Goal: Information Seeking & Learning: Learn about a topic

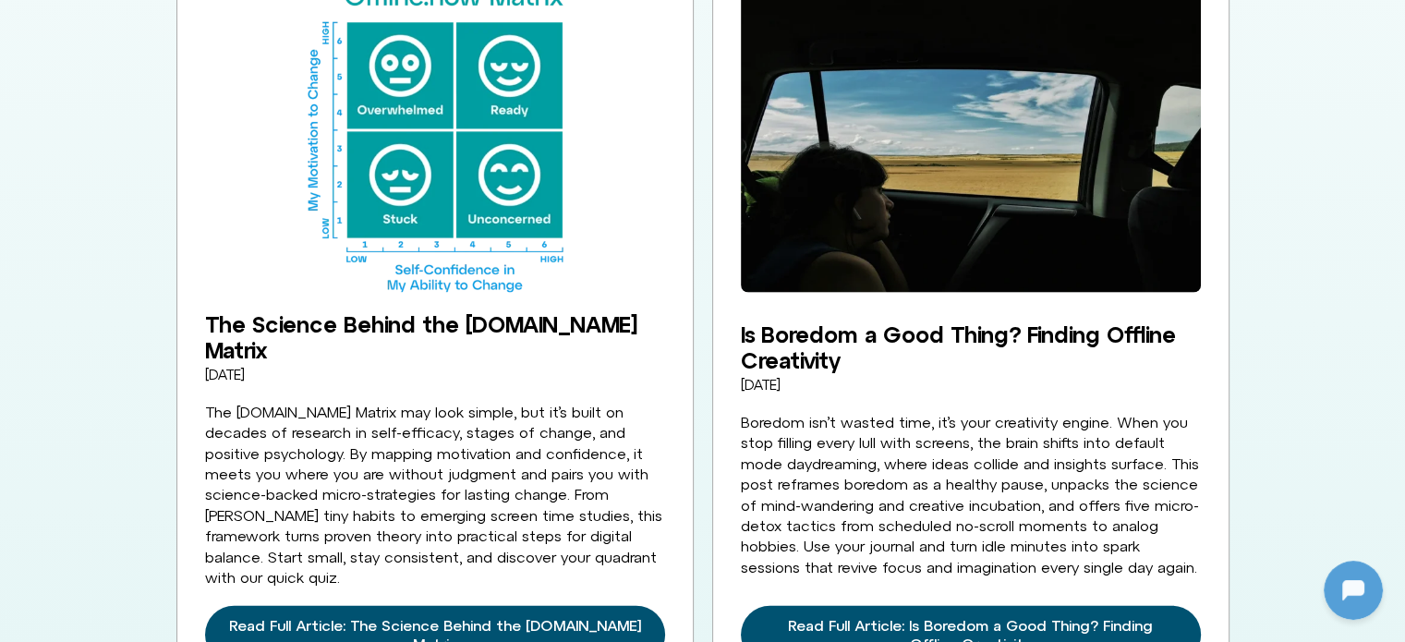
scroll to position [3973, 0]
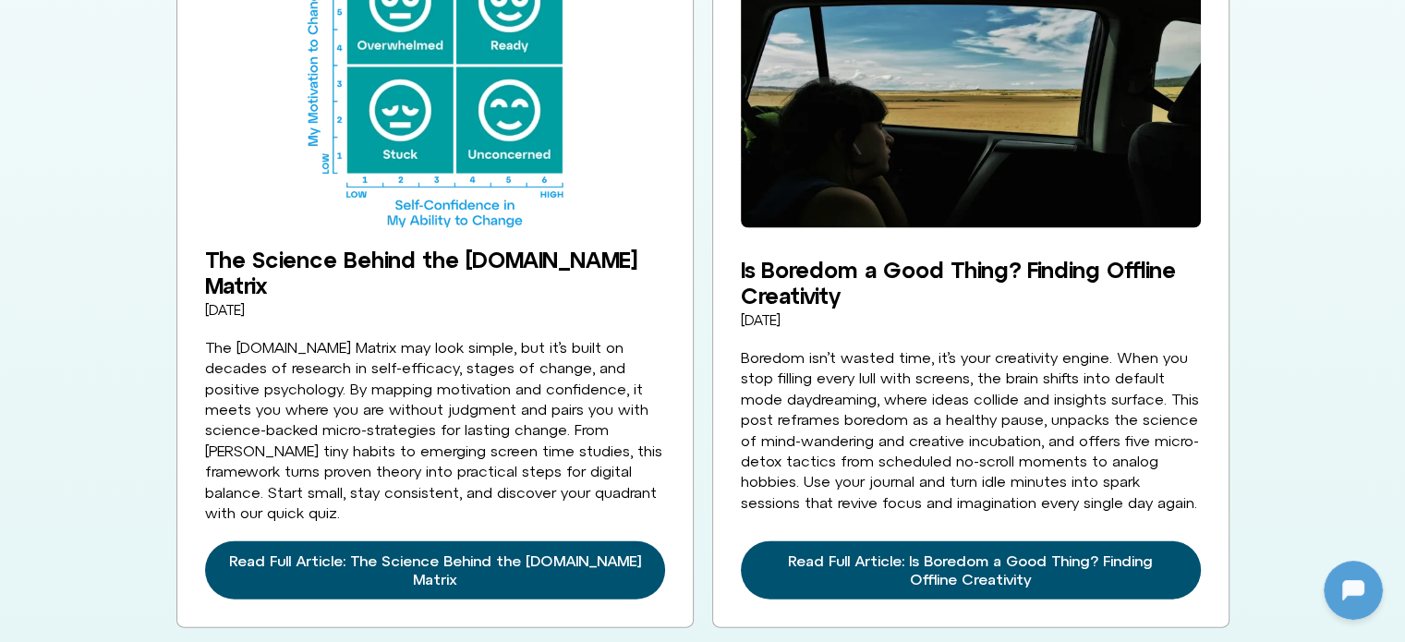
click at [1252, 108] on div "Digital balance is an ongoing conversation Stay up-to-date with news and tips f…" at bounding box center [702, 252] width 1405 height 2491
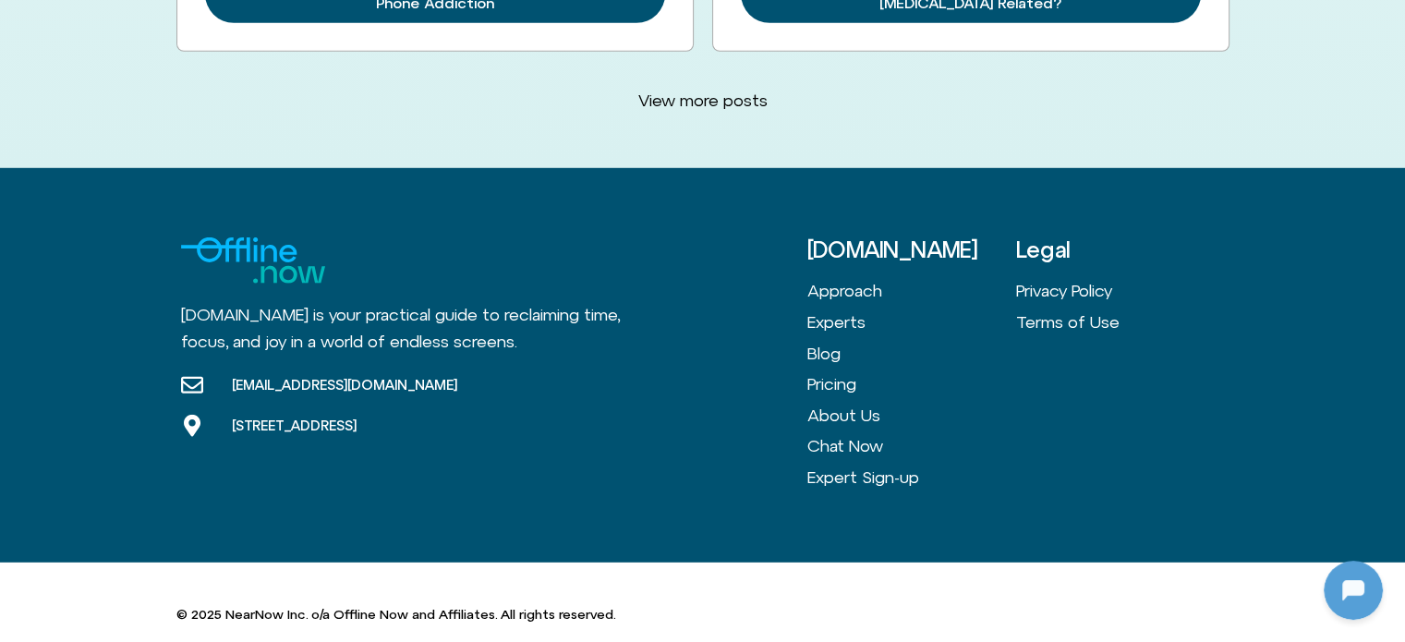
scroll to position [4840, 0]
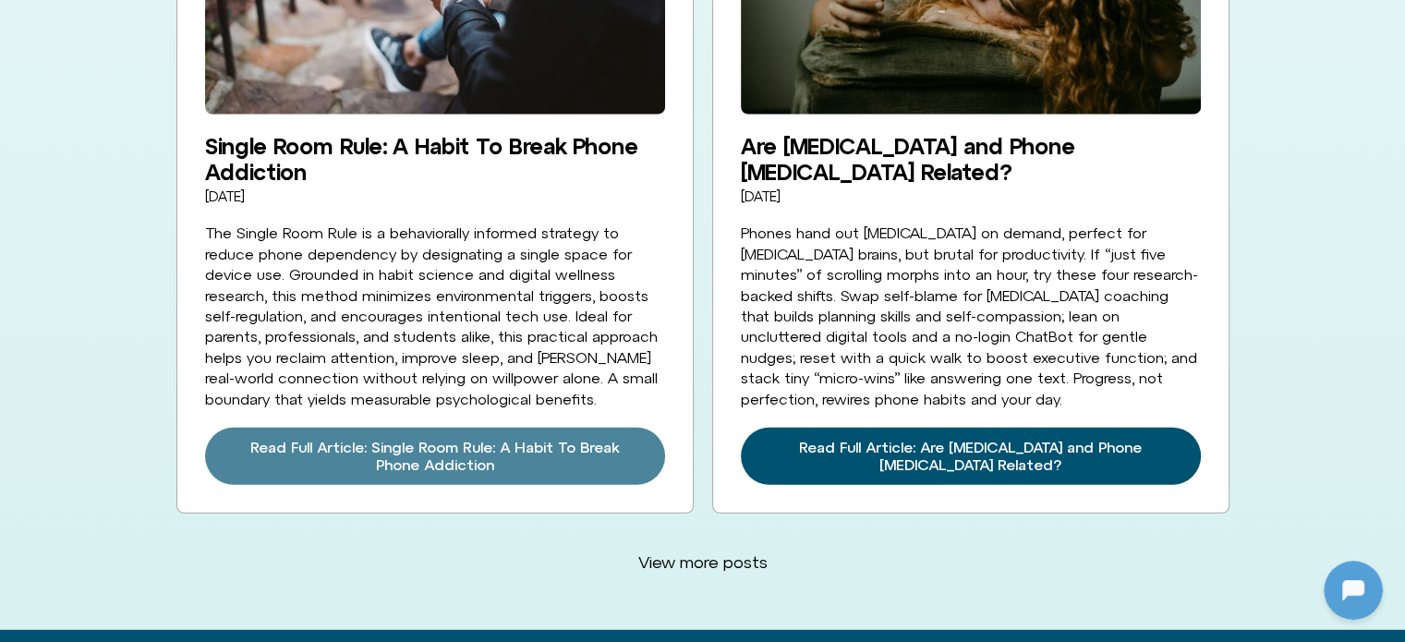
click at [444, 439] on span "Read Full Article: Single Room Rule: A Habit To Break Phone Addiction" at bounding box center [435, 456] width 416 height 35
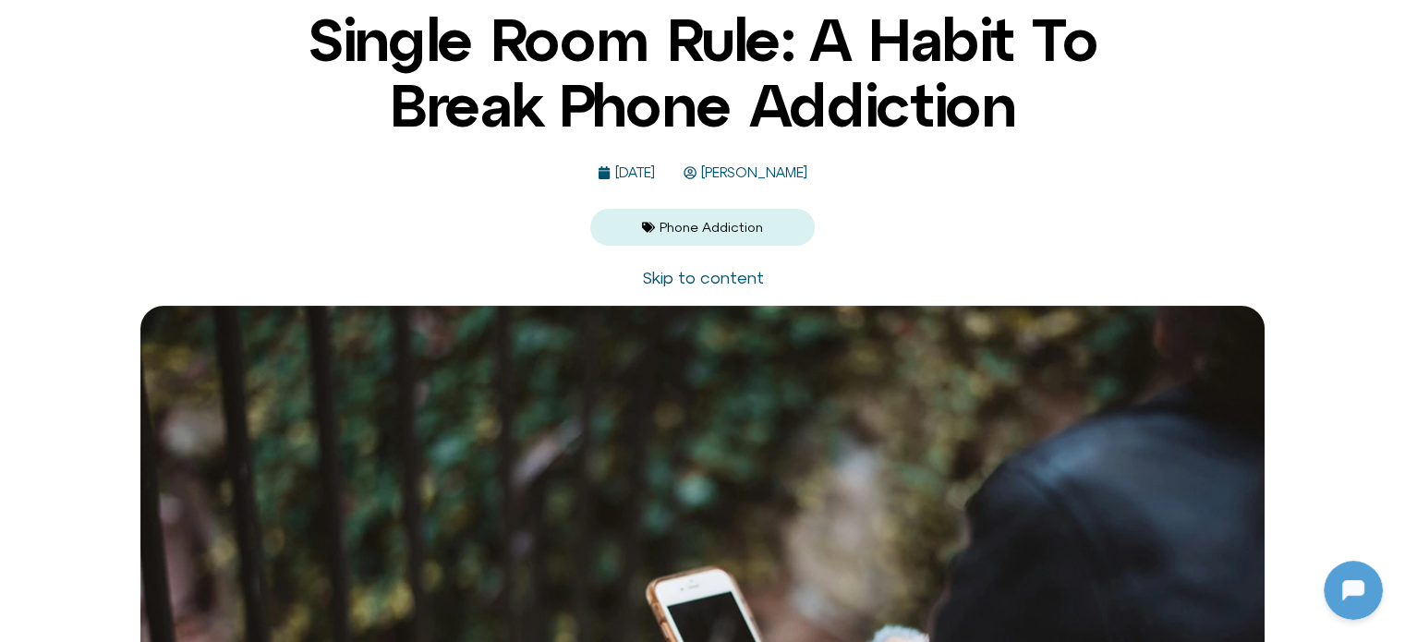
scroll to position [92, 0]
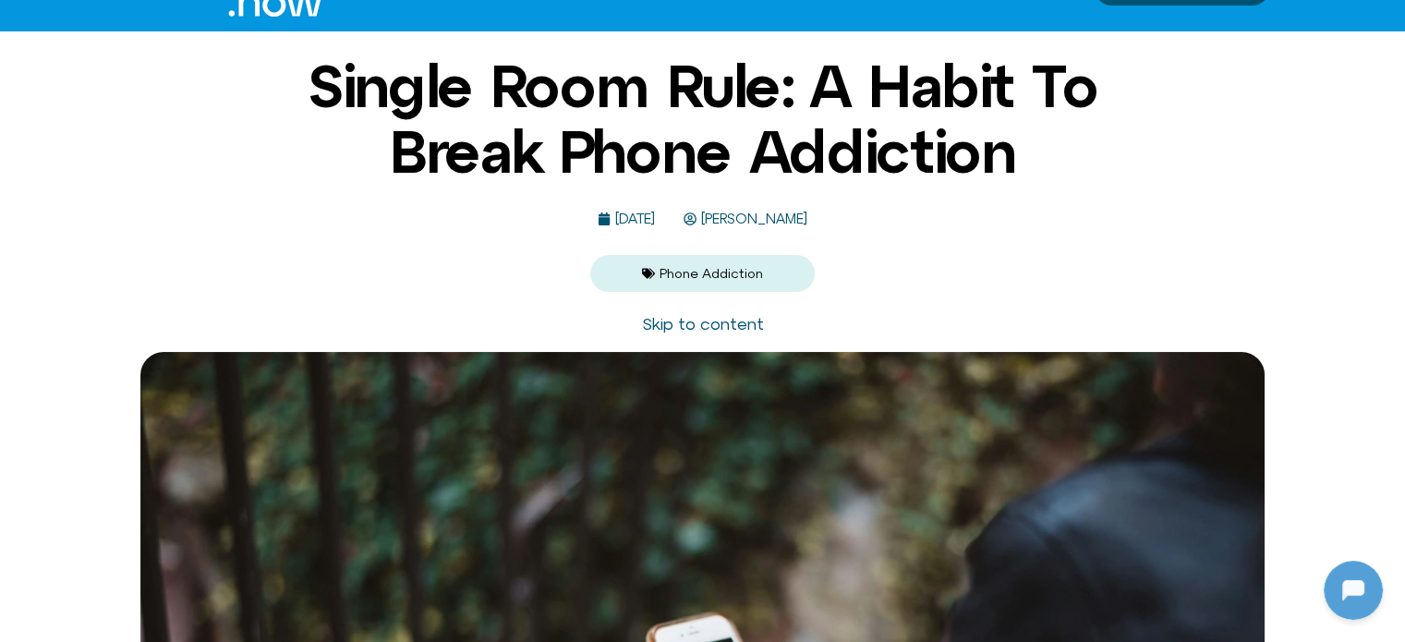
click at [661, 322] on link "Skip to content" at bounding box center [703, 323] width 122 height 19
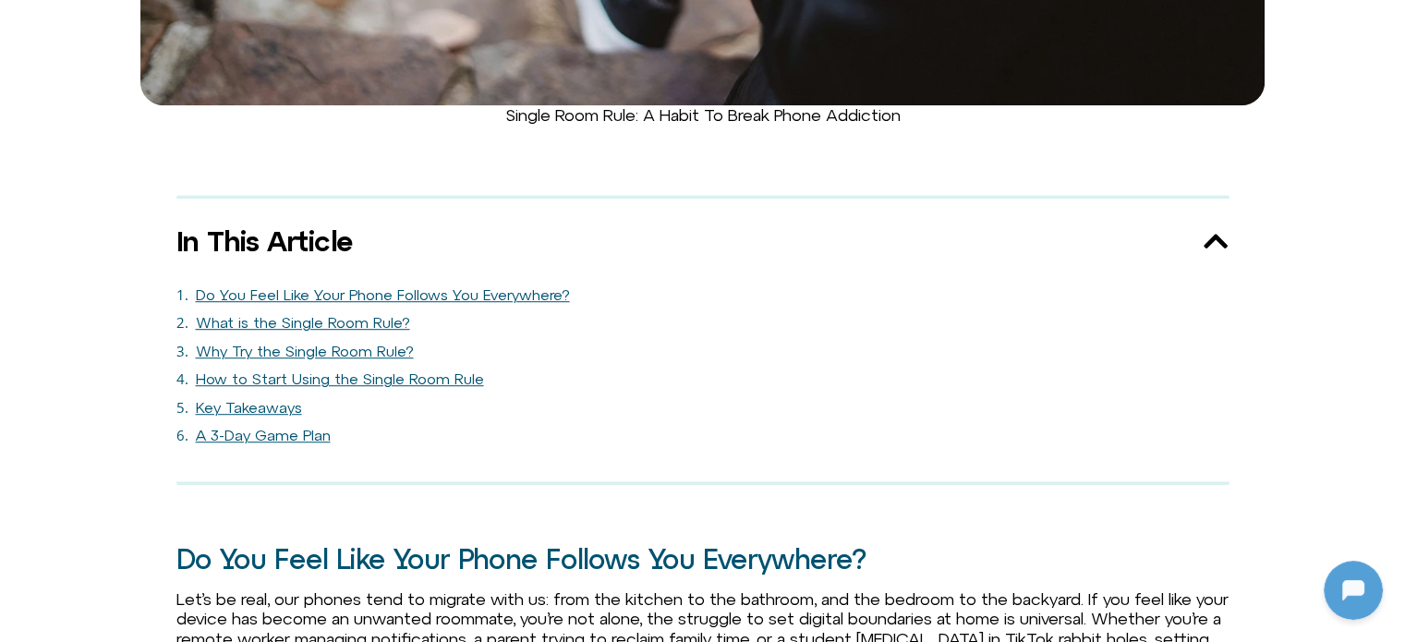
scroll to position [1037, 0]
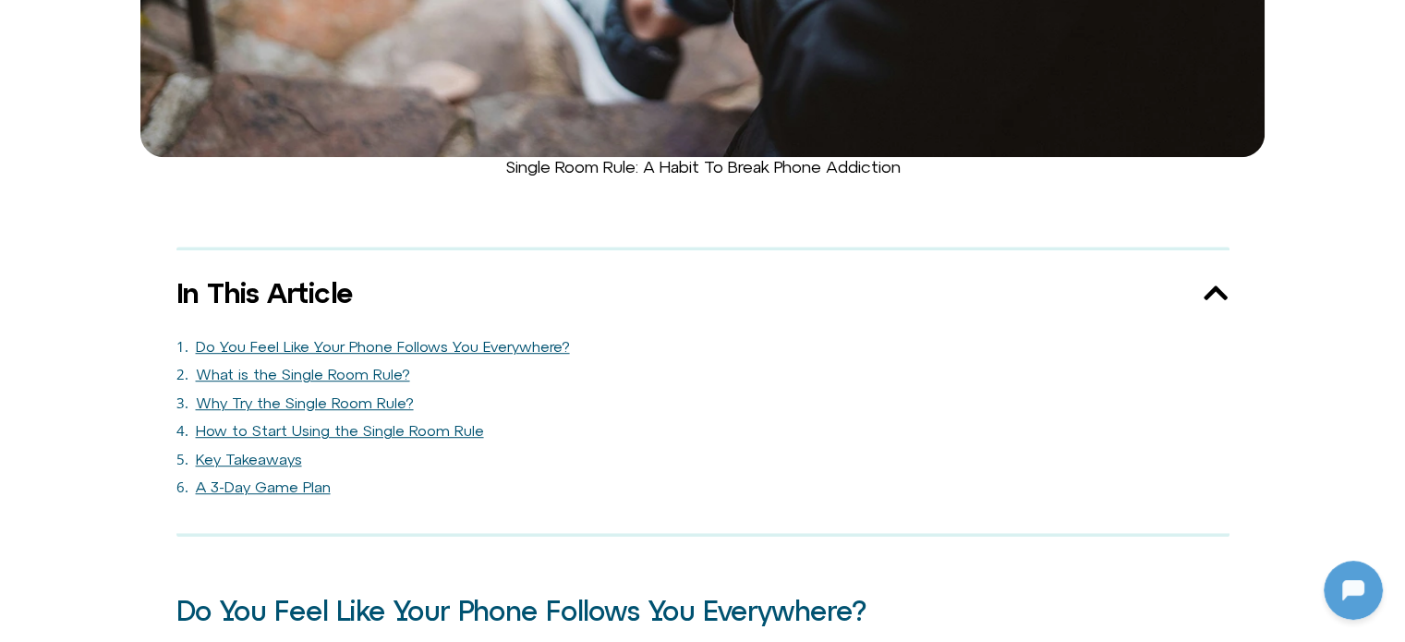
click at [596, 167] on figcaption "Single Room Rule: A Habit To Break Phone Addiction" at bounding box center [702, 167] width 1405 height 20
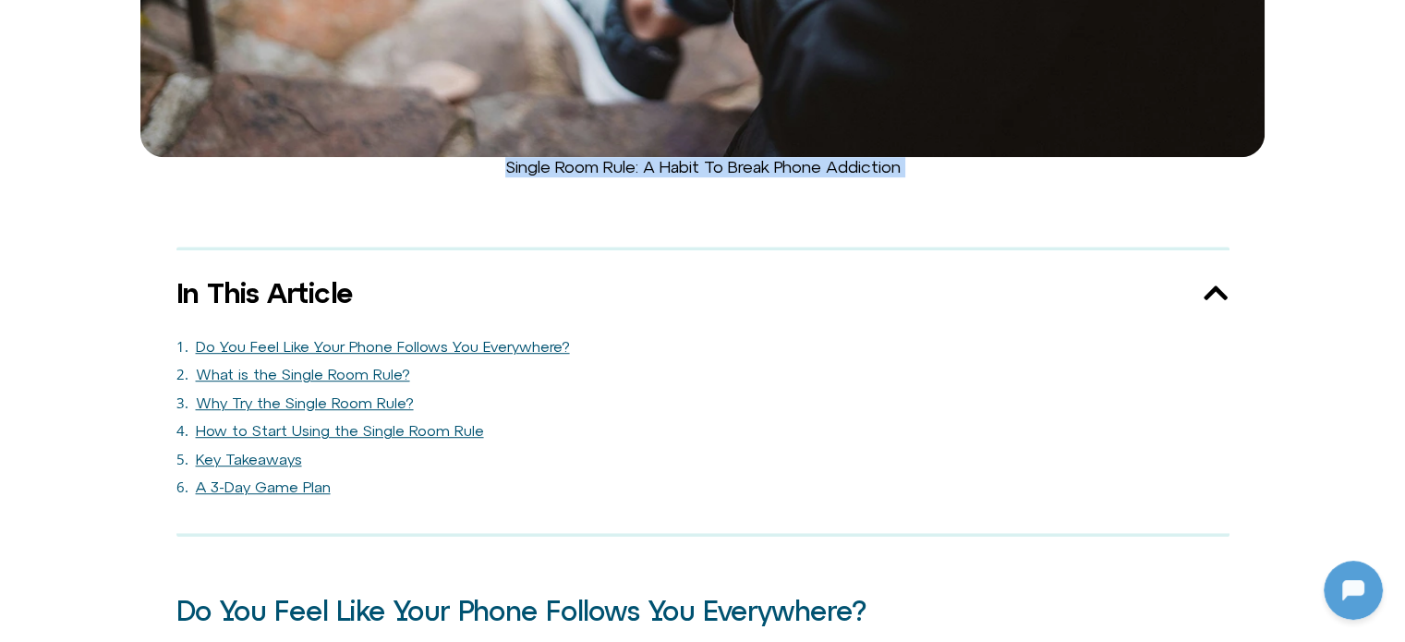
click at [596, 167] on figcaption "Single Room Rule: A Habit To Break Phone Addiction" at bounding box center [702, 167] width 1405 height 20
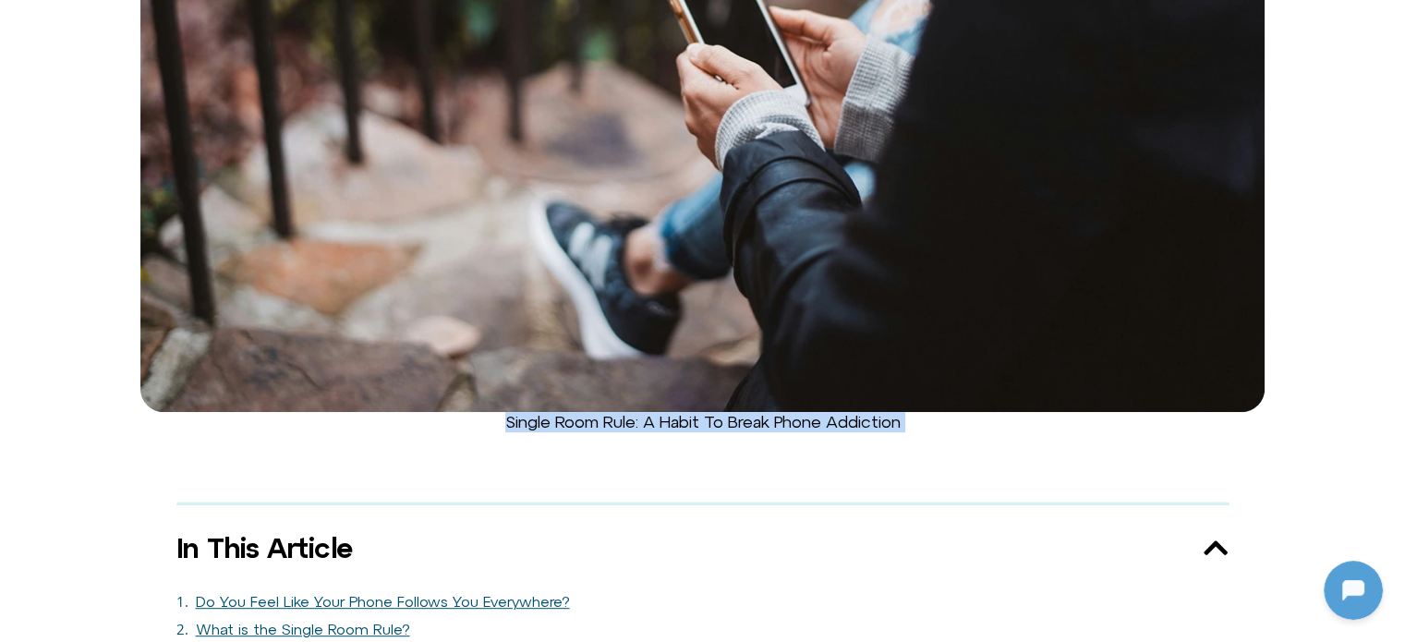
scroll to position [667, 0]
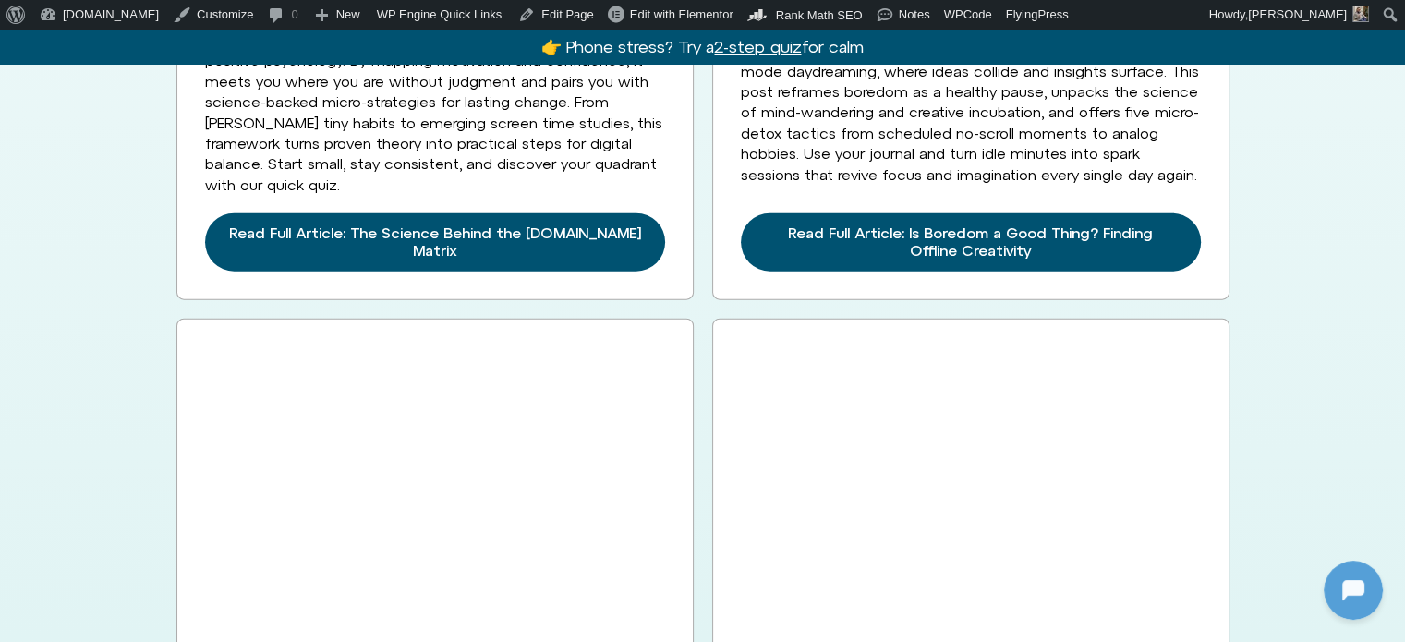
scroll to position [4342, 0]
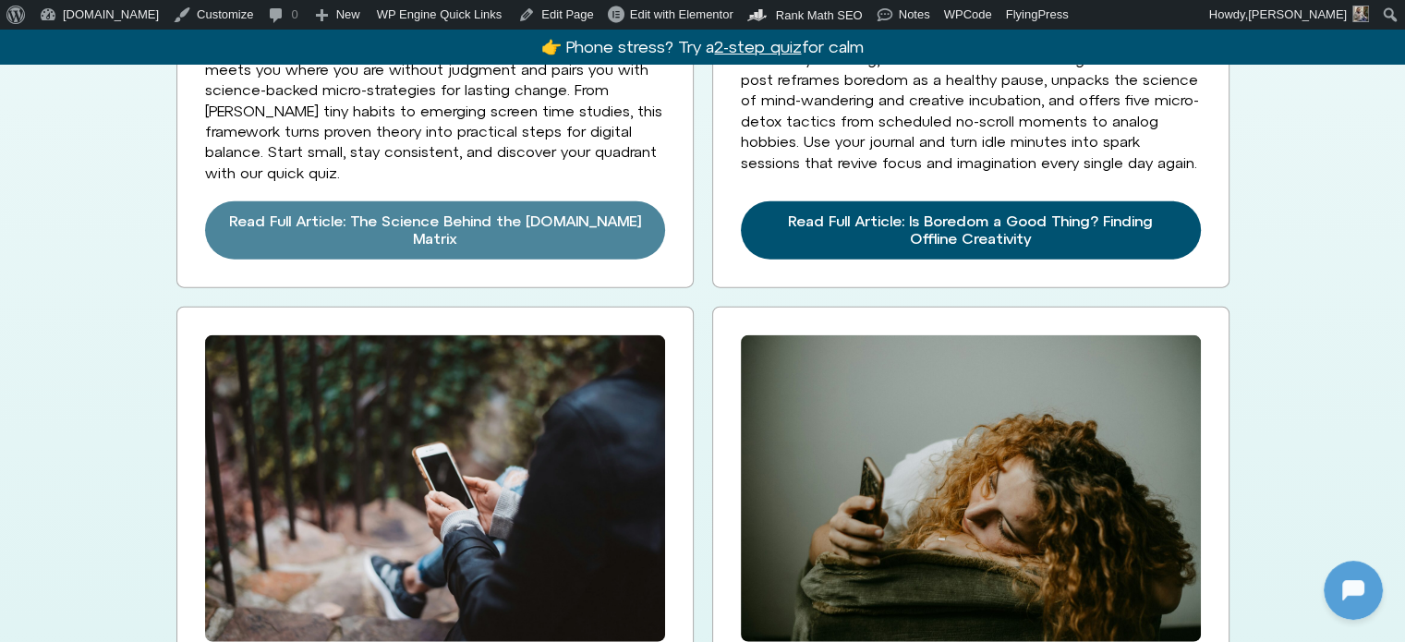
click at [422, 212] on span "Read Full Article: The Science Behind the [DOMAIN_NAME] Matrix" at bounding box center [435, 229] width 416 height 35
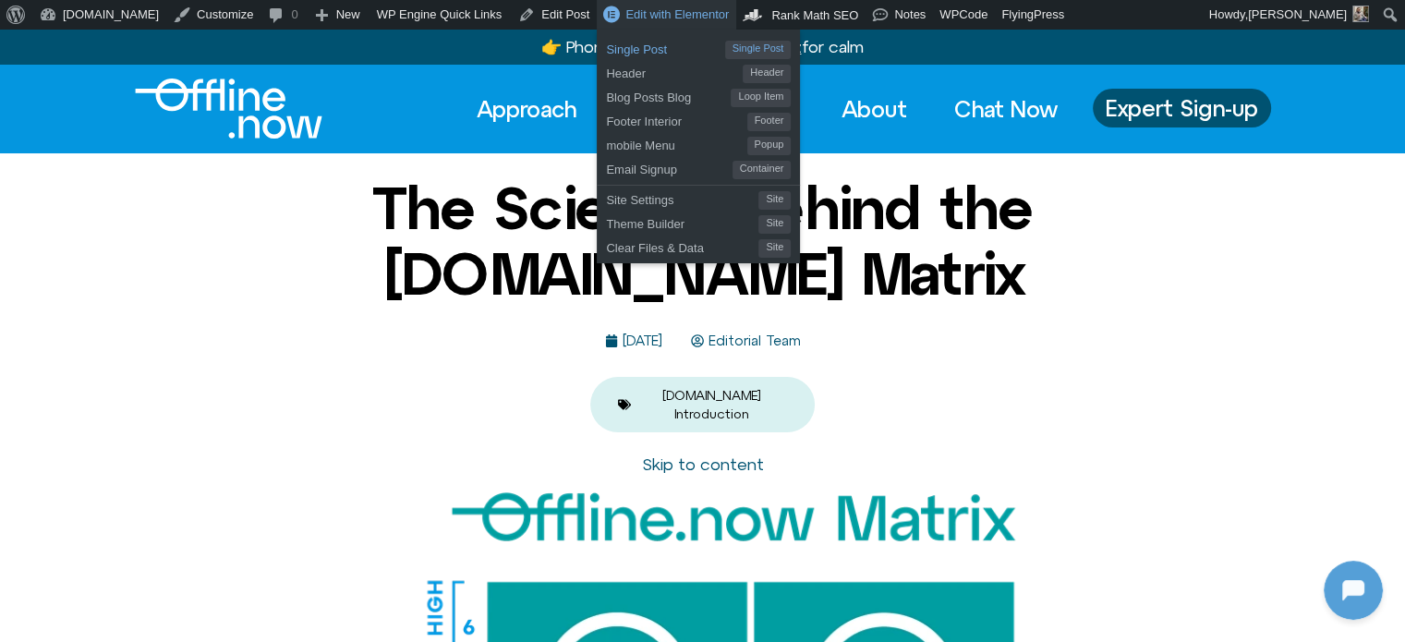
click at [606, 50] on span "Single Post" at bounding box center [665, 47] width 118 height 24
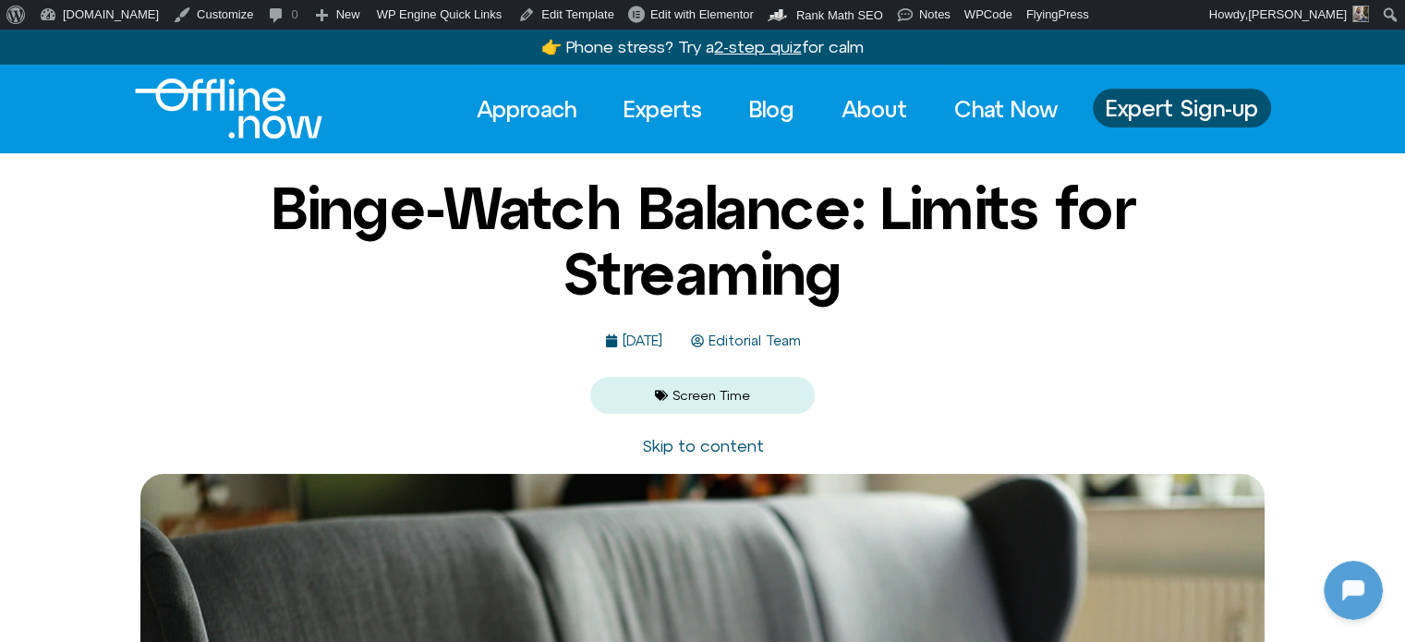
click at [238, 106] on img "Logo" at bounding box center [229, 109] width 188 height 60
click at [522, 112] on link "Approach" at bounding box center [526, 109] width 133 height 41
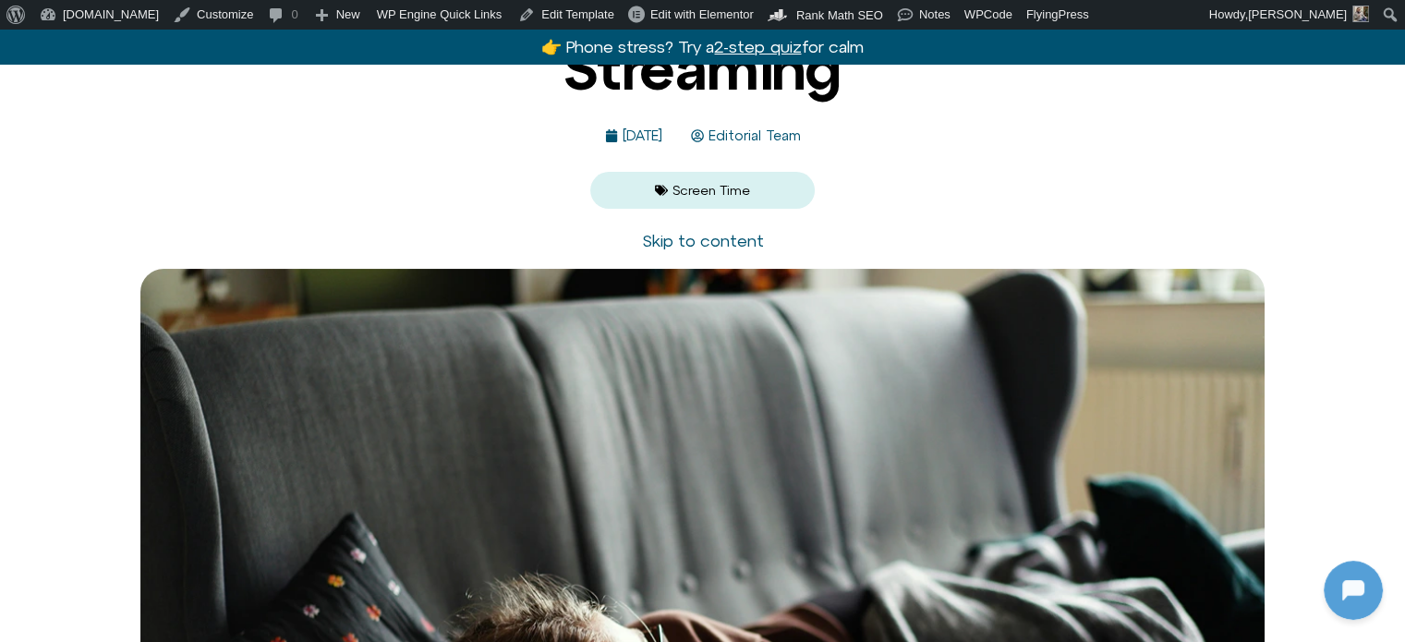
scroll to position [647, 0]
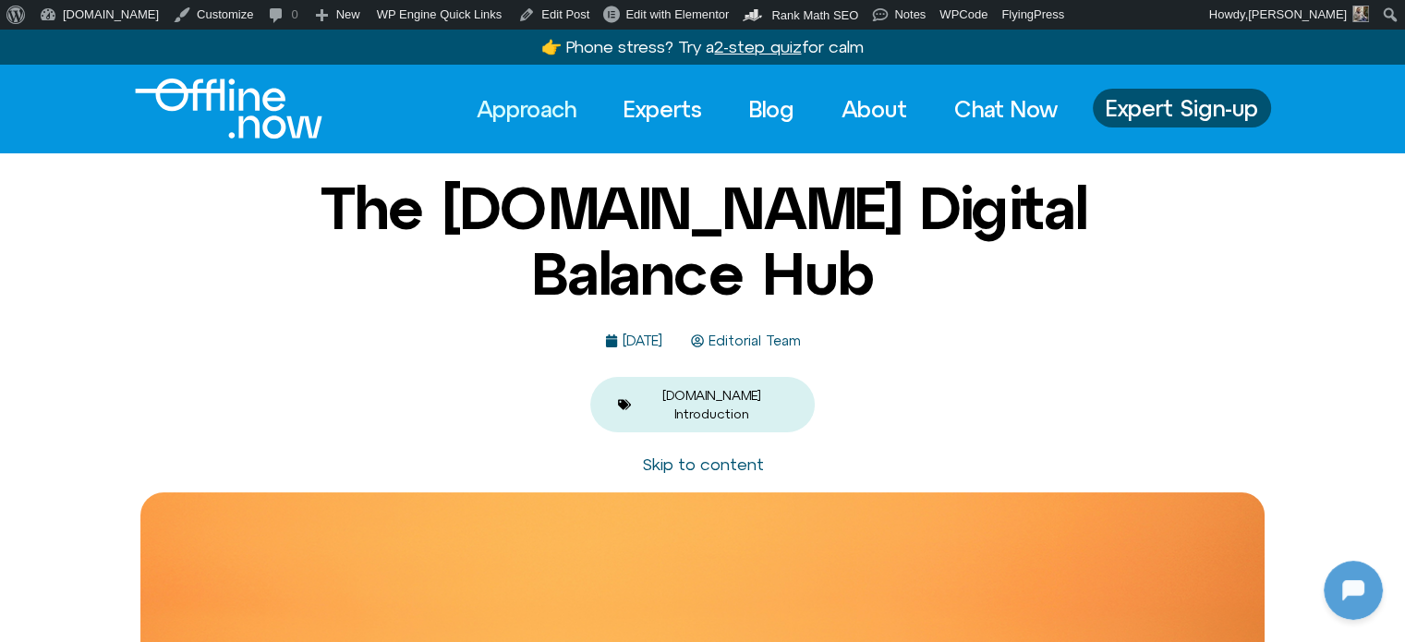
click at [265, 101] on img "Logo" at bounding box center [229, 109] width 188 height 60
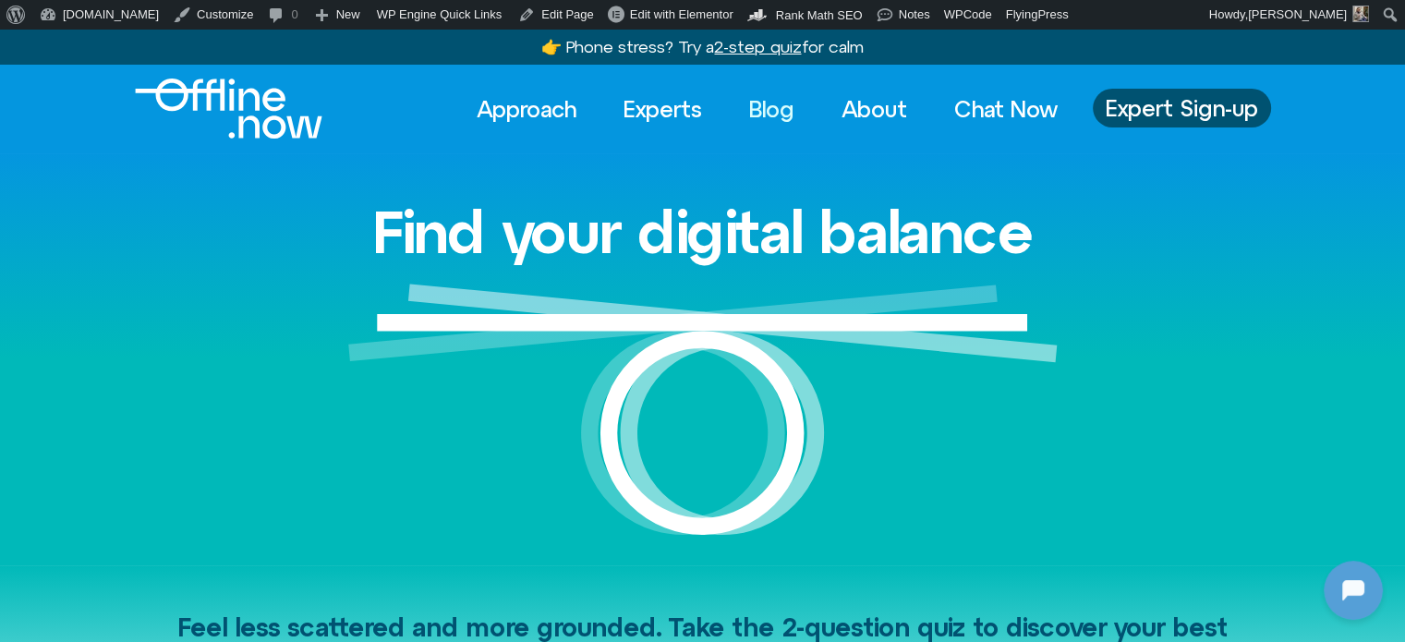
click at [749, 114] on link "Blog" at bounding box center [772, 109] width 79 height 41
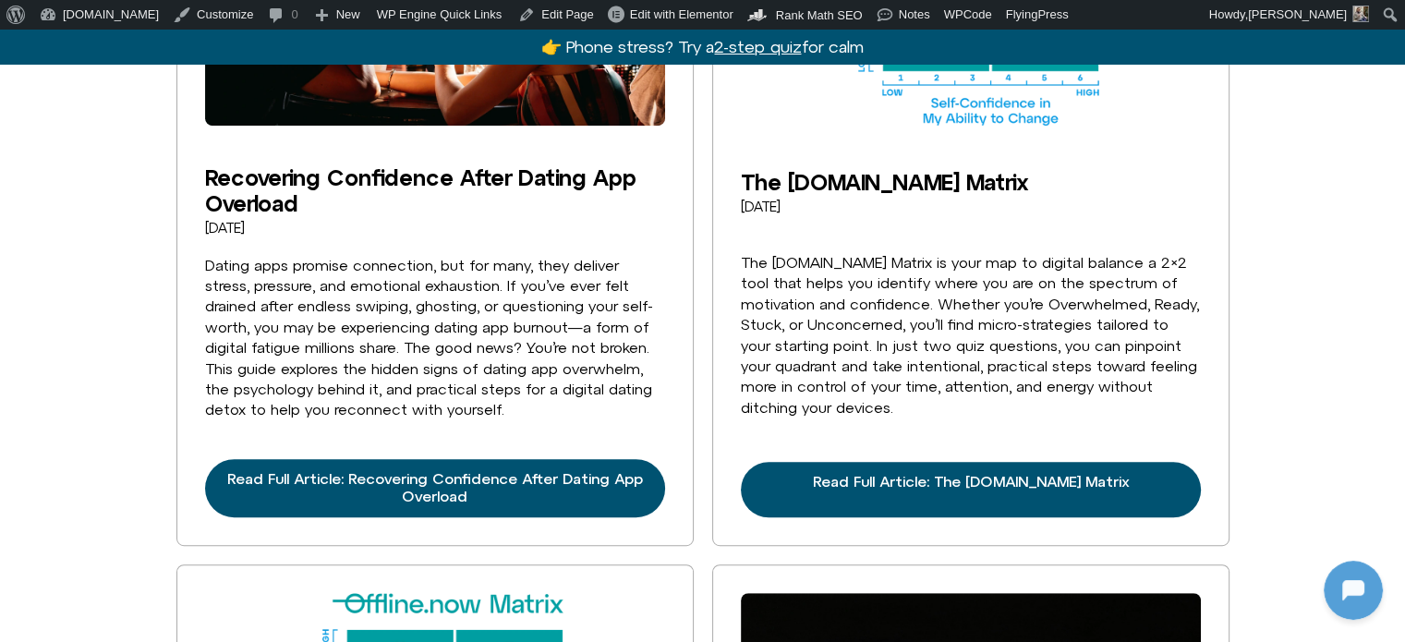
scroll to position [832, 0]
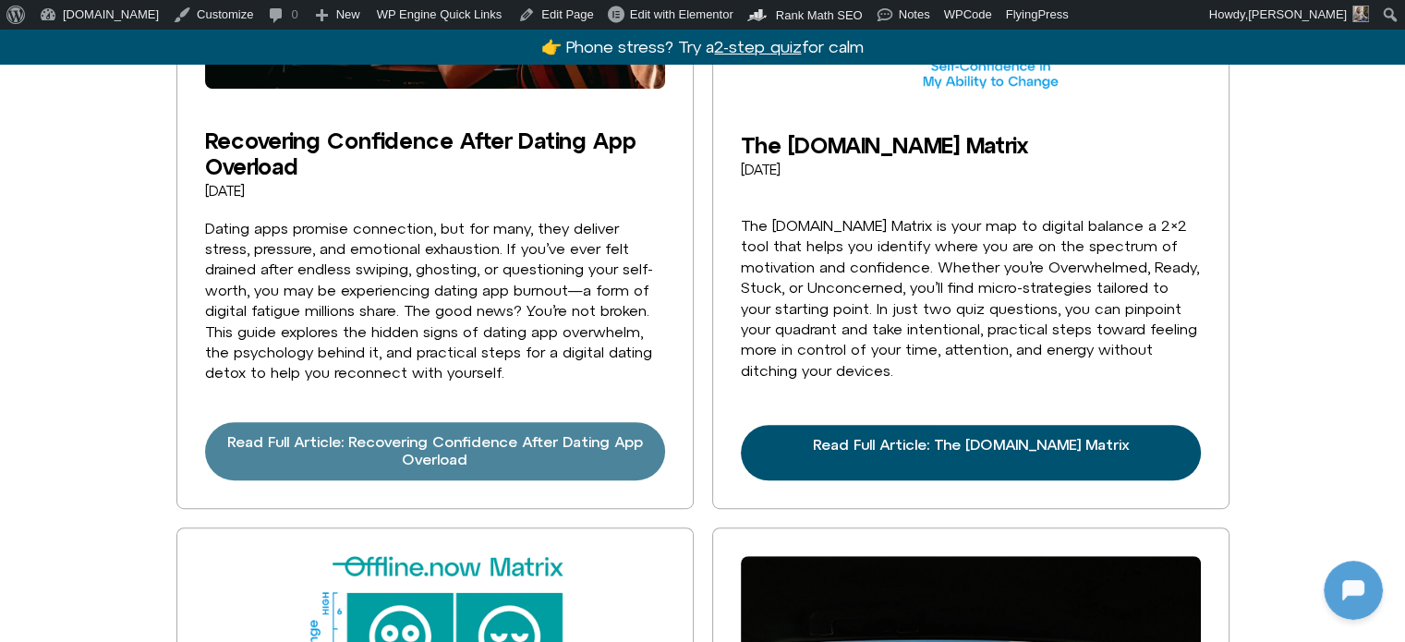
click at [521, 437] on span "Read Full Article: Recovering Confidence After Dating App Overload" at bounding box center [435, 450] width 416 height 35
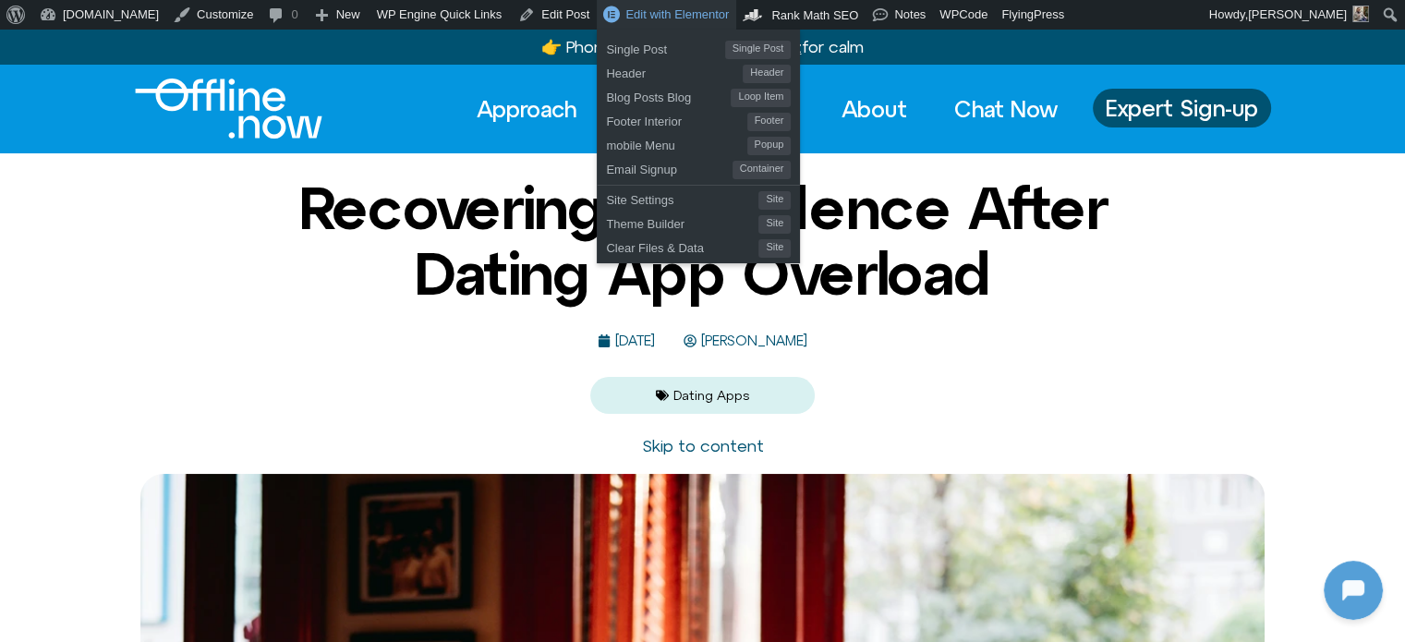
click at [625, 10] on span "Edit with Elementor" at bounding box center [676, 14] width 103 height 14
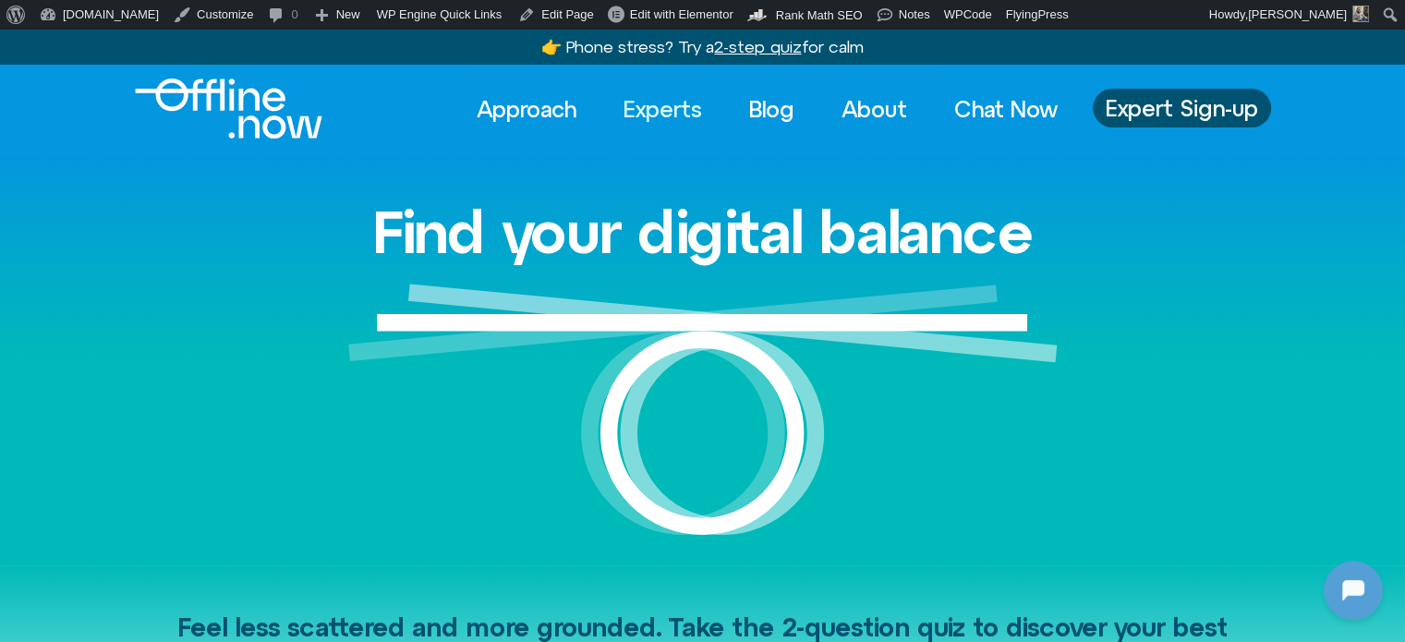
click at [670, 95] on link "Experts" at bounding box center [663, 109] width 112 height 41
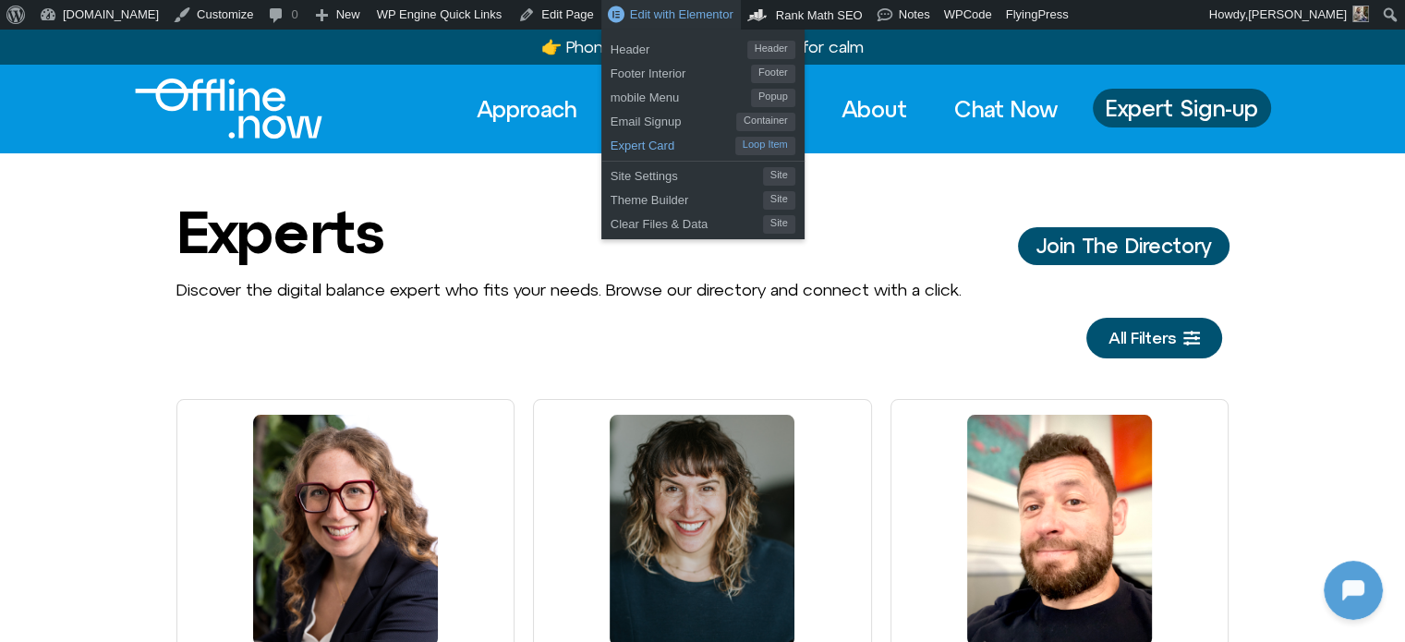
click at [611, 148] on span "Expert Card" at bounding box center [673, 143] width 125 height 24
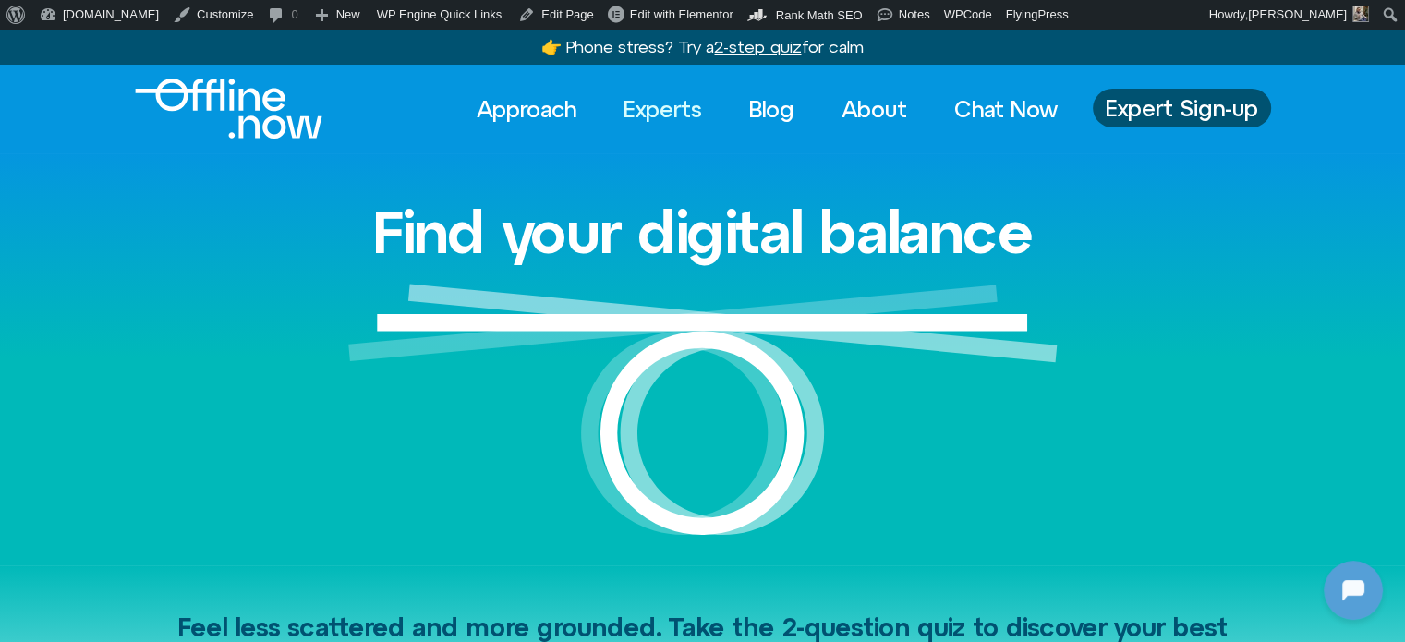
click at [625, 106] on link "Experts" at bounding box center [663, 109] width 112 height 41
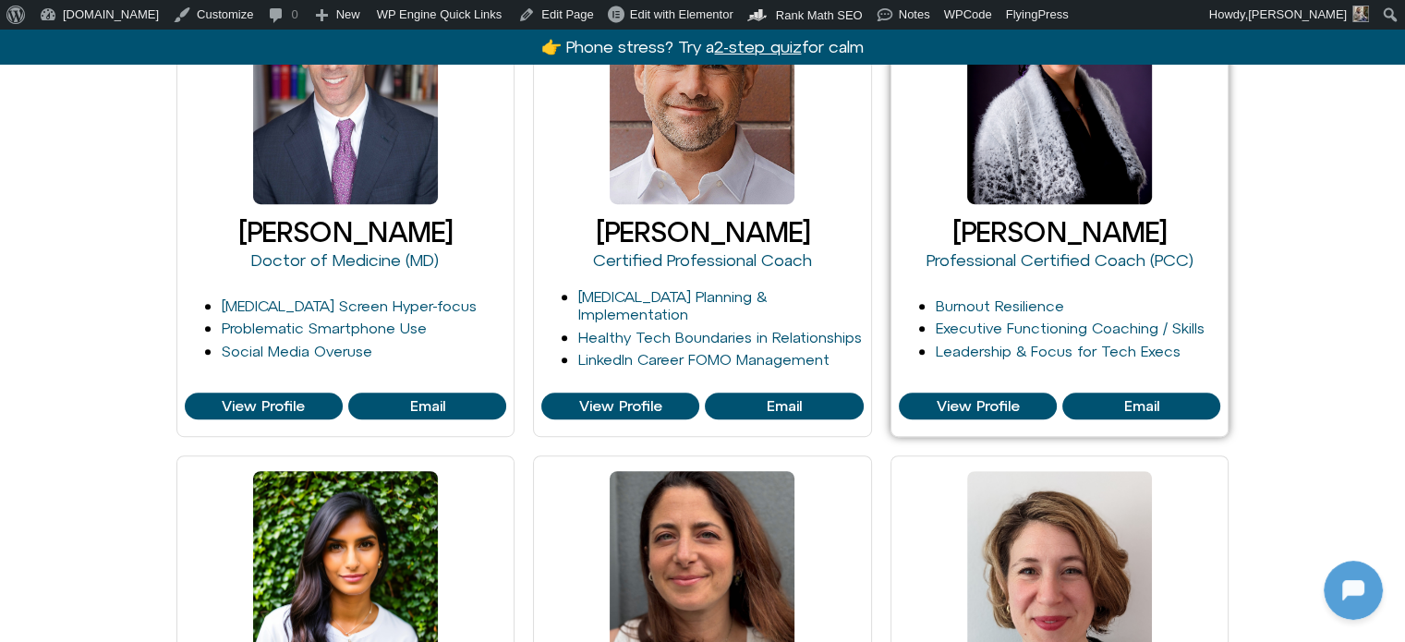
scroll to position [1109, 0]
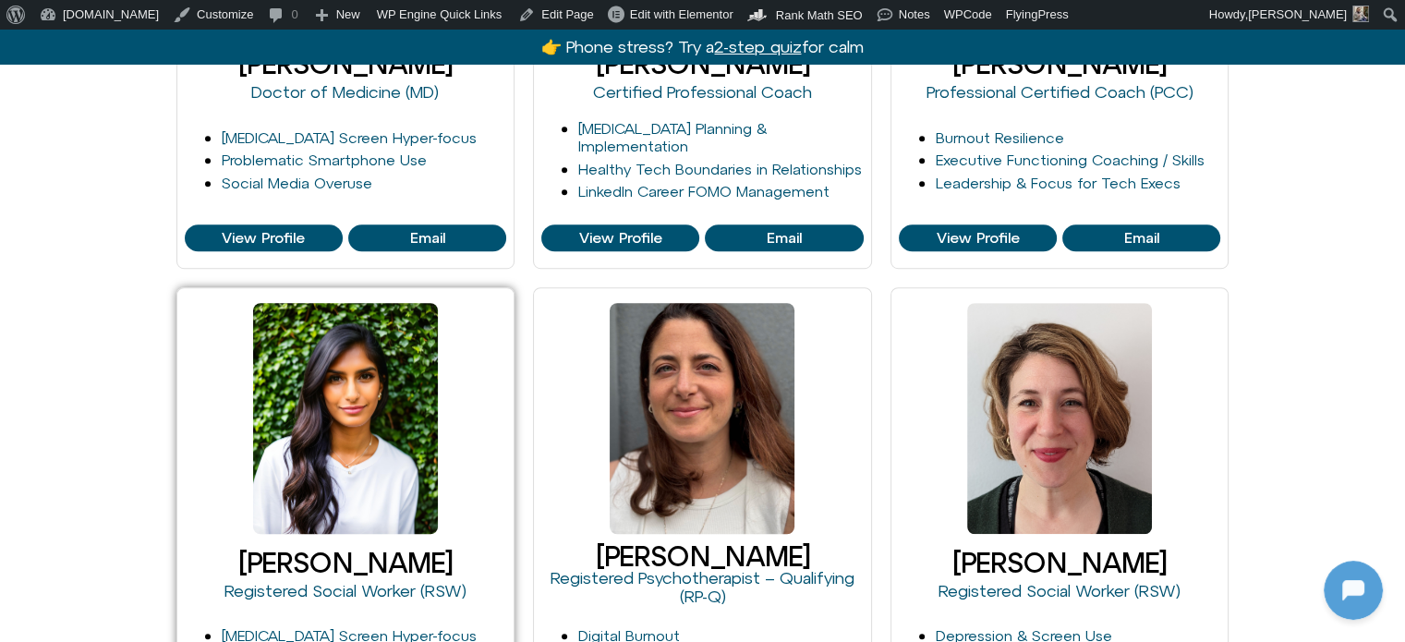
click at [342, 425] on div at bounding box center [345, 418] width 185 height 231
click at [381, 429] on div at bounding box center [345, 418] width 185 height 231
click at [322, 552] on link "Harshi Sritharan" at bounding box center [345, 562] width 214 height 31
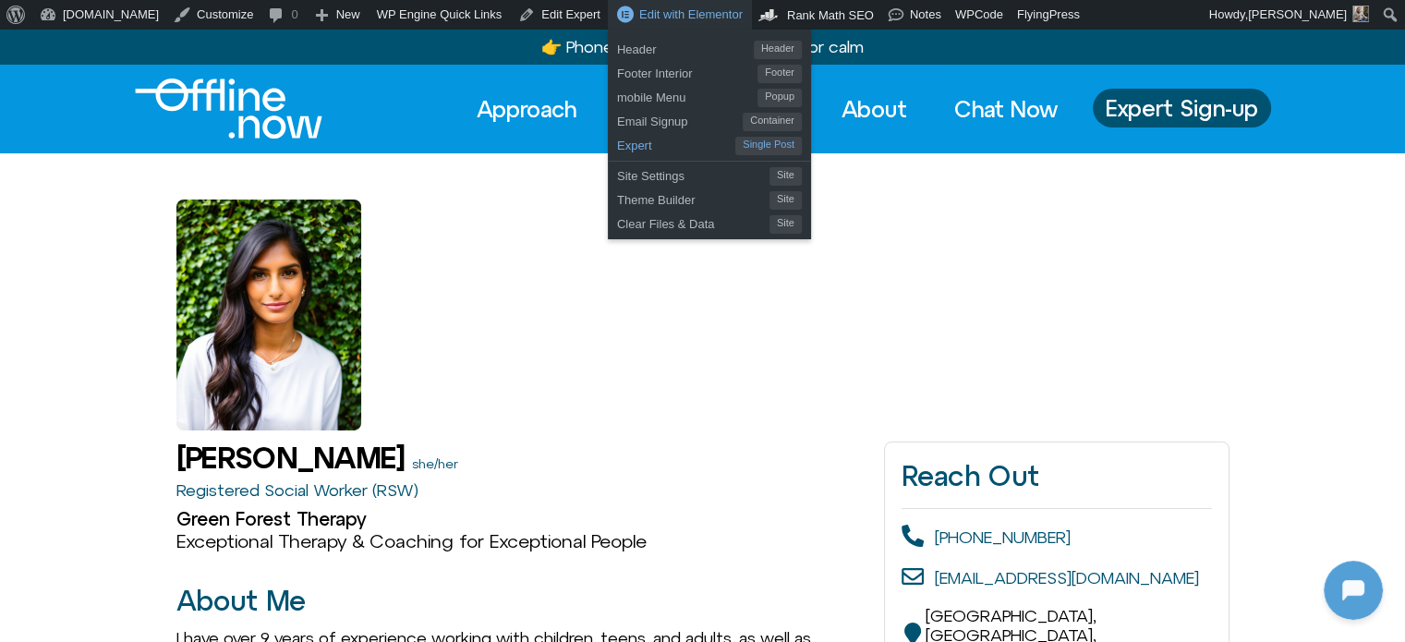
click at [617, 148] on span "Expert" at bounding box center [676, 143] width 118 height 24
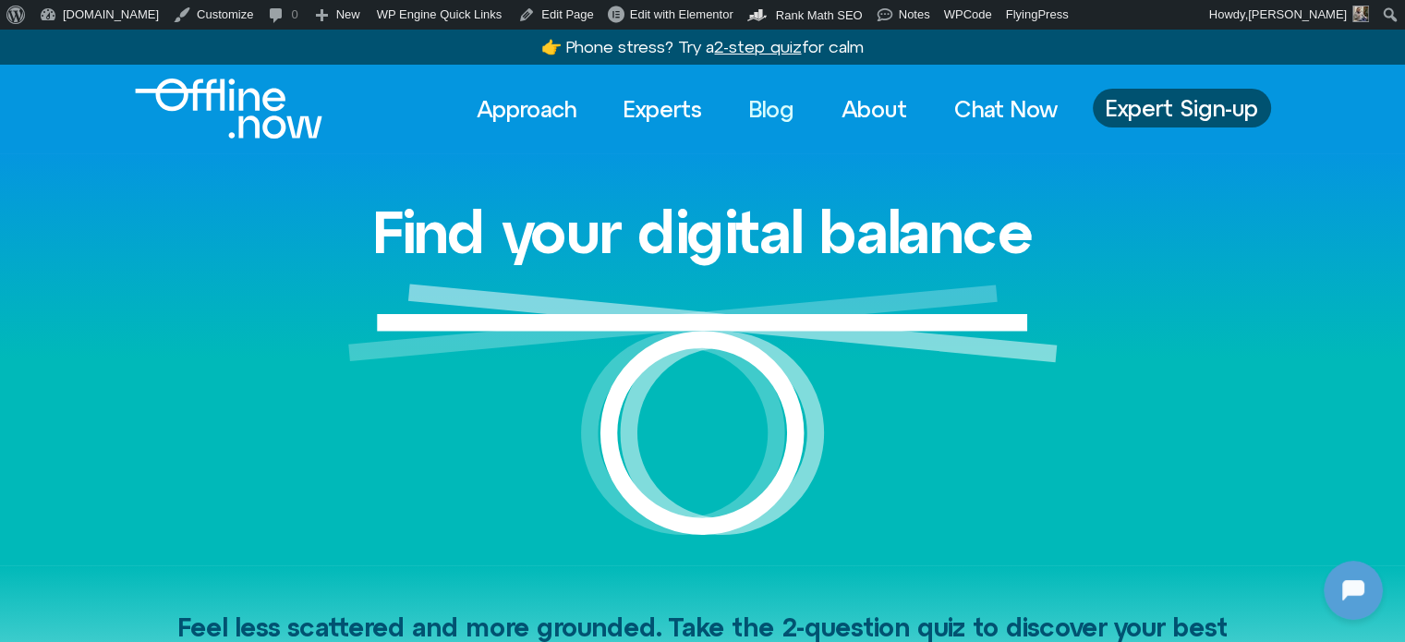
click at [762, 115] on link "Blog" at bounding box center [772, 109] width 79 height 41
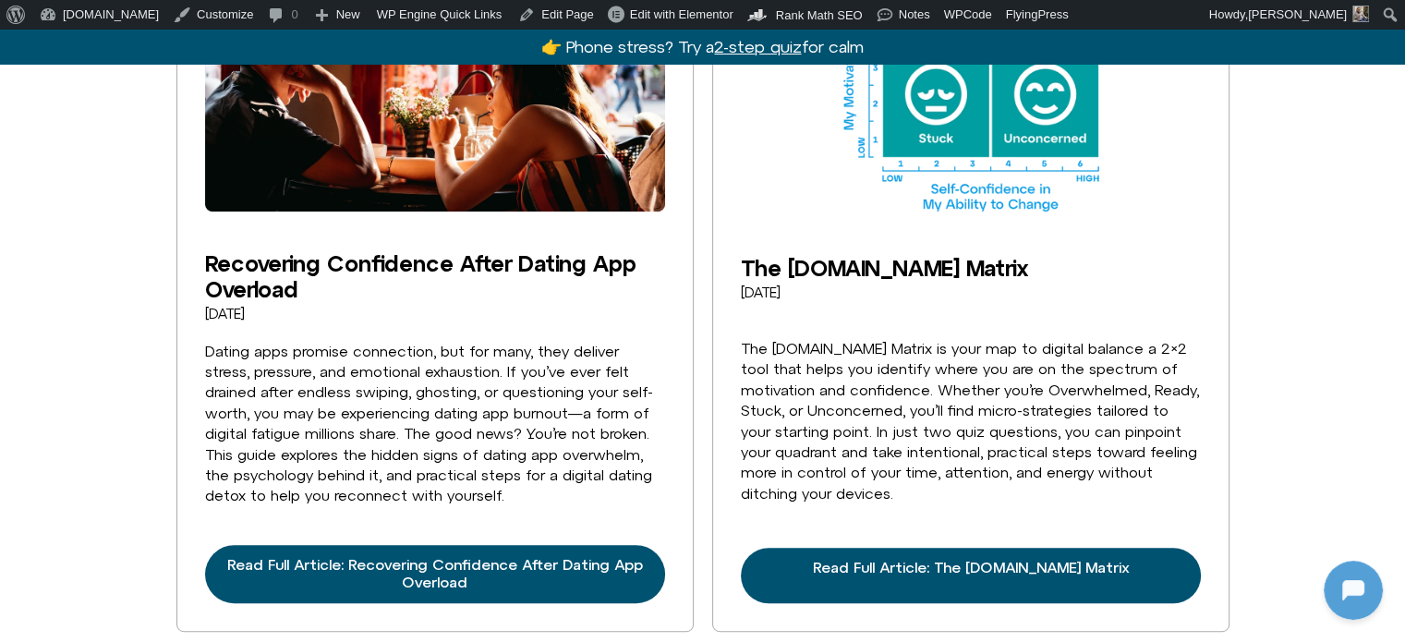
scroll to position [739, 0]
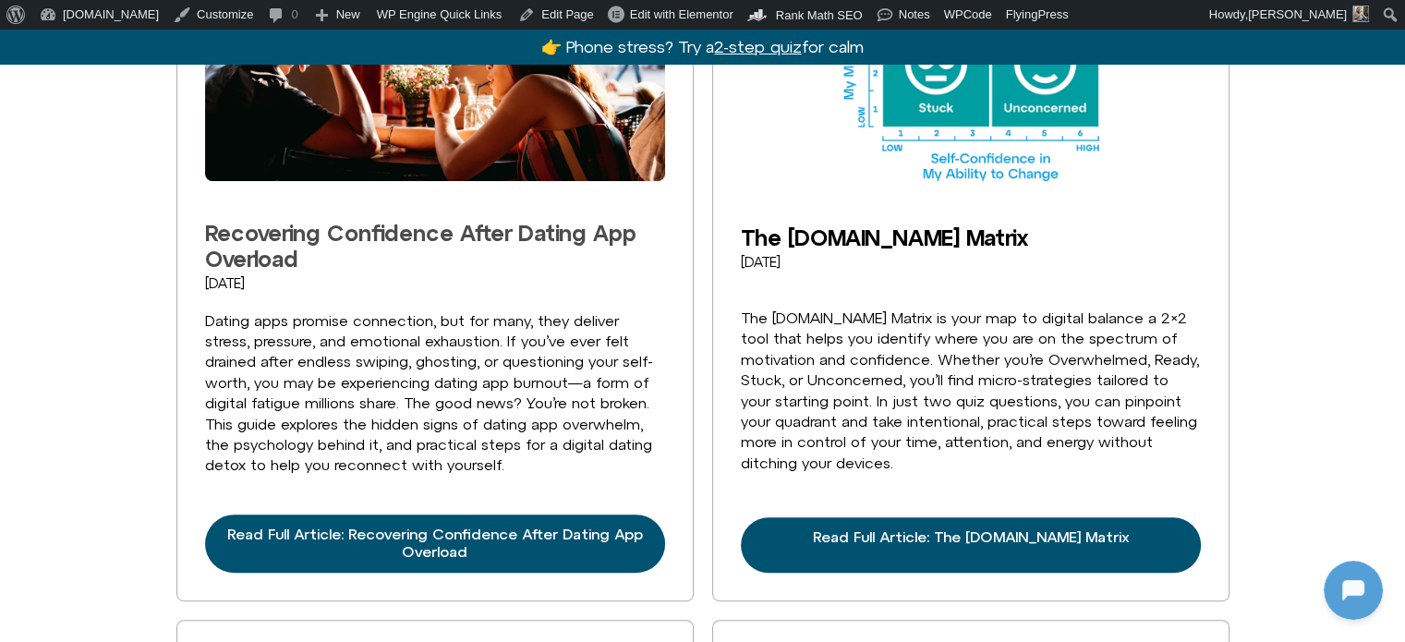
click at [503, 231] on link "Recovering Confidence After Dating App Overload" at bounding box center [420, 246] width 431 height 52
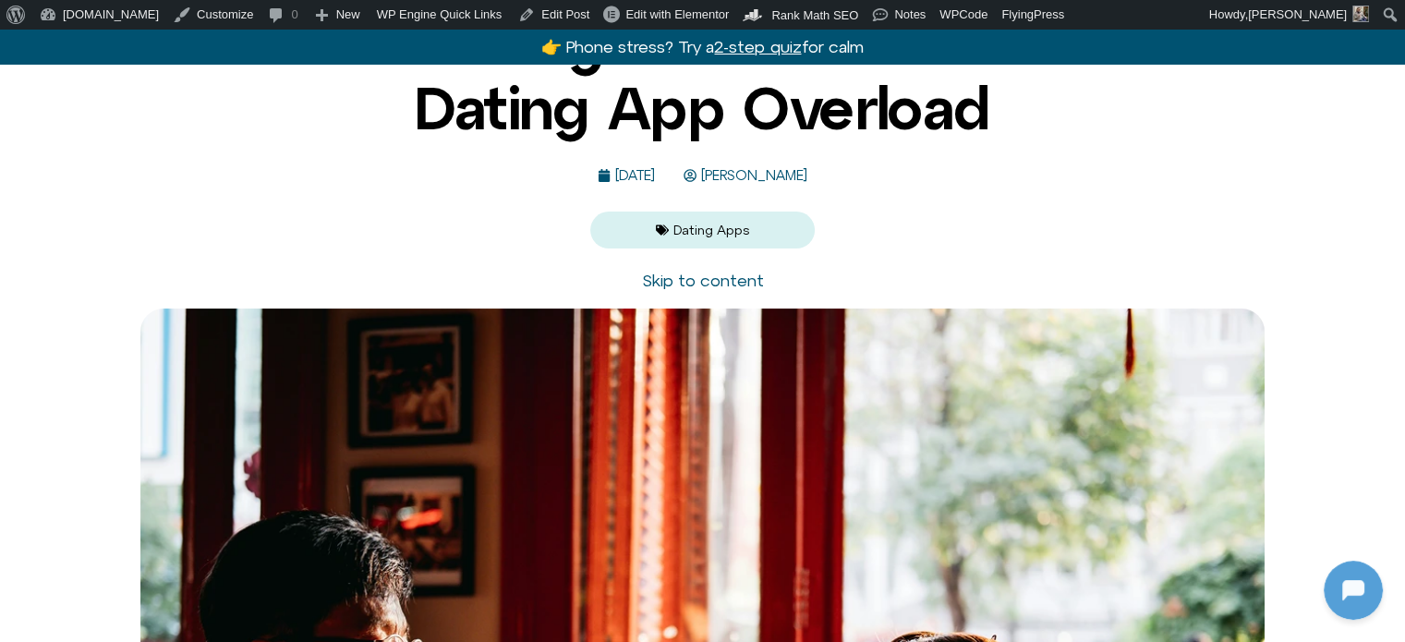
scroll to position [92, 0]
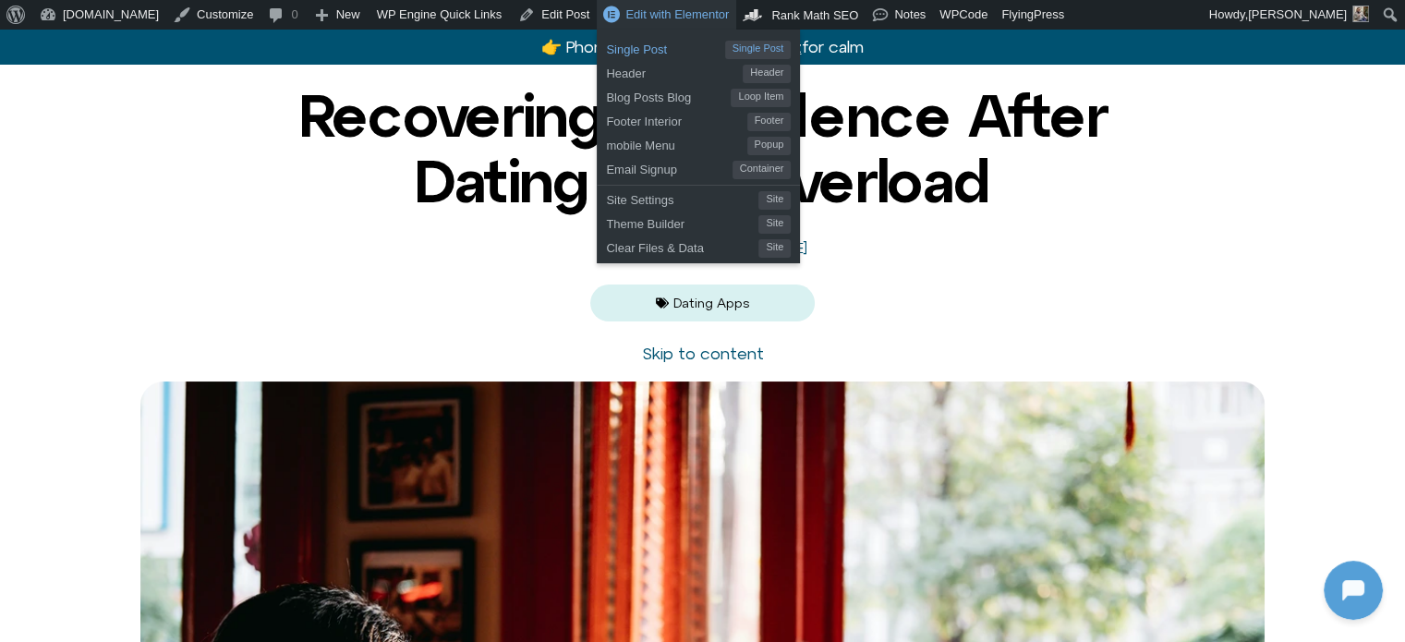
click at [606, 50] on span "Single Post" at bounding box center [665, 47] width 118 height 24
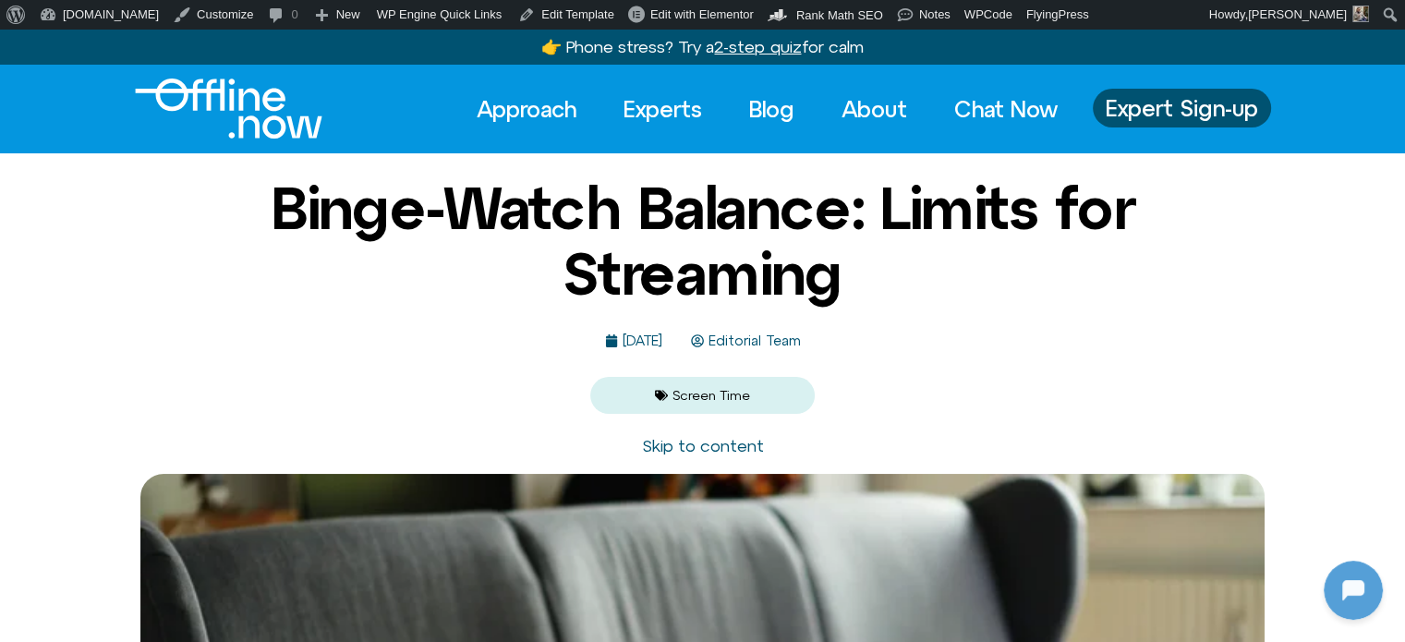
drag, startPoint x: 0, startPoint y: 0, endPoint x: 195, endPoint y: 86, distance: 213.0
click at [194, 87] on img "Logo" at bounding box center [229, 109] width 188 height 60
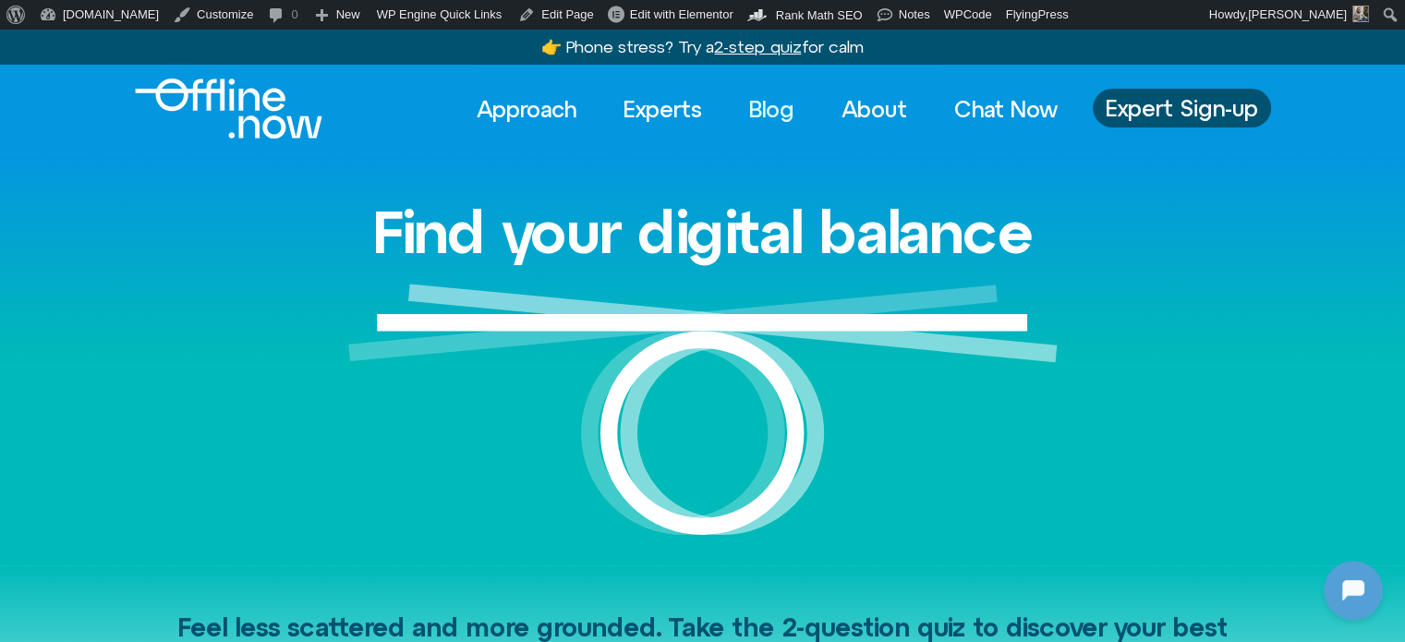
click at [769, 110] on link "Blog" at bounding box center [772, 109] width 79 height 41
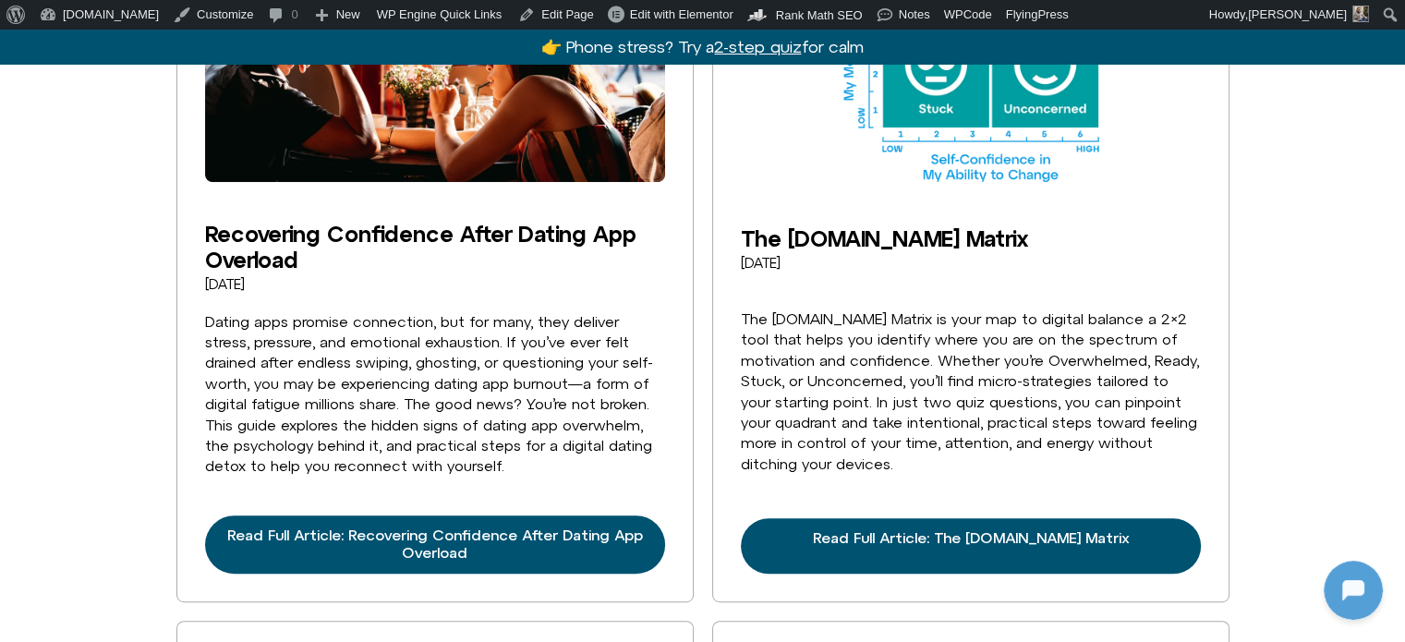
scroll to position [739, 0]
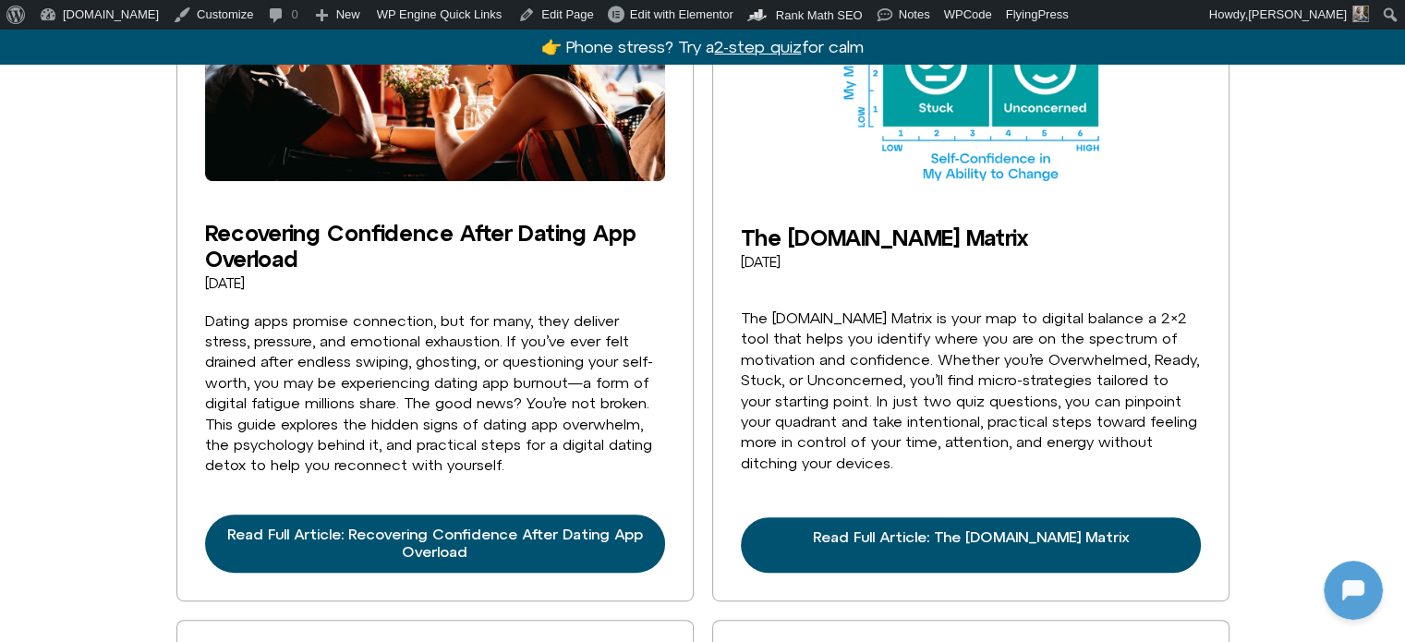
click at [475, 127] on img at bounding box center [435, 27] width 460 height 307
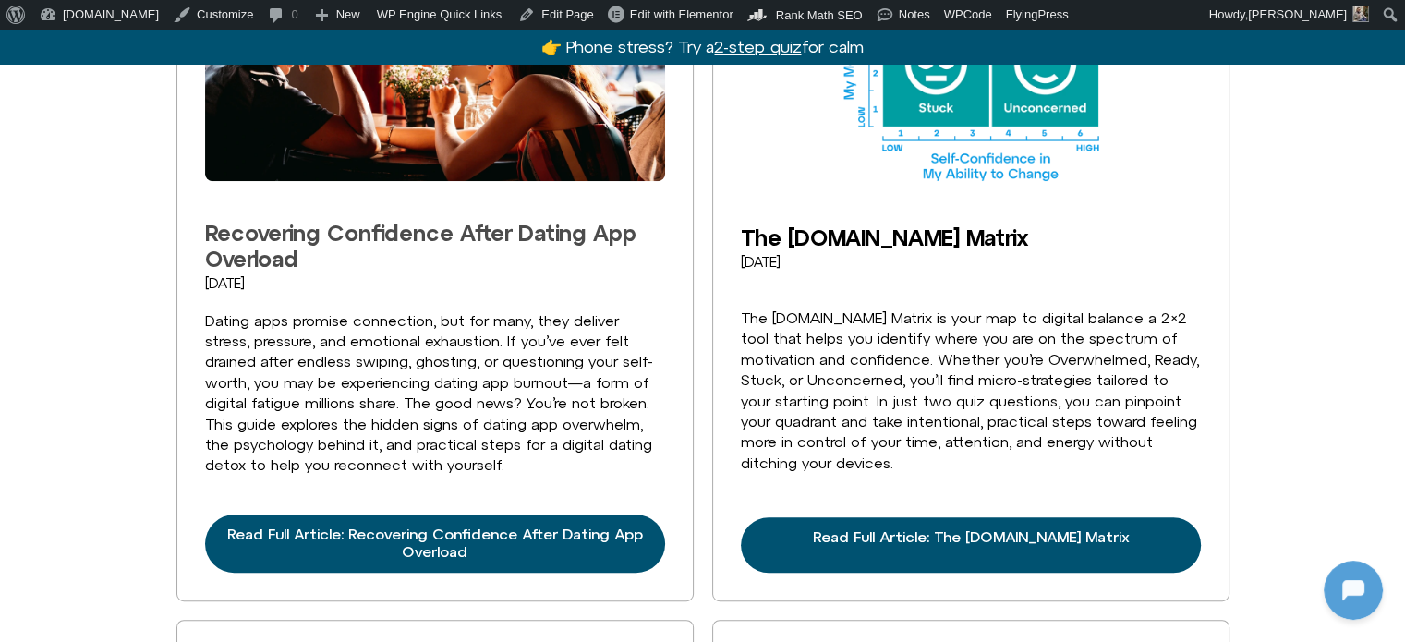
click at [502, 237] on link "Recovering Confidence After Dating App Overload" at bounding box center [420, 246] width 431 height 52
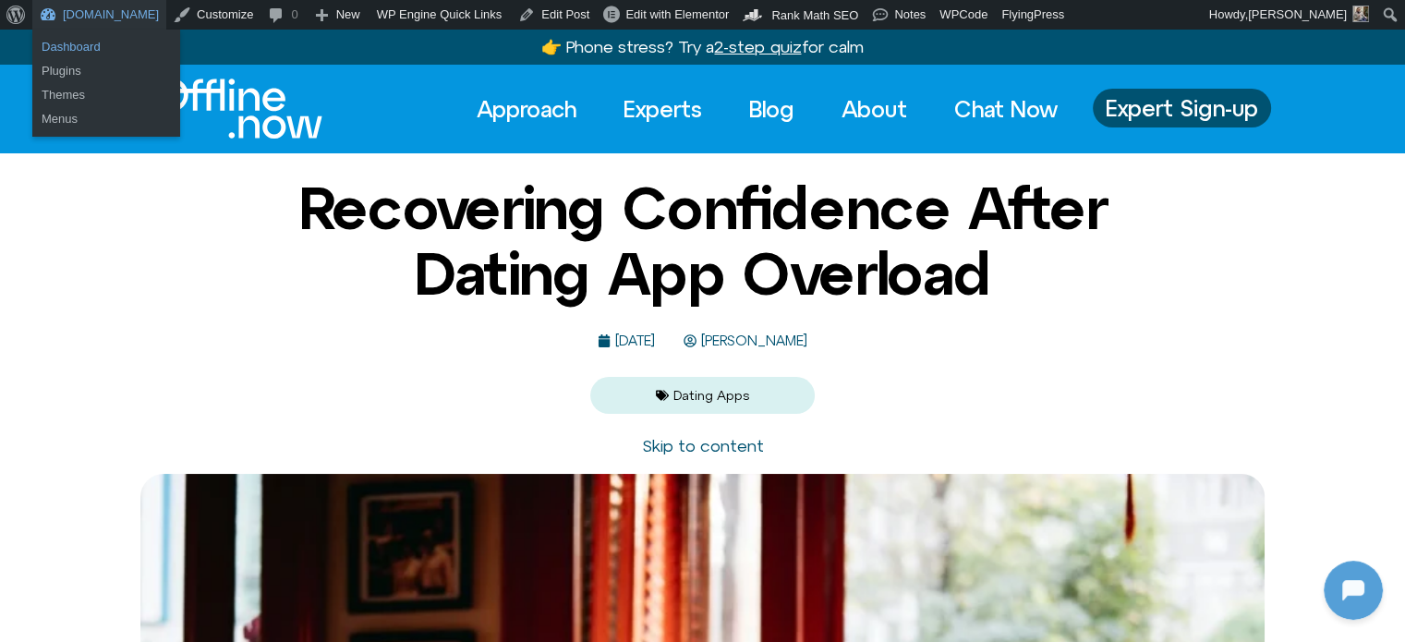
click at [81, 42] on link "Dashboard" at bounding box center [106, 47] width 148 height 24
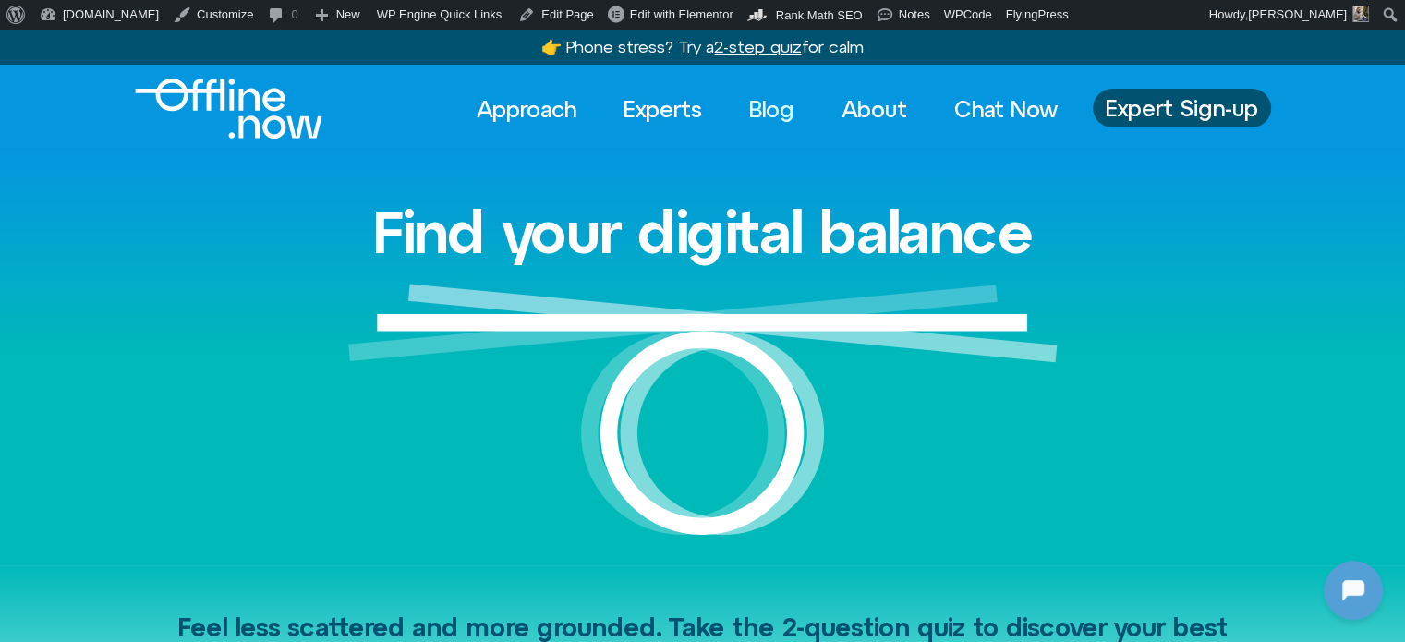
click at [791, 106] on link "Blog" at bounding box center [772, 109] width 79 height 41
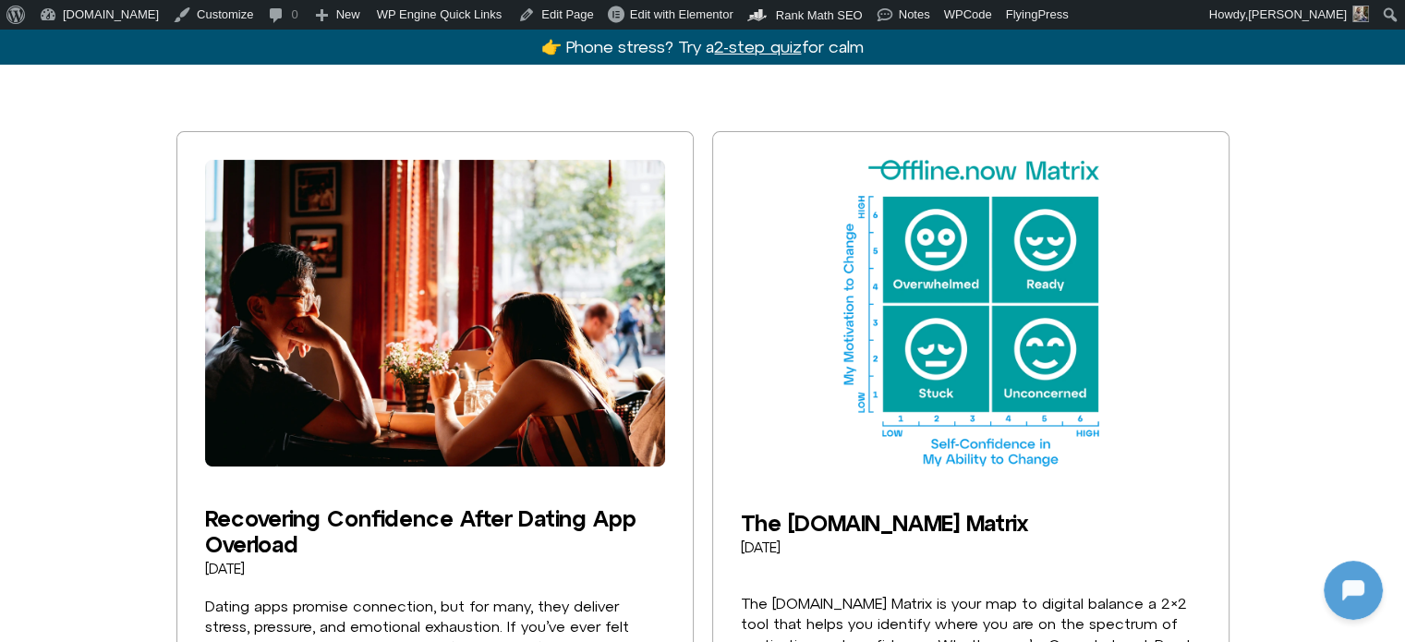
scroll to position [462, 0]
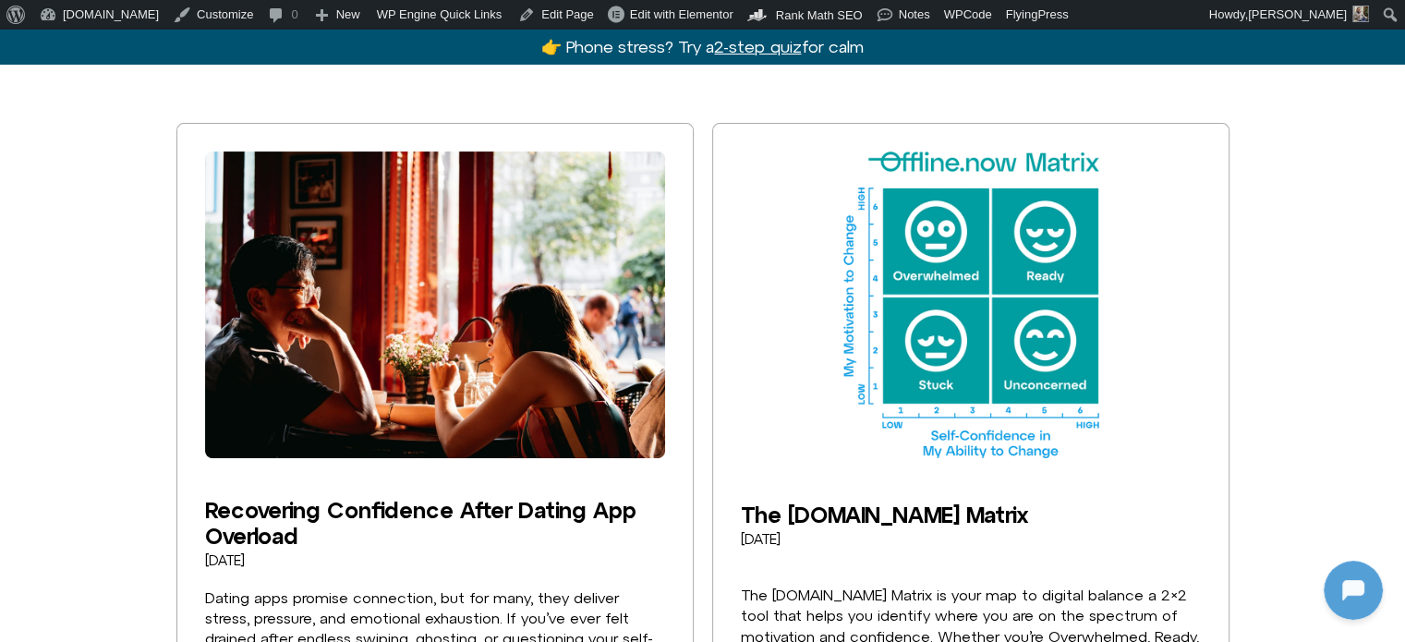
click at [408, 300] on img at bounding box center [435, 305] width 460 height 307
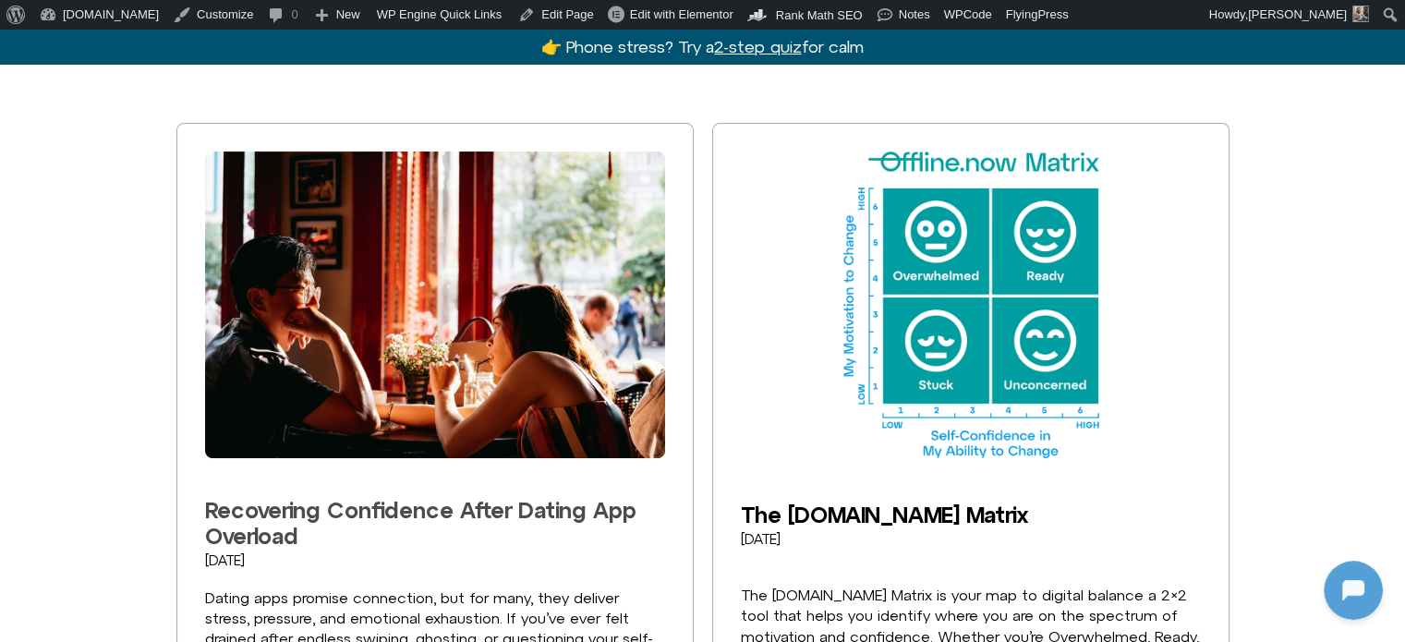
click at [387, 515] on link "Recovering Confidence After Dating App Overload" at bounding box center [420, 523] width 431 height 52
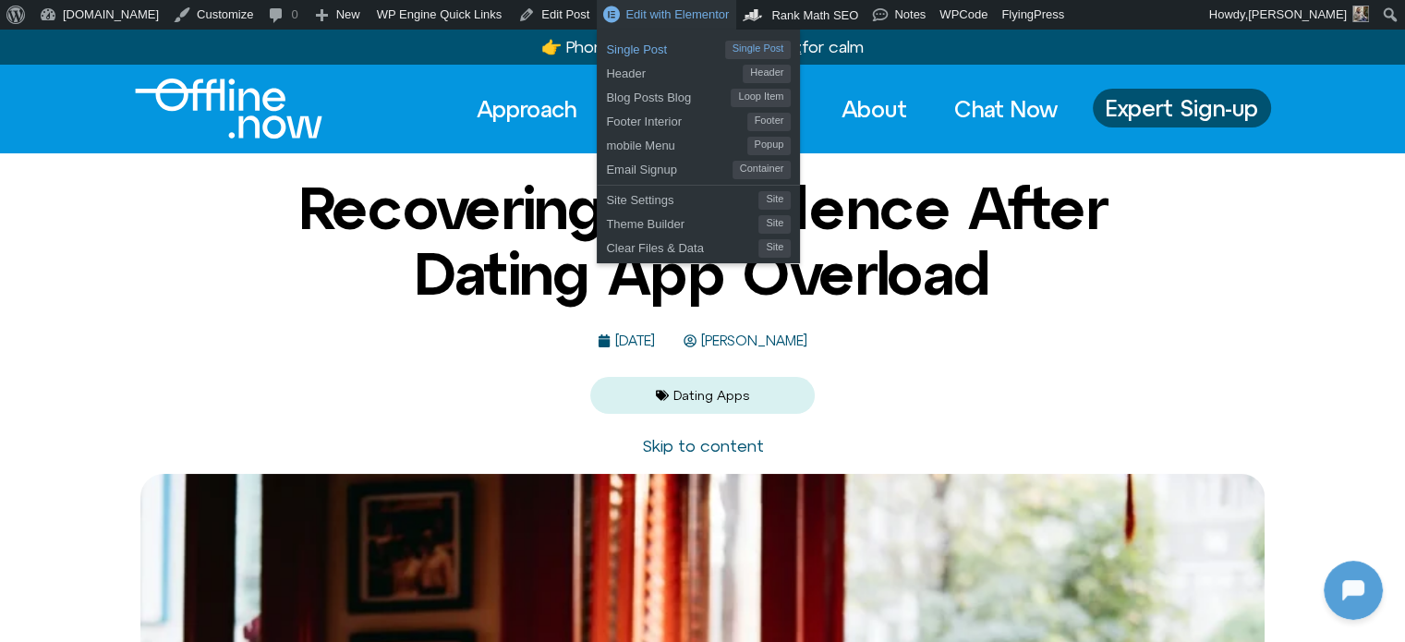
click at [606, 48] on span "Single Post" at bounding box center [665, 47] width 118 height 24
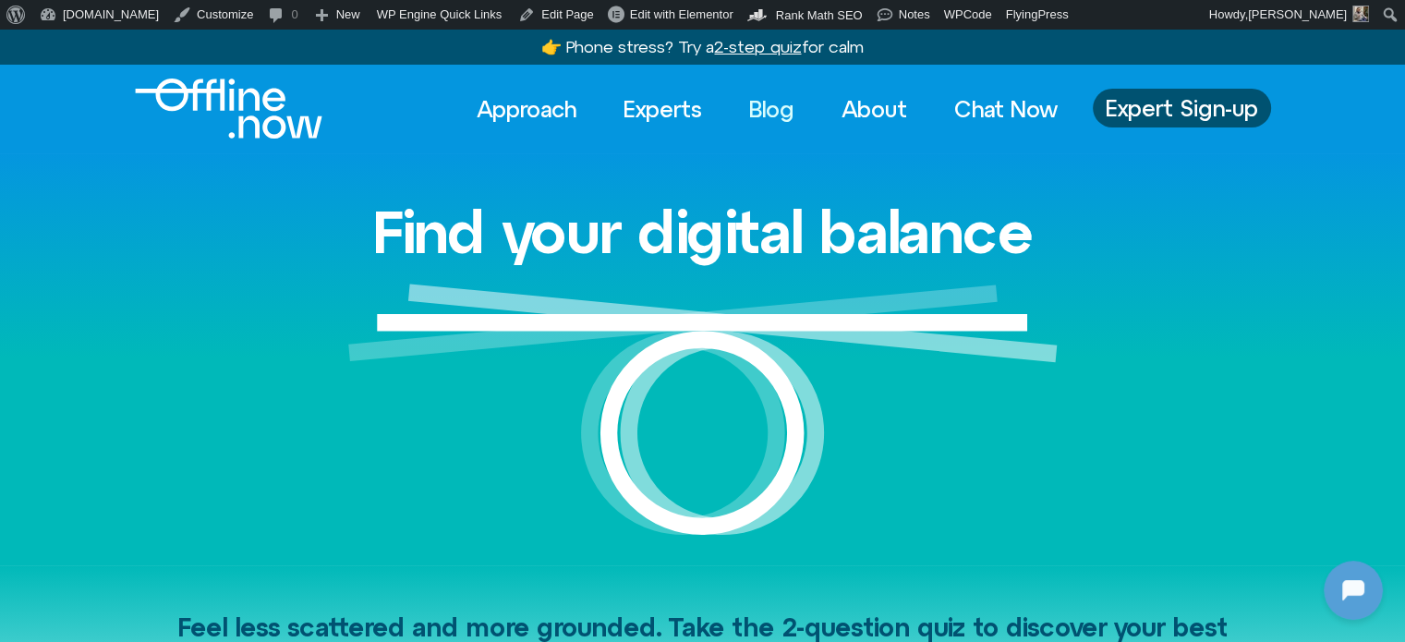
click at [753, 107] on link "Blog" at bounding box center [772, 109] width 79 height 41
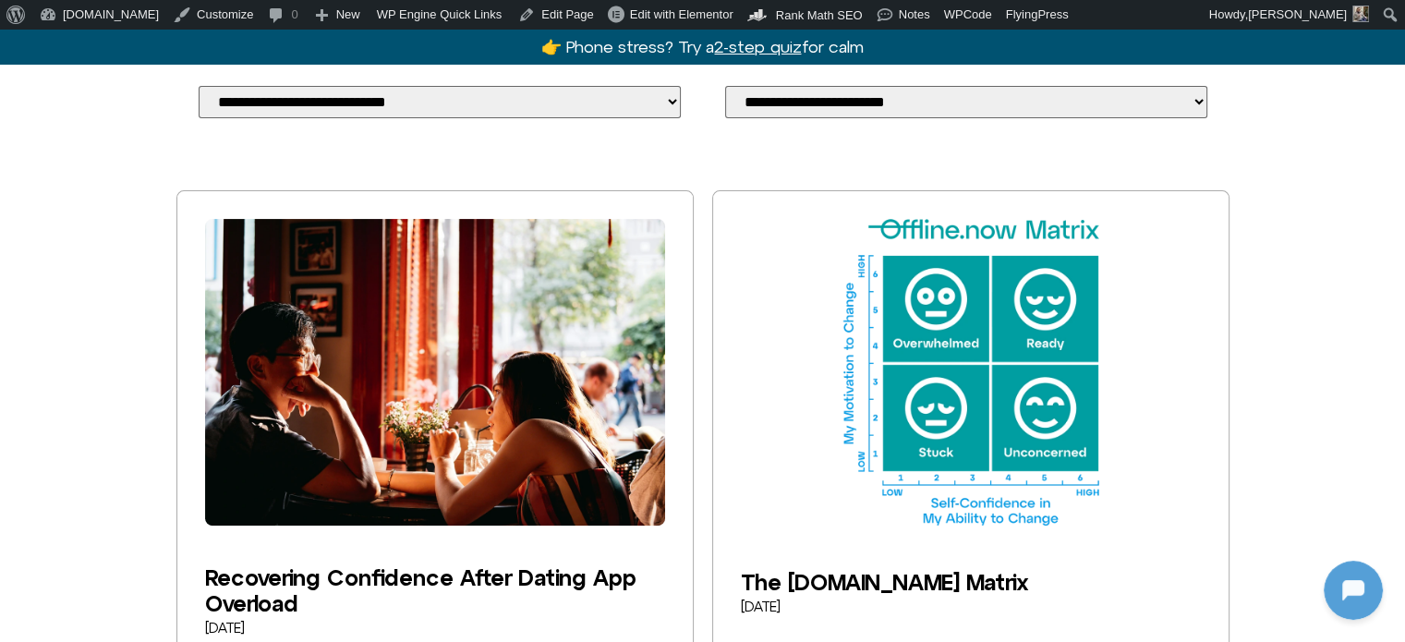
scroll to position [462, 0]
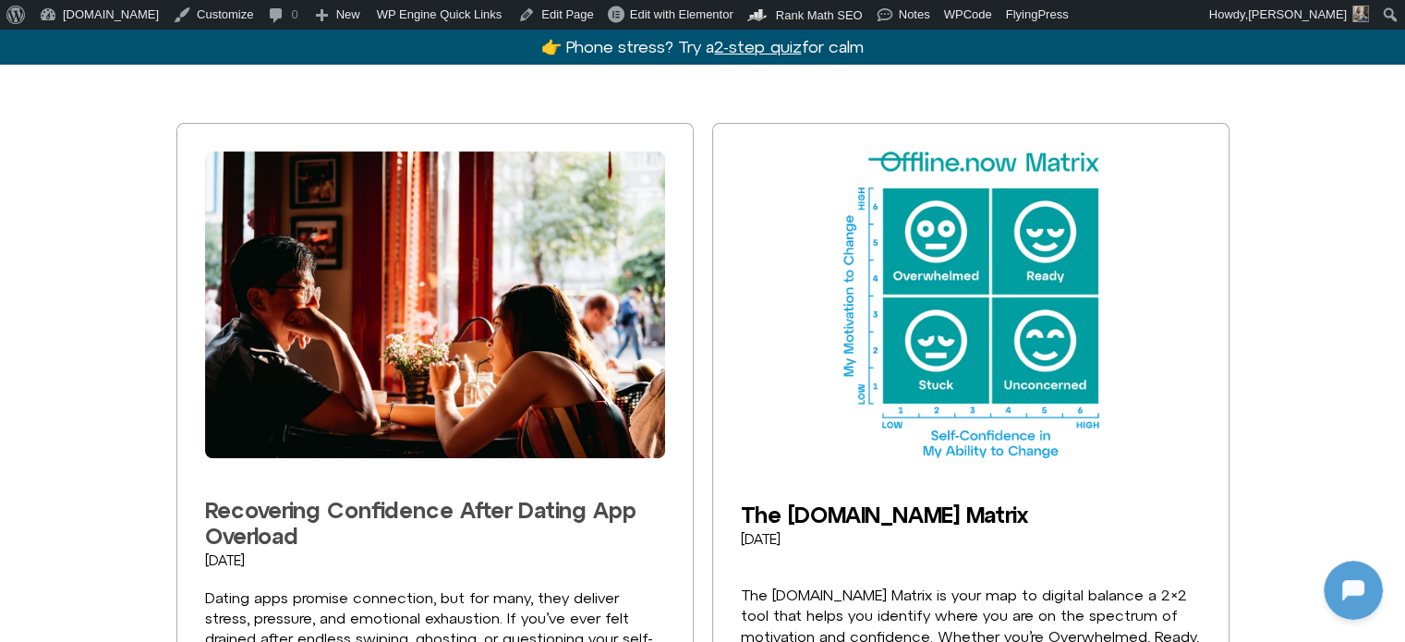
click at [403, 500] on link "Recovering Confidence After Dating App Overload" at bounding box center [420, 523] width 431 height 52
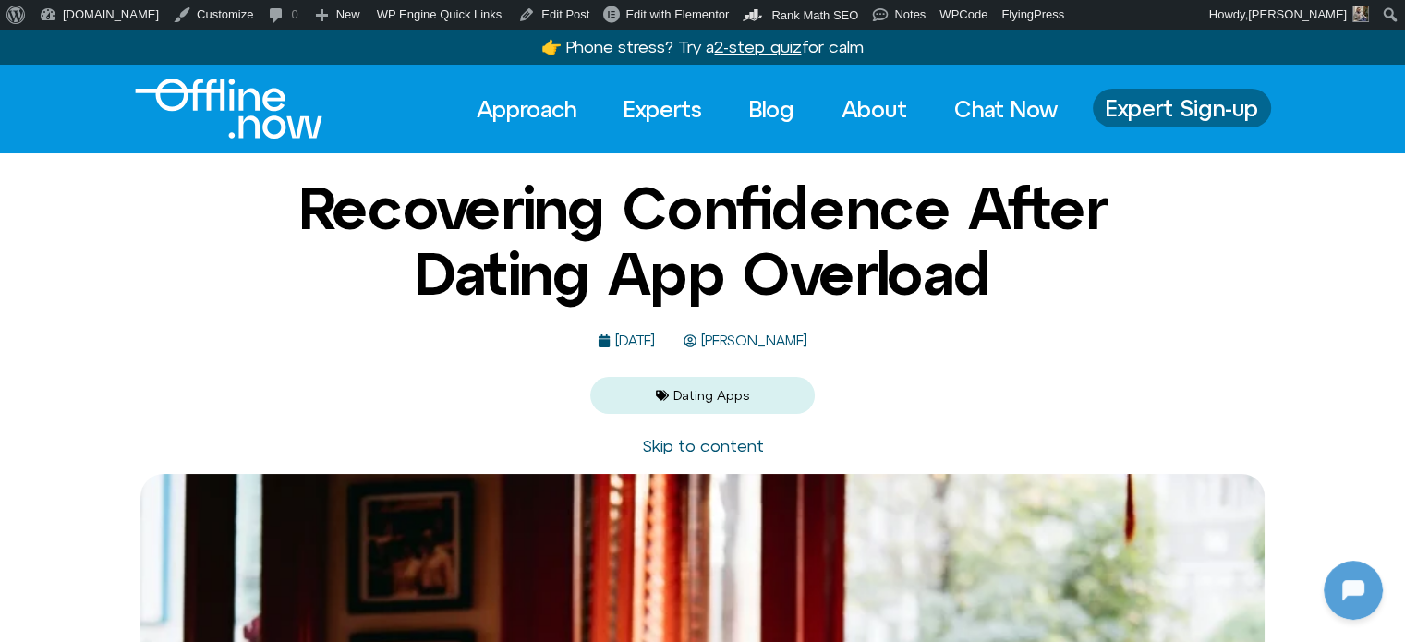
click at [1153, 120] on span "Expert Sign-up" at bounding box center [1182, 108] width 152 height 24
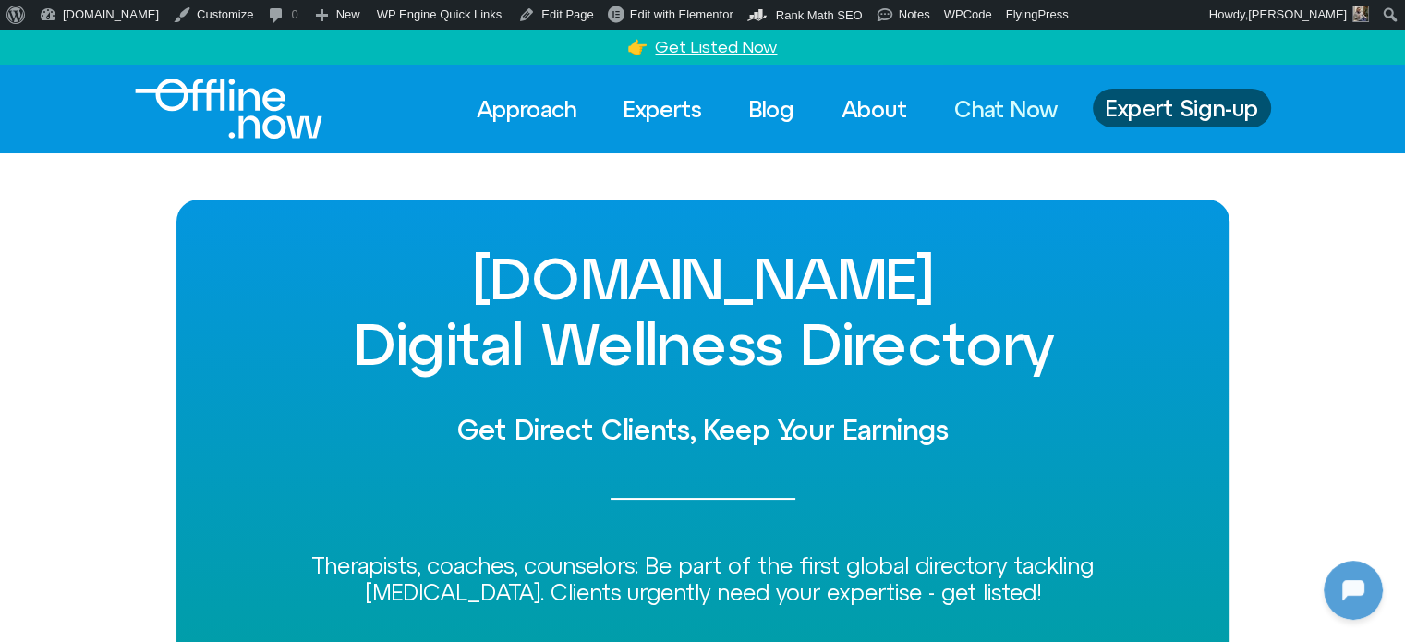
click at [1014, 110] on link "Chat Now" at bounding box center [1006, 109] width 137 height 41
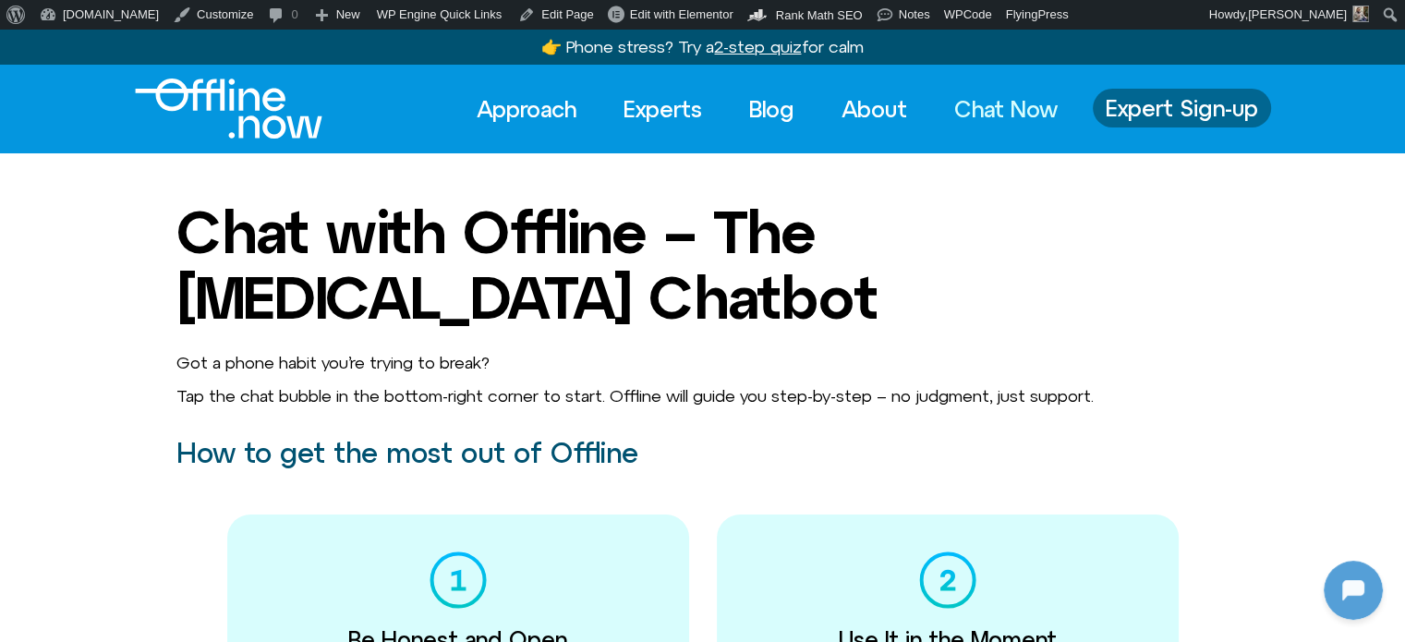
click at [1160, 107] on span "Expert Sign-up" at bounding box center [1182, 108] width 152 height 24
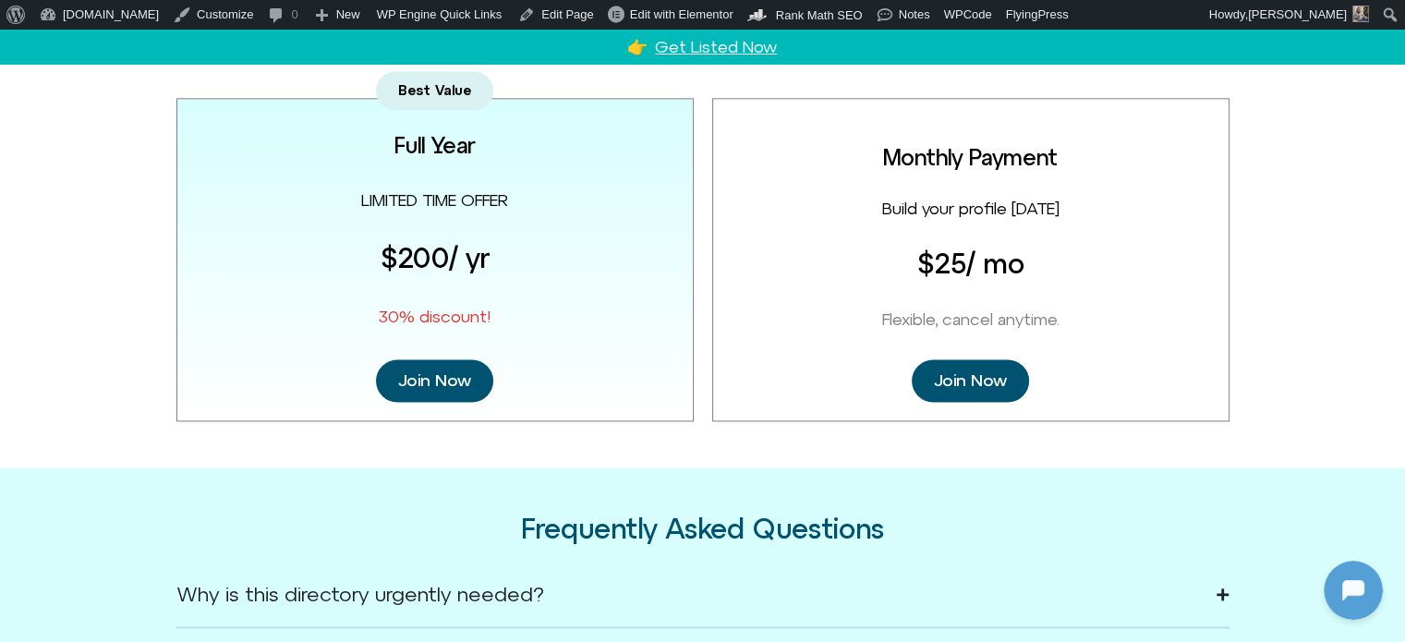
scroll to position [2425, 0]
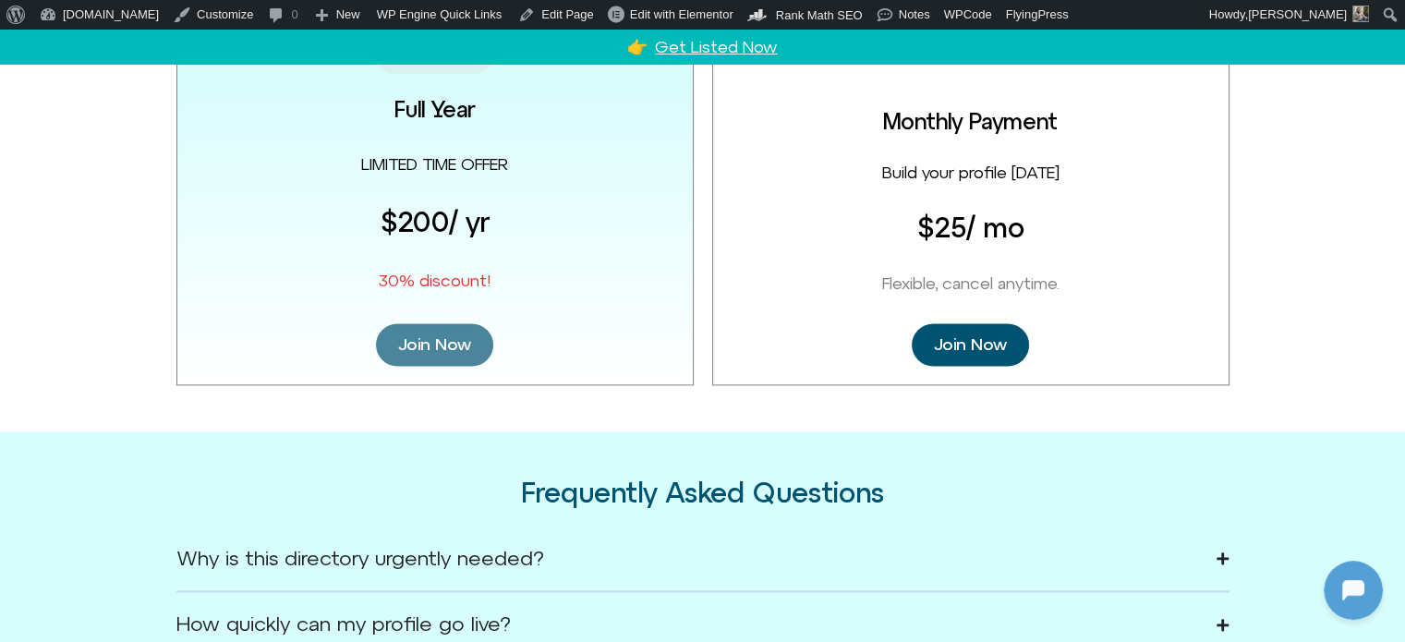
click at [443, 336] on span "Join Now" at bounding box center [434, 344] width 73 height 20
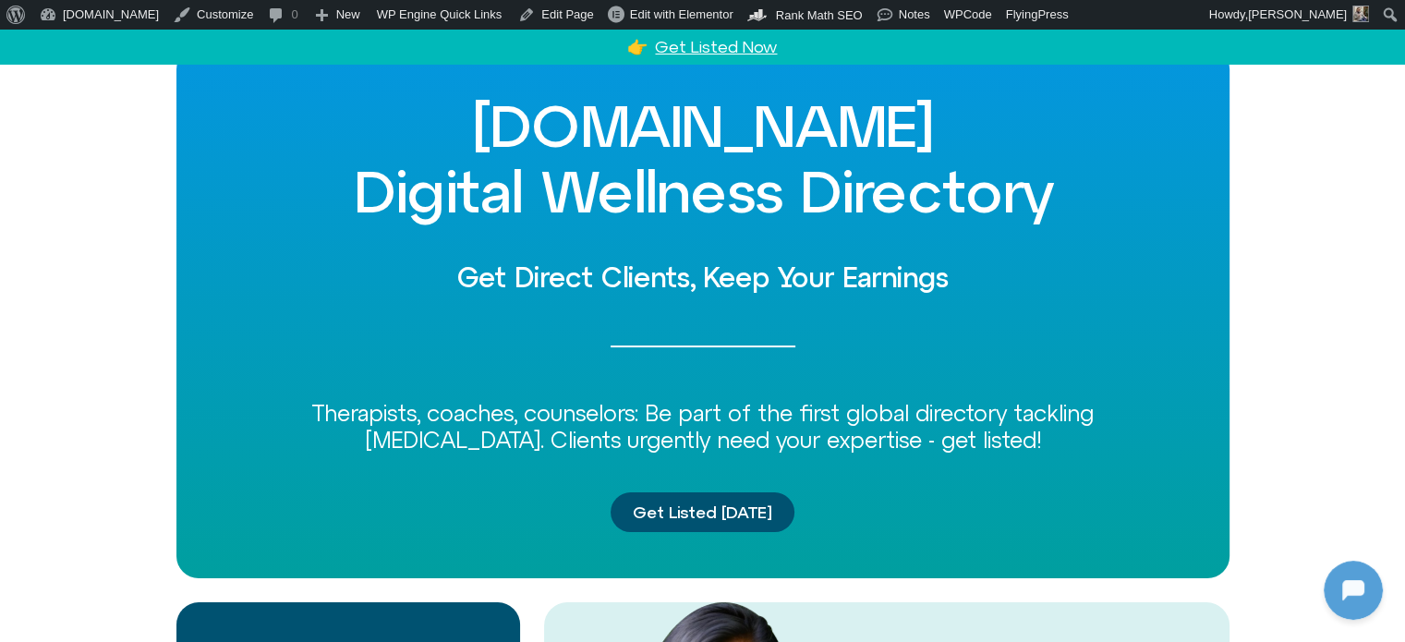
scroll to position [0, 0]
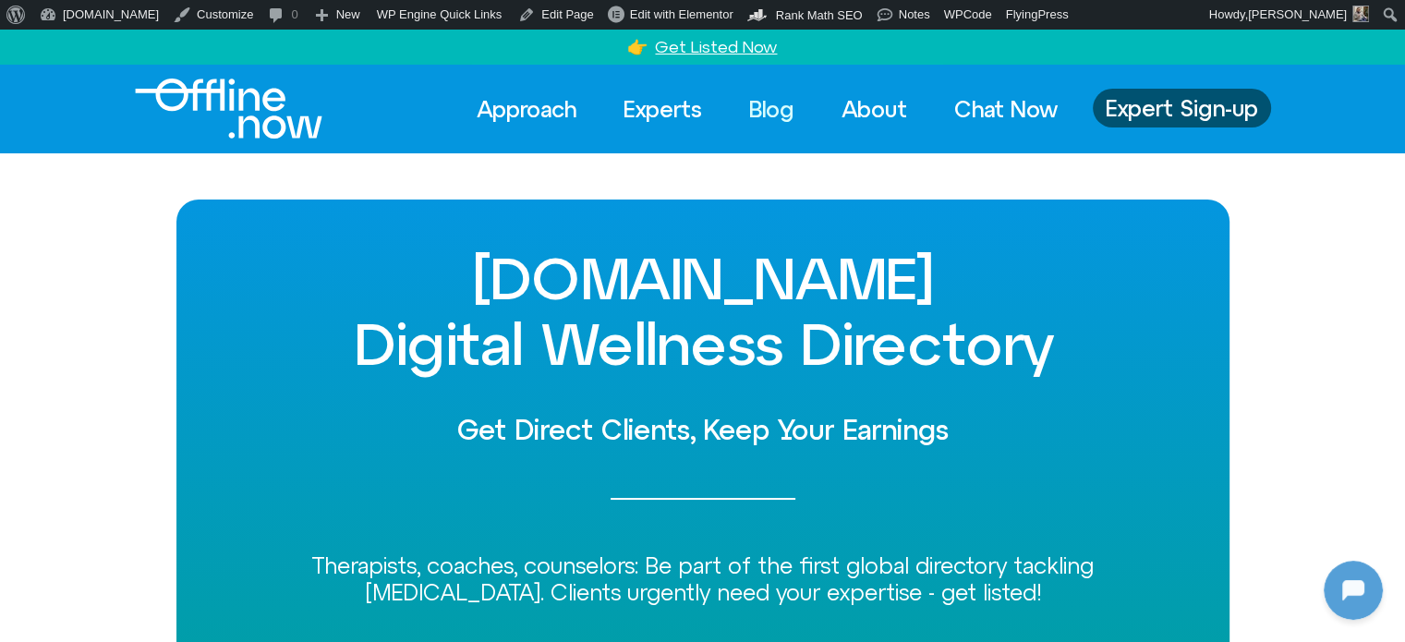
click at [777, 107] on link "Blog" at bounding box center [772, 109] width 79 height 41
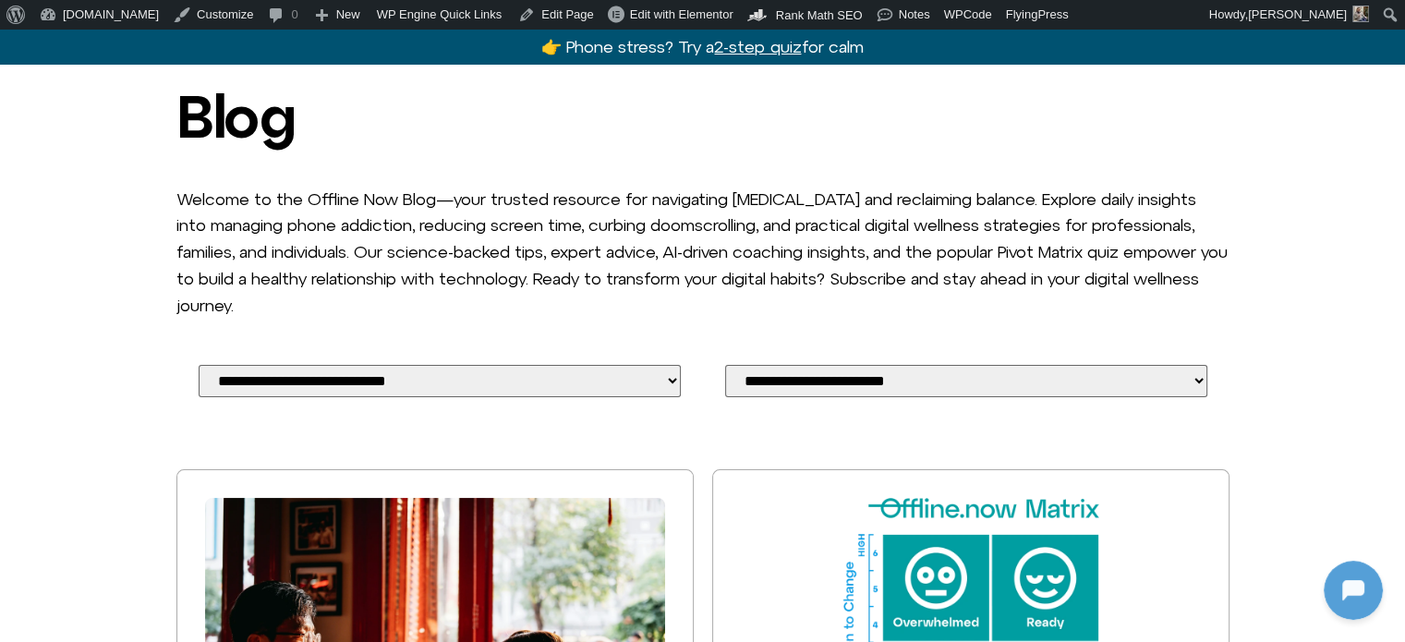
scroll to position [370, 0]
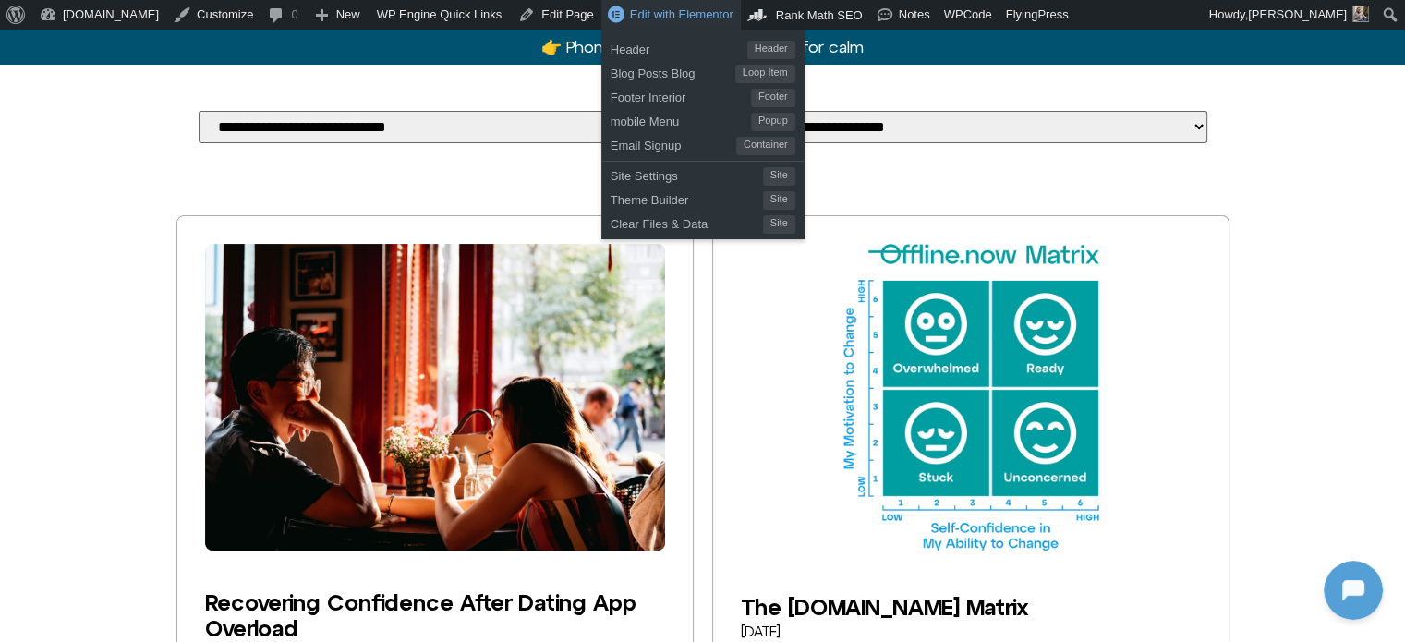
click at [631, 18] on span "Edit with Elementor" at bounding box center [681, 14] width 103 height 14
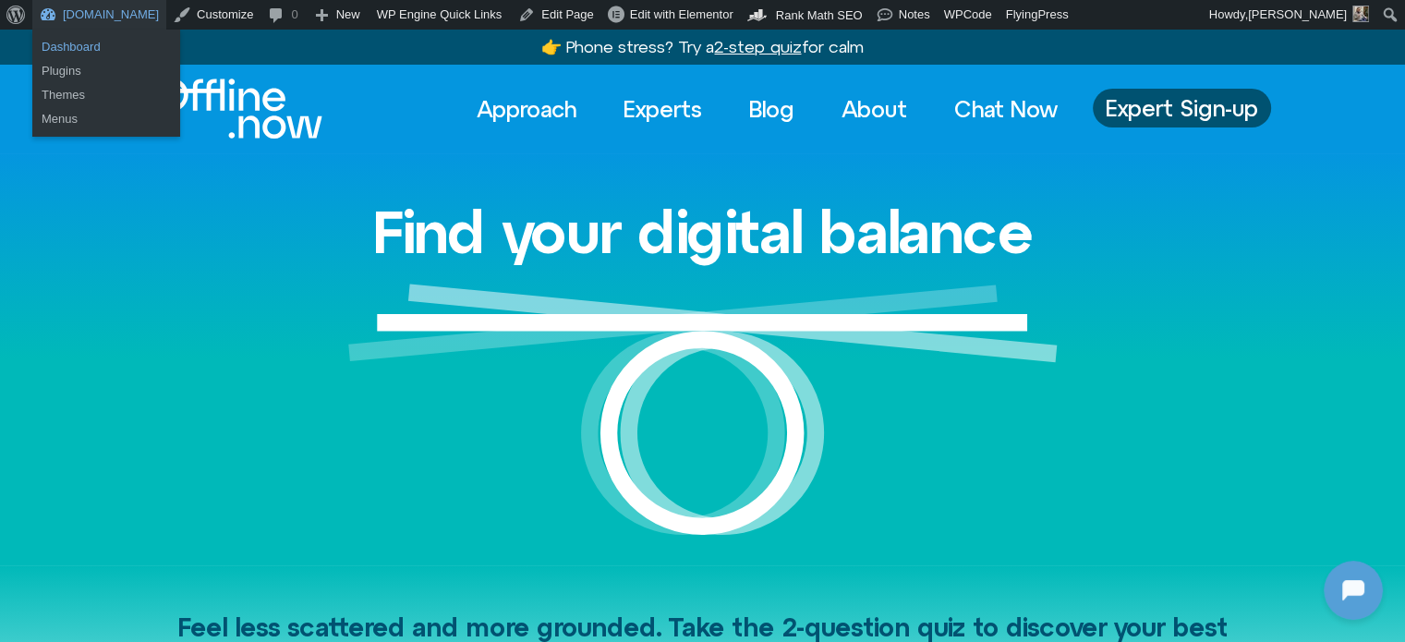
click at [89, 54] on link "Dashboard" at bounding box center [106, 47] width 148 height 24
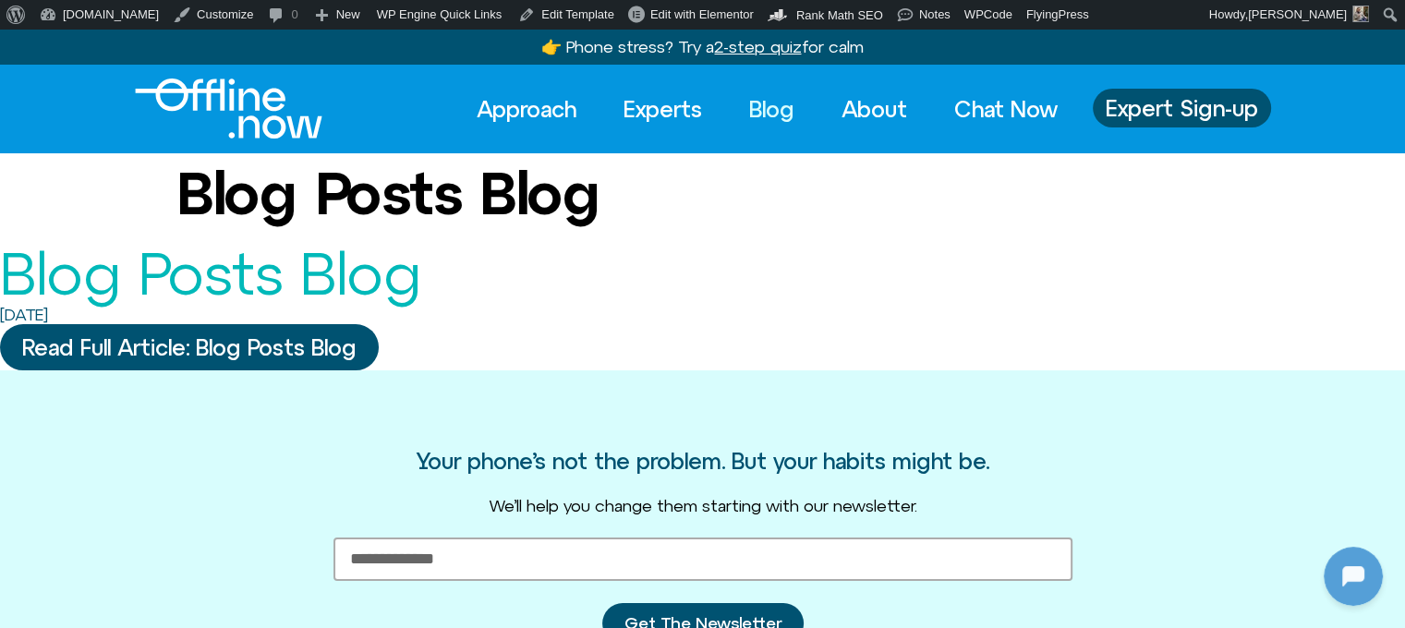
click at [745, 107] on link "Blog" at bounding box center [772, 109] width 79 height 41
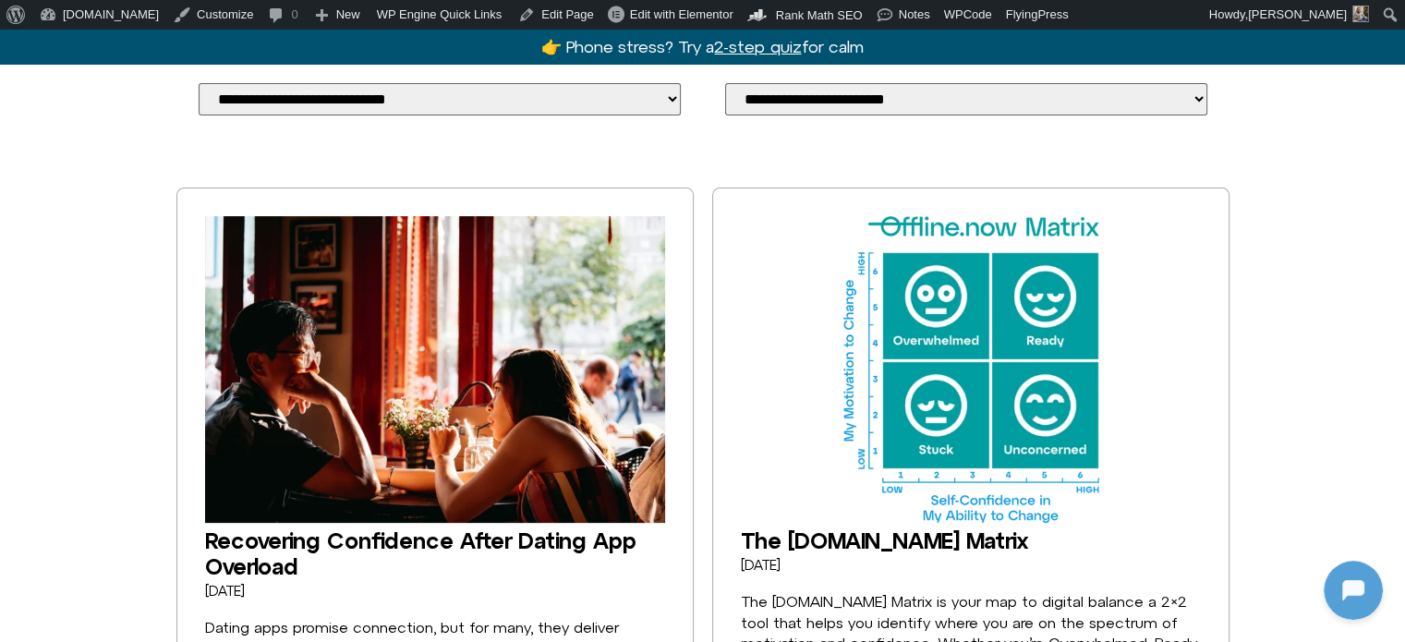
scroll to position [277, 0]
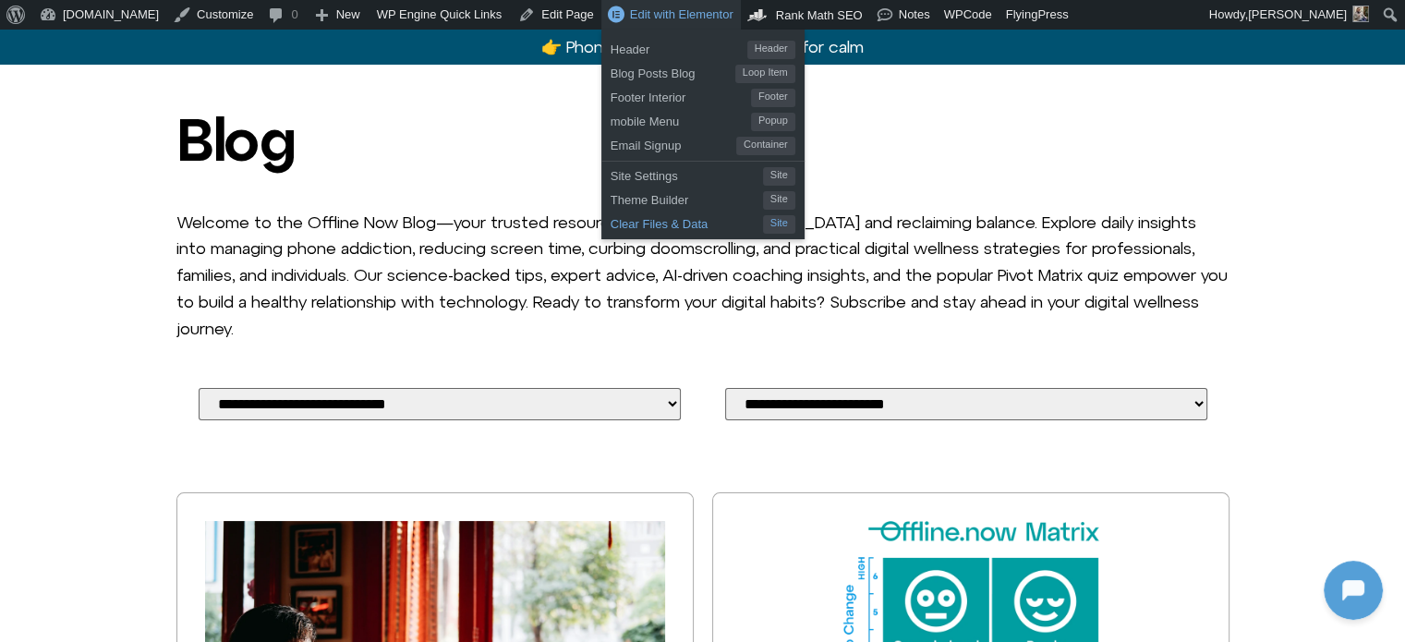
click at [611, 217] on span "Clear Files & Data" at bounding box center [687, 222] width 152 height 24
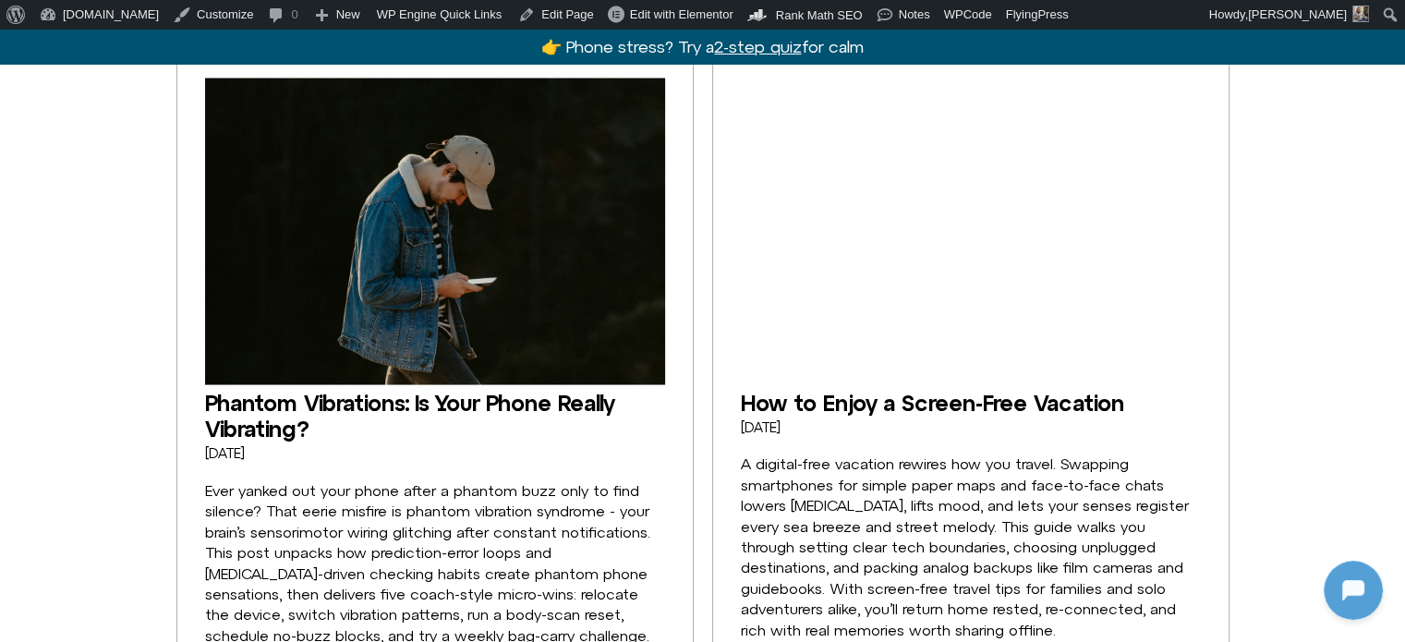
scroll to position [3511, 0]
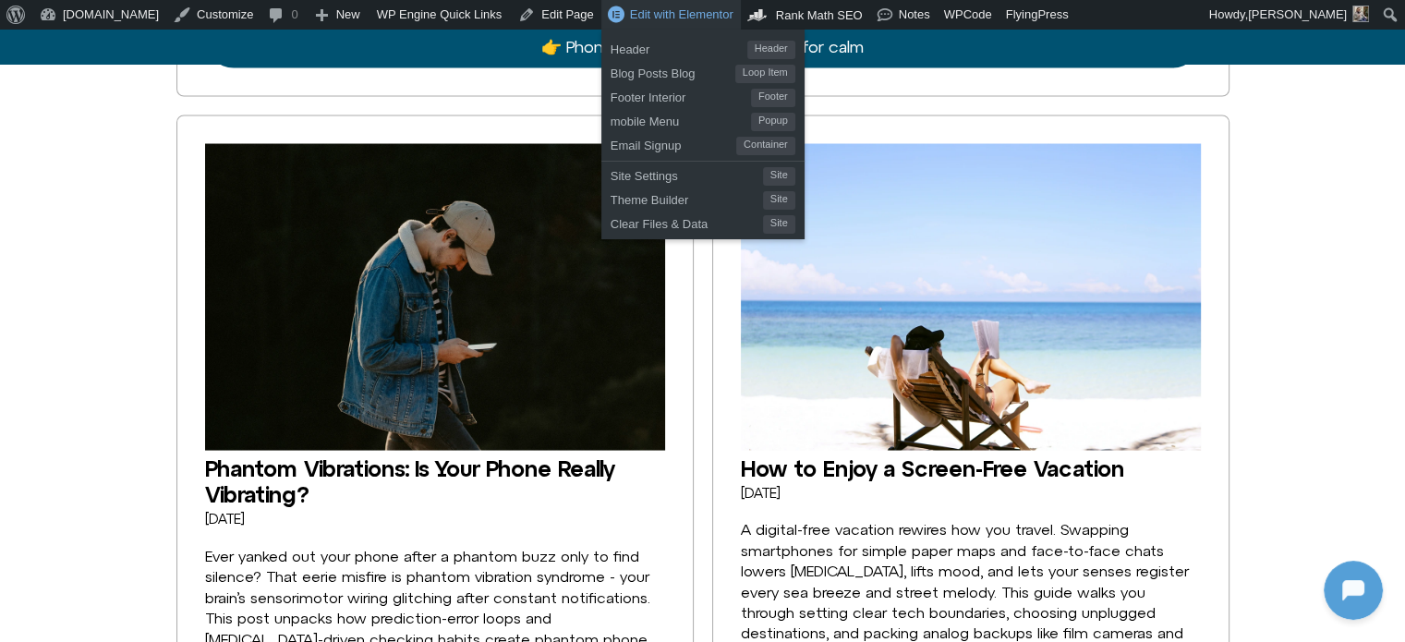
click at [630, 9] on span "Edit with Elementor" at bounding box center [681, 14] width 103 height 14
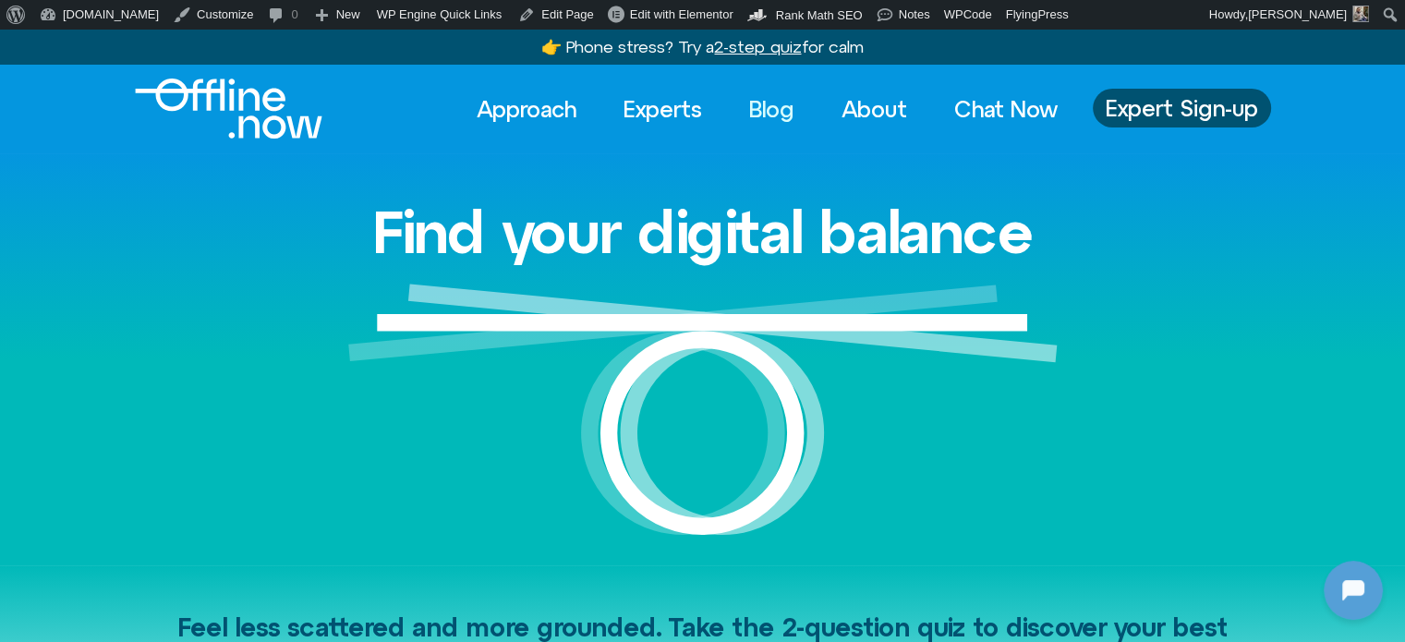
drag, startPoint x: 781, startPoint y: 115, endPoint x: 686, endPoint y: 95, distance: 96.4
click at [780, 115] on link "Blog" at bounding box center [772, 109] width 79 height 41
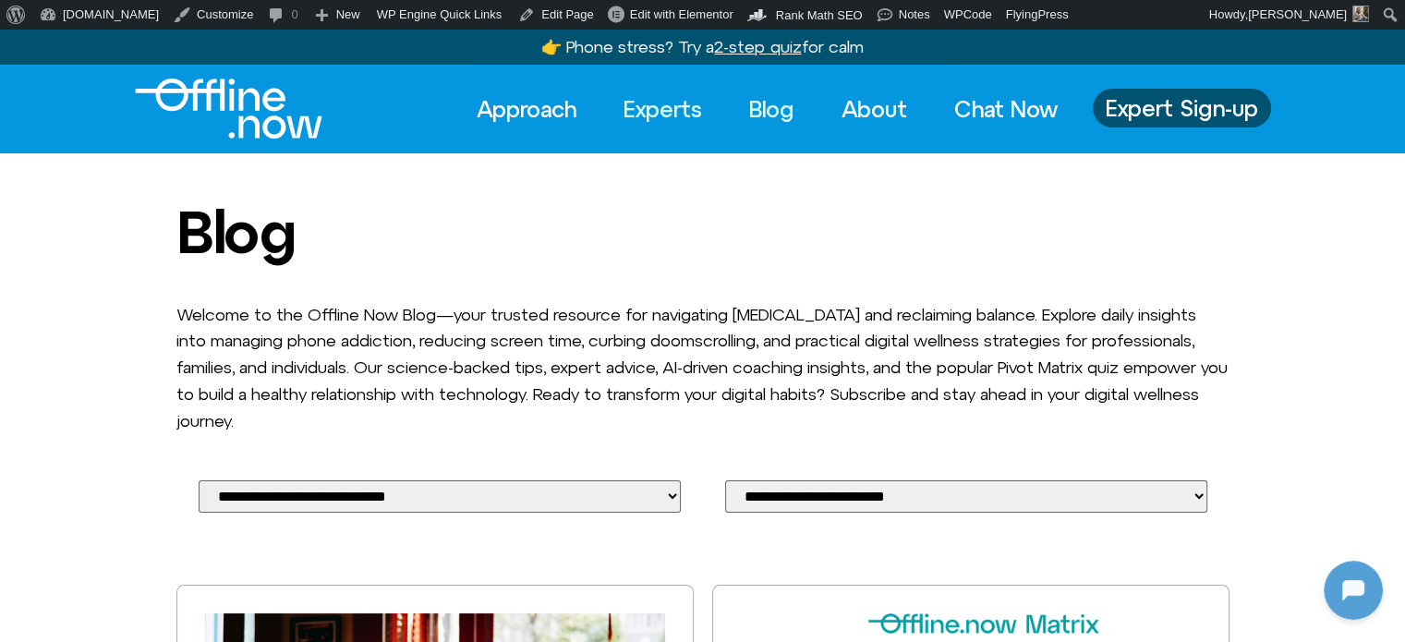
click at [688, 109] on link "Experts" at bounding box center [663, 109] width 112 height 41
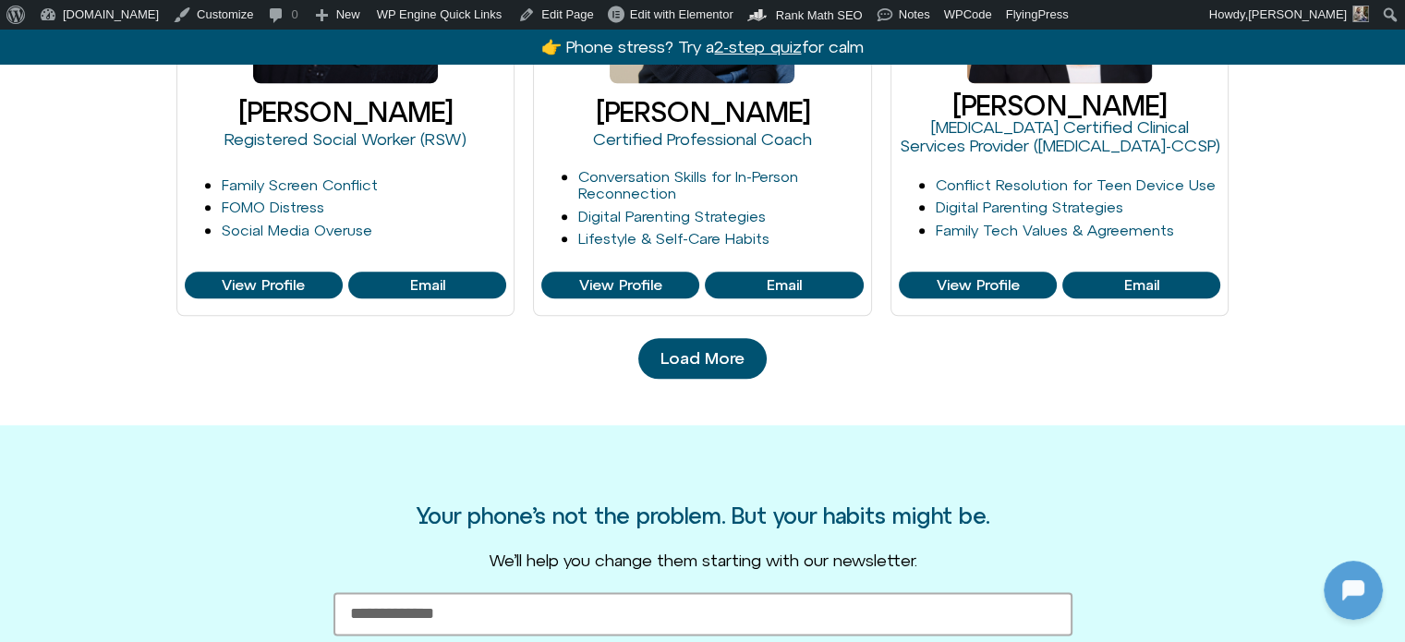
scroll to position [2125, 0]
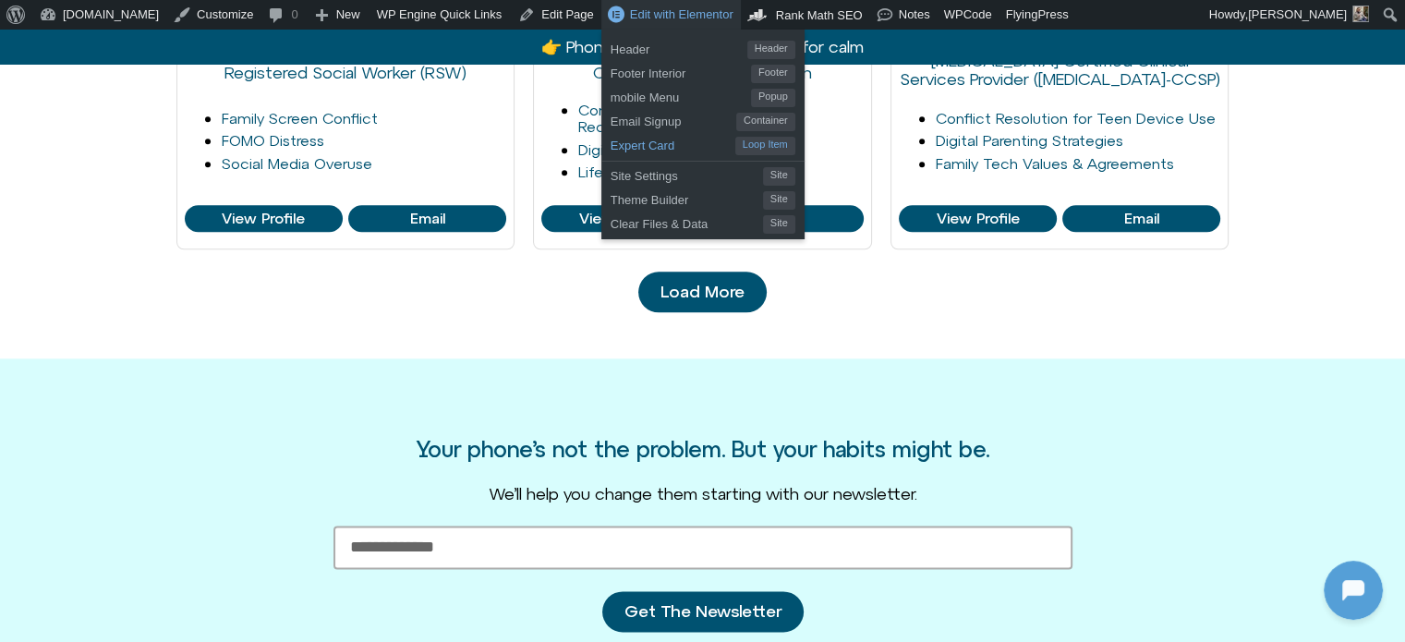
click at [611, 140] on span "Expert Card" at bounding box center [673, 143] width 125 height 24
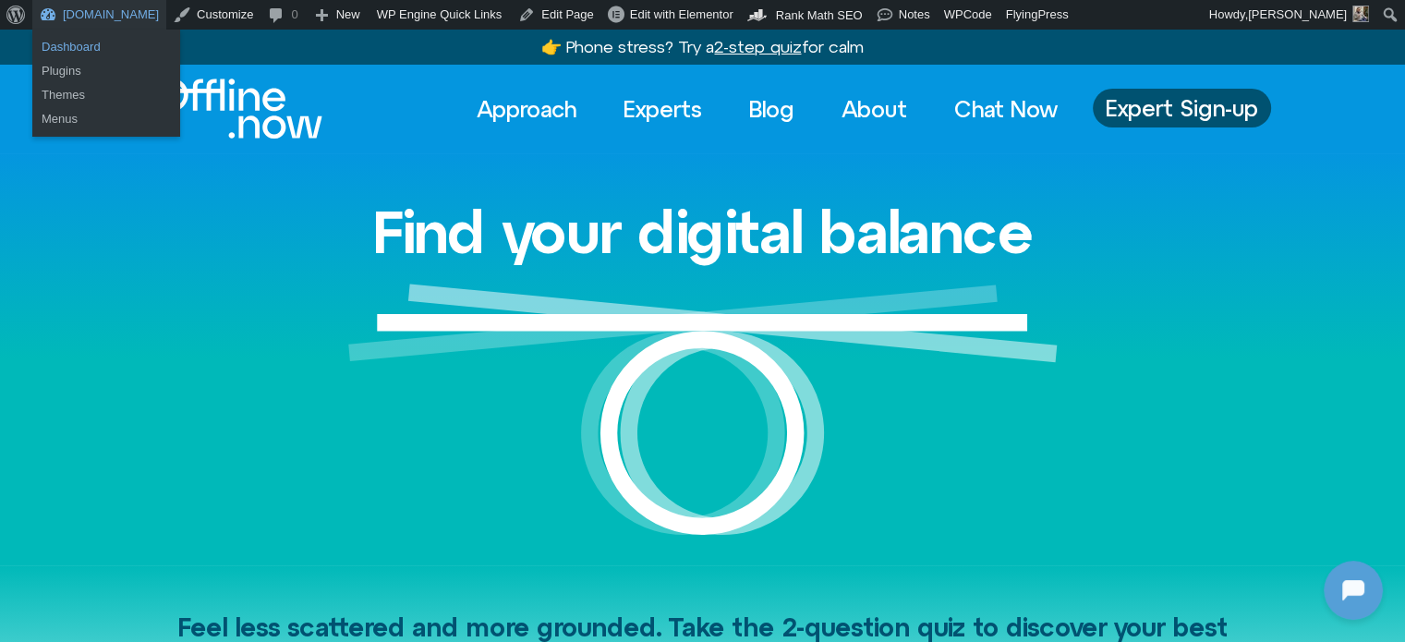
click at [65, 47] on link "Dashboard" at bounding box center [106, 47] width 148 height 24
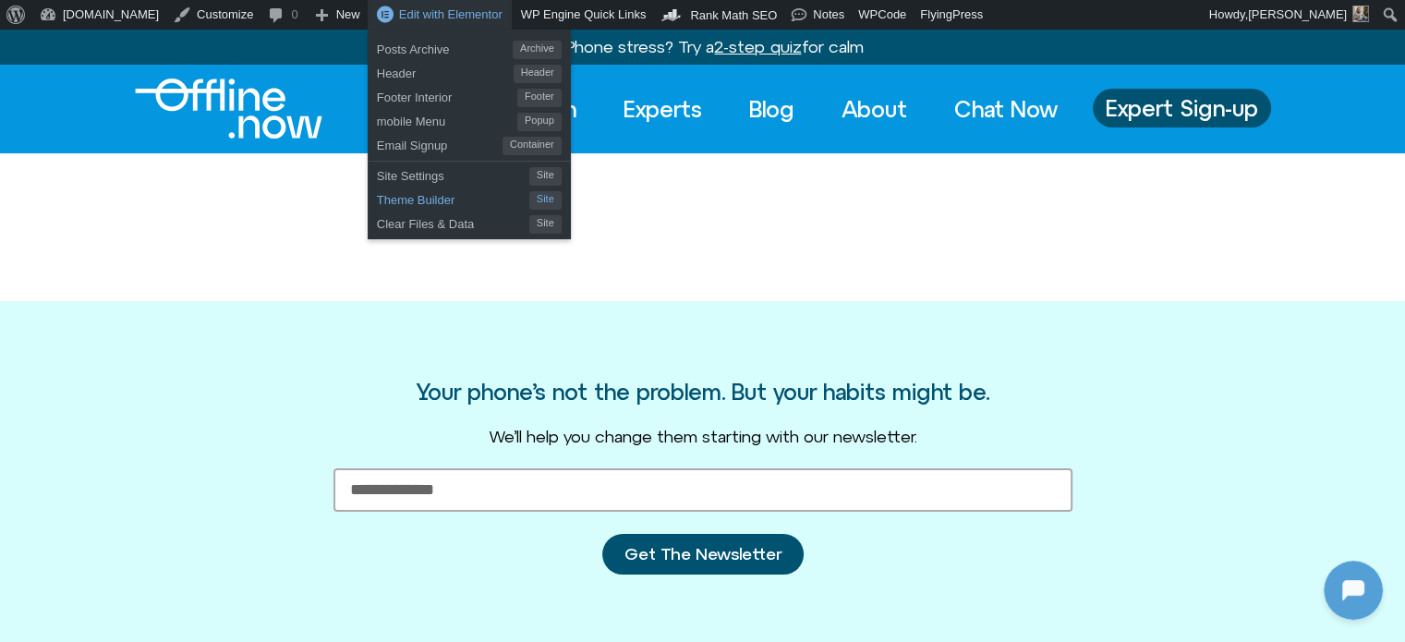
click at [388, 208] on span "Theme Builder" at bounding box center [453, 198] width 152 height 24
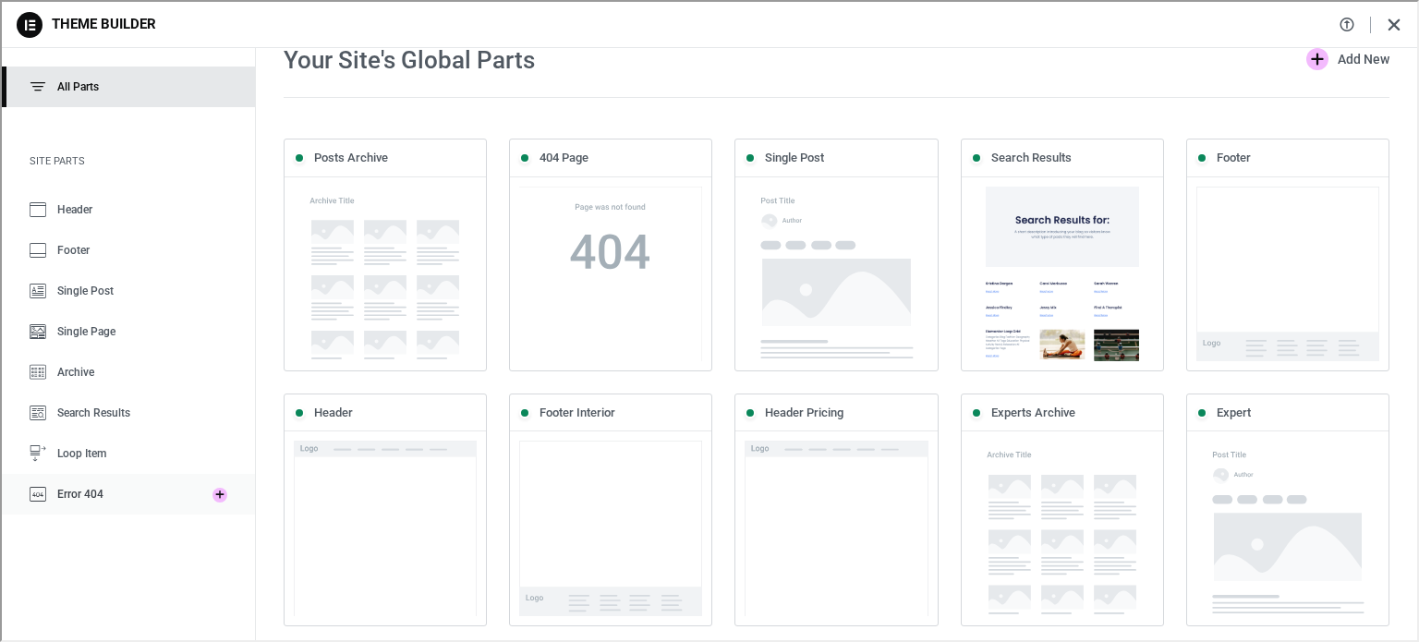
click at [53, 480] on link "Error 404" at bounding box center [100, 492] width 201 height 41
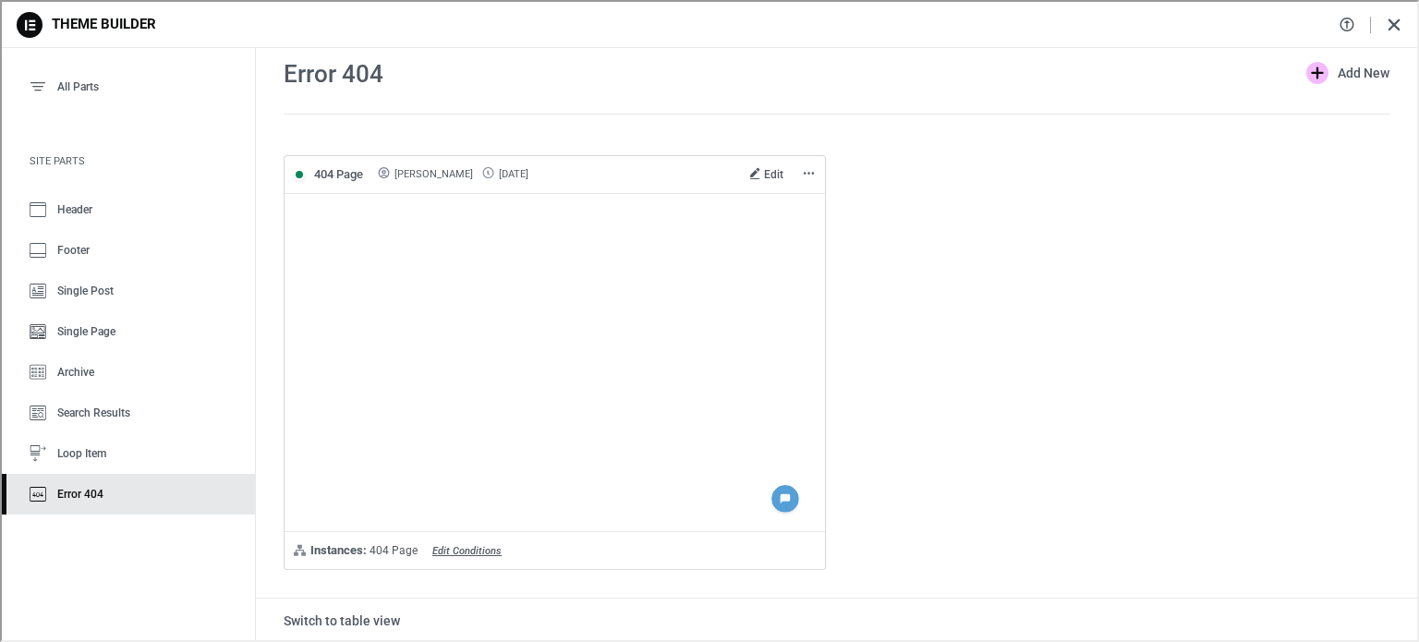
click at [766, 169] on span "Edit" at bounding box center [771, 172] width 19 height 13
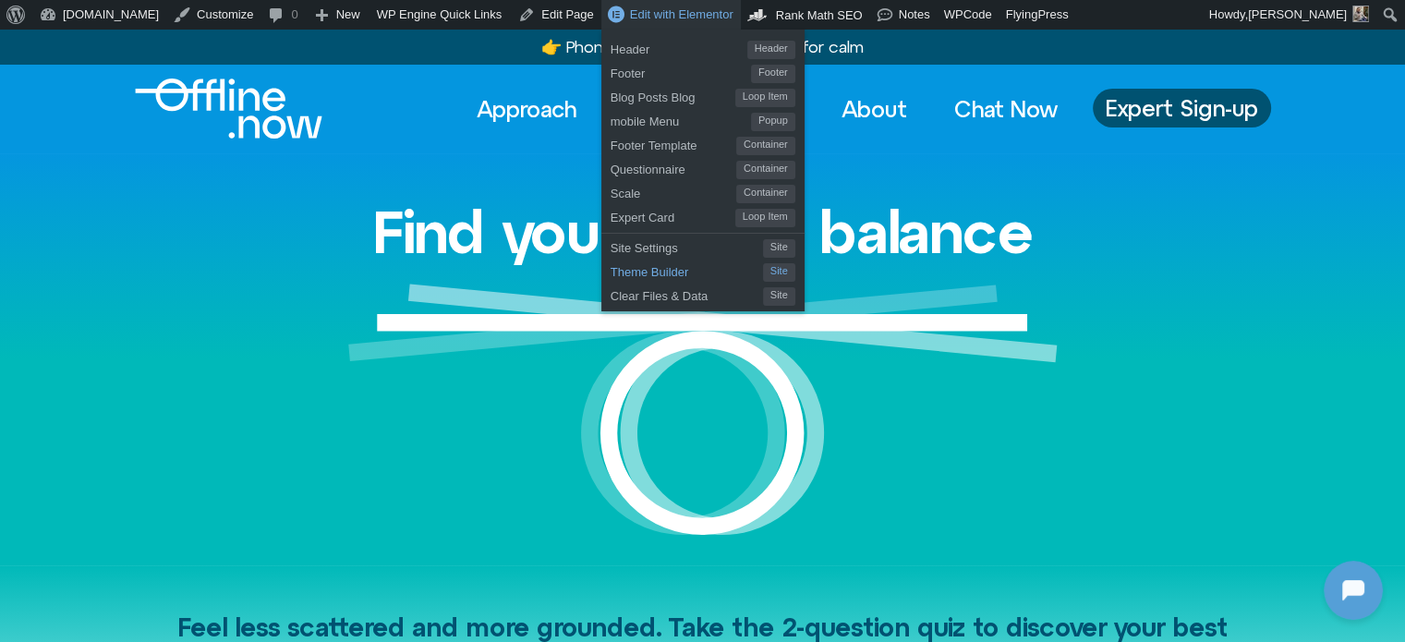
click at [617, 273] on span "Theme Builder" at bounding box center [687, 270] width 152 height 24
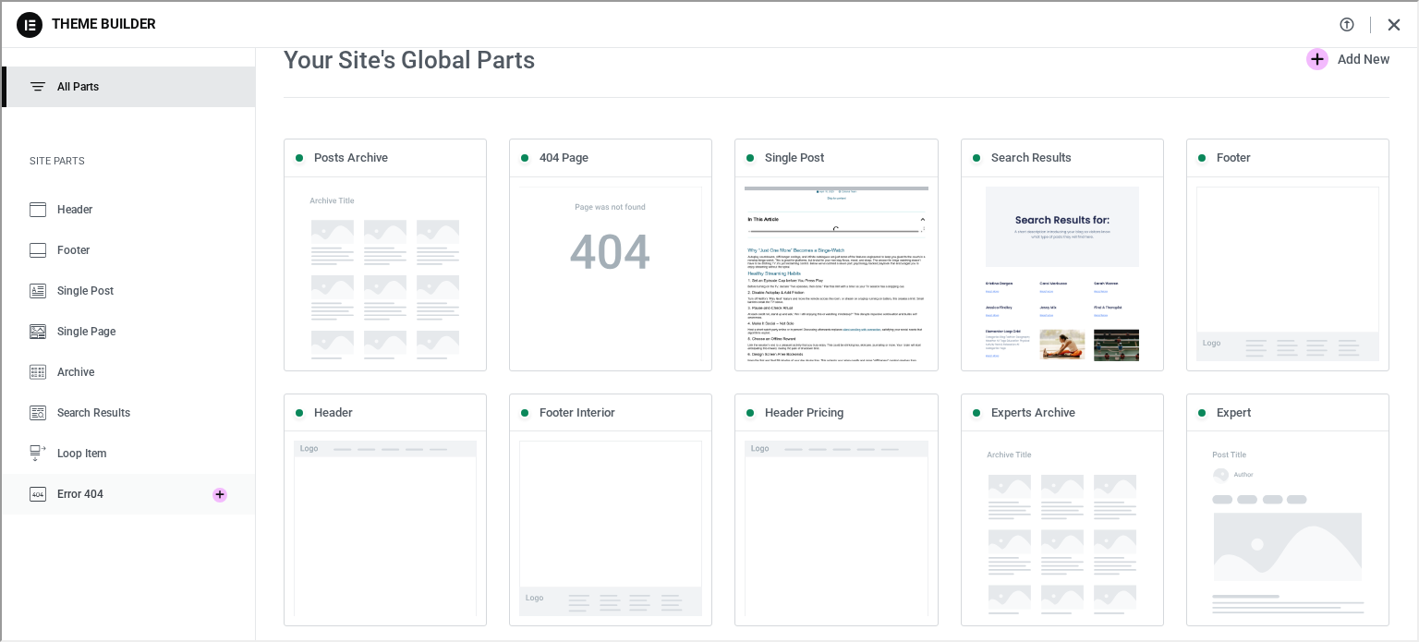
click at [63, 492] on span "Error 404" at bounding box center [78, 492] width 46 height 13
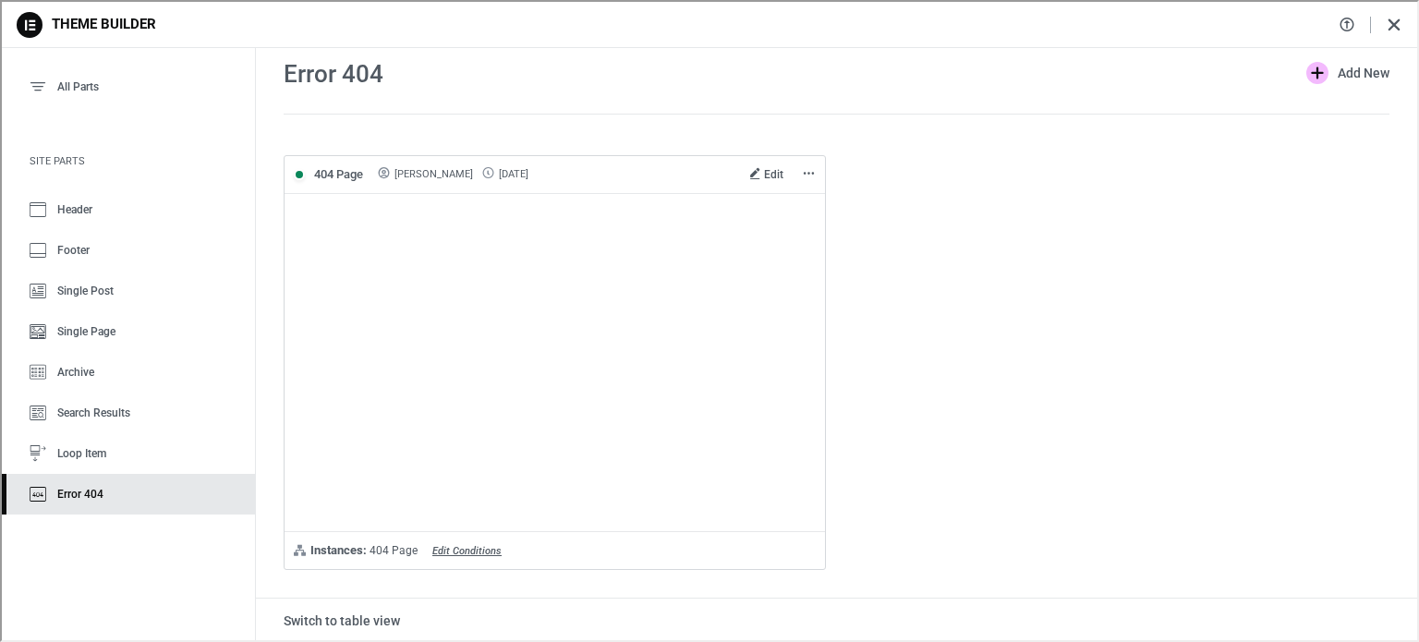
click at [764, 169] on span "Edit" at bounding box center [771, 172] width 19 height 13
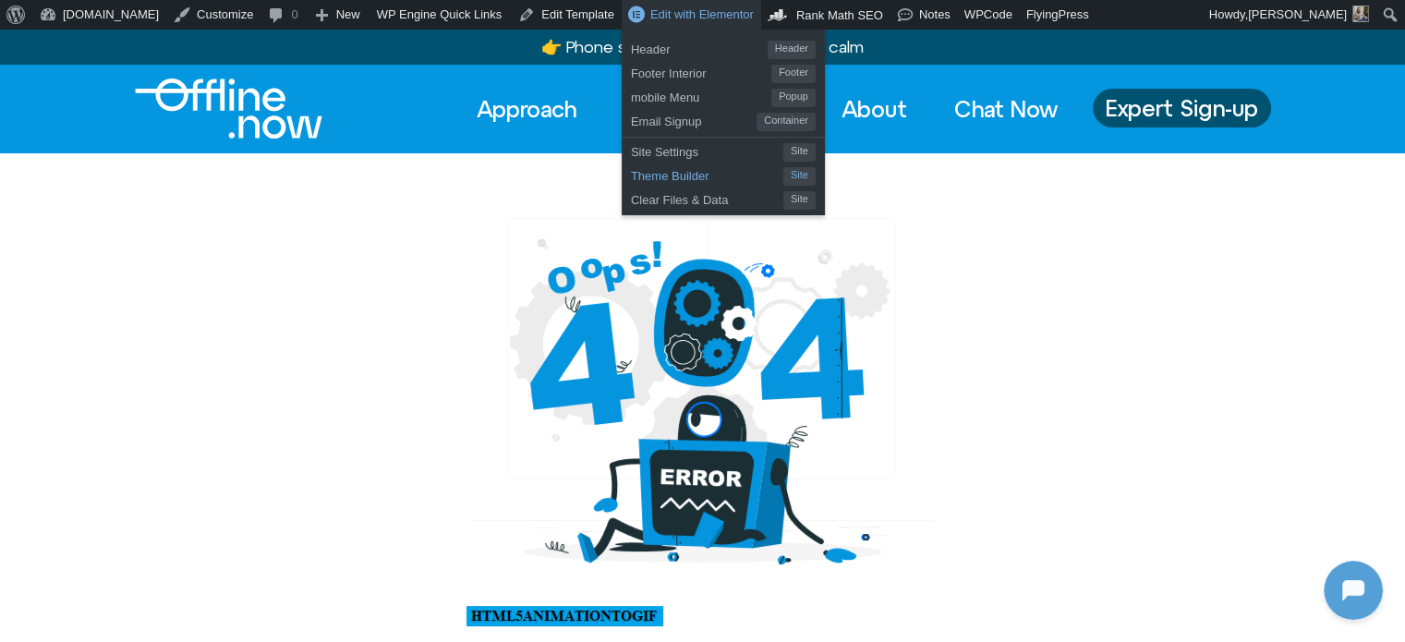
click at [631, 182] on span "Theme Builder" at bounding box center [707, 174] width 152 height 24
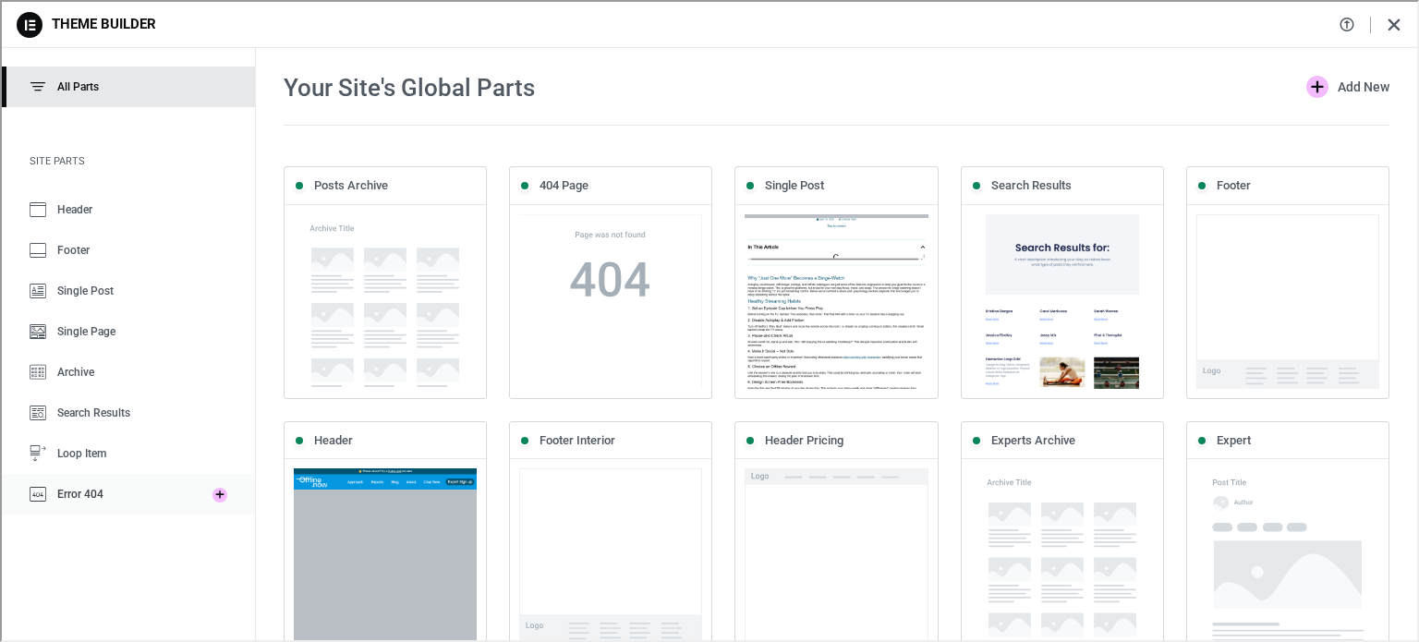
click at [58, 493] on span "Error 404" at bounding box center [78, 492] width 46 height 13
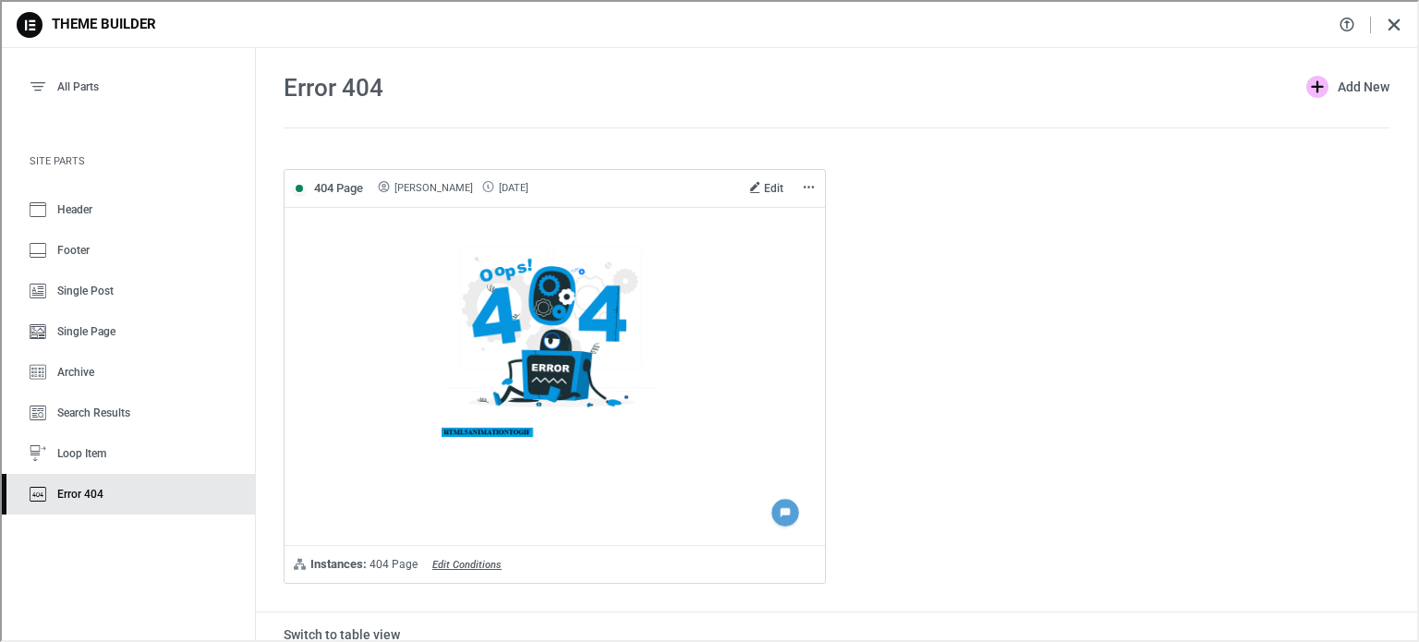
click at [765, 184] on span "Edit" at bounding box center [771, 186] width 19 height 13
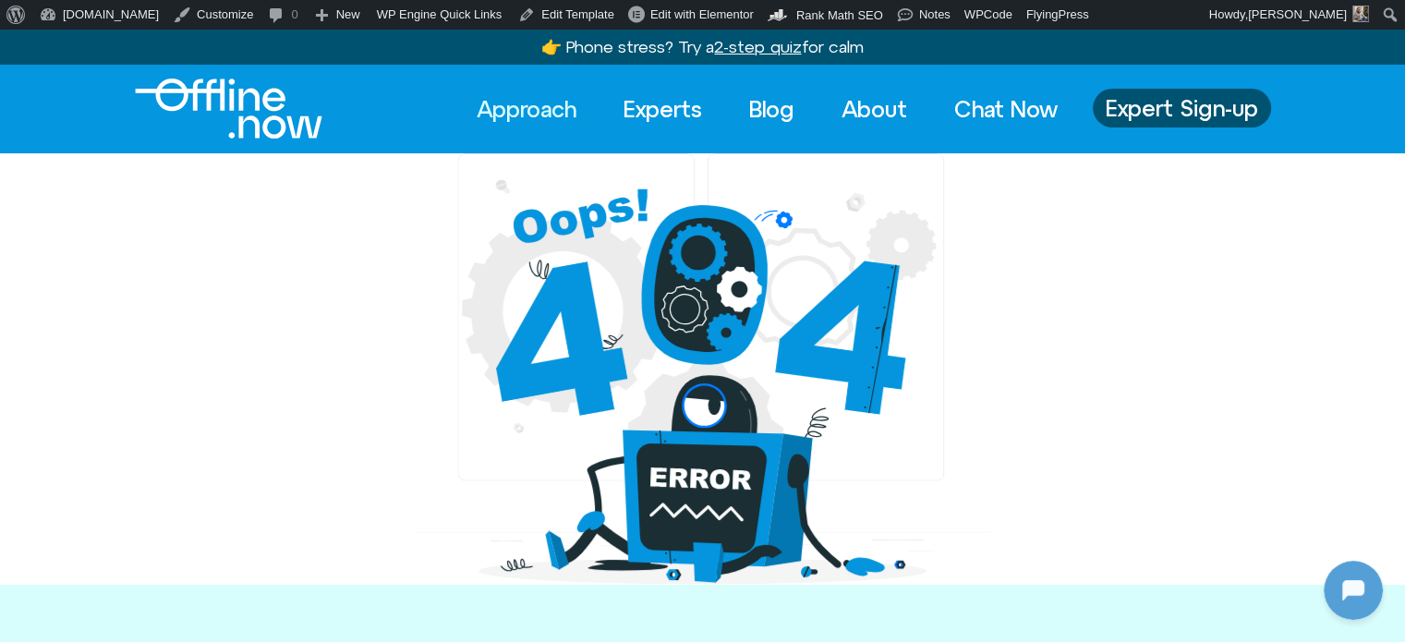
click at [523, 103] on link "Approach" at bounding box center [526, 109] width 133 height 41
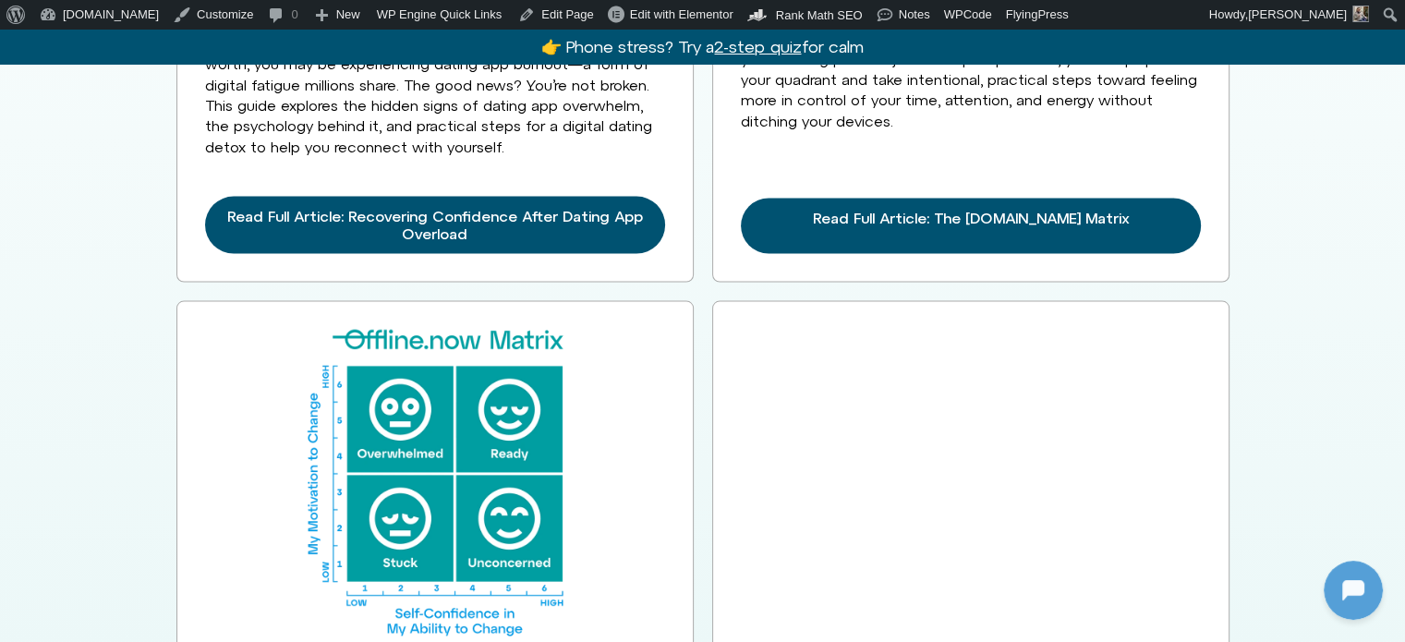
scroll to position [3234, 0]
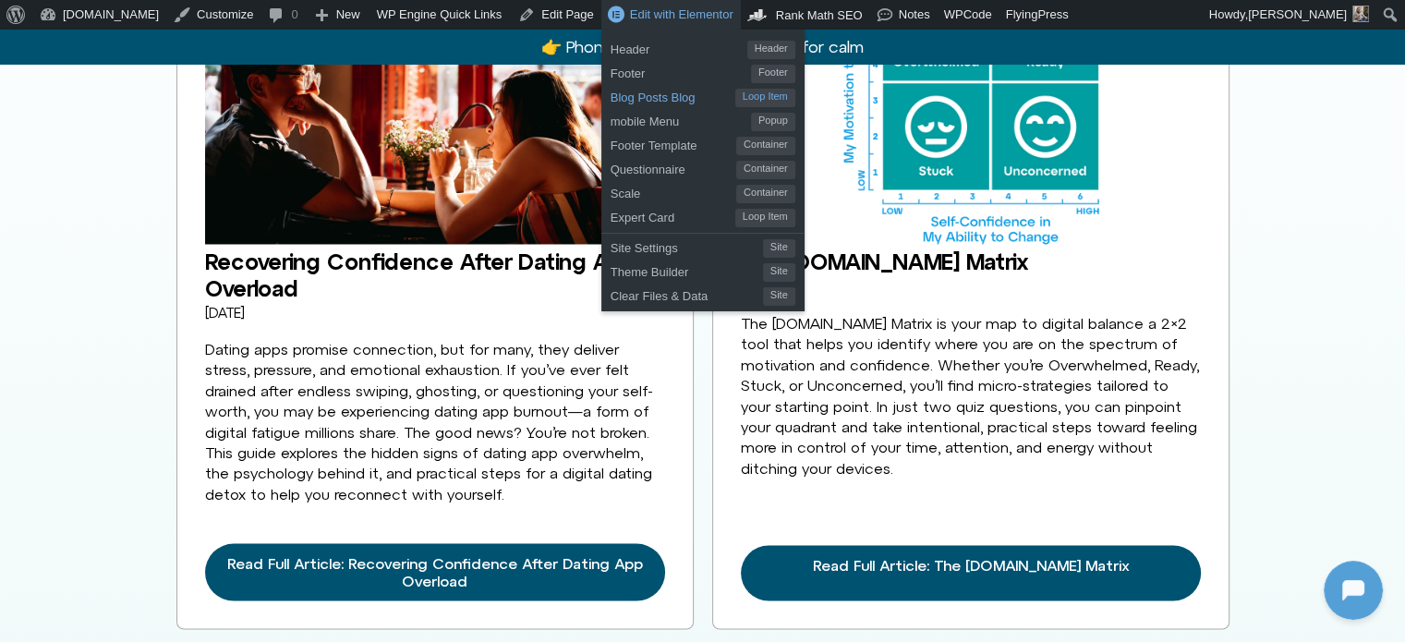
click at [611, 101] on span "Blog Posts Blog" at bounding box center [673, 95] width 125 height 24
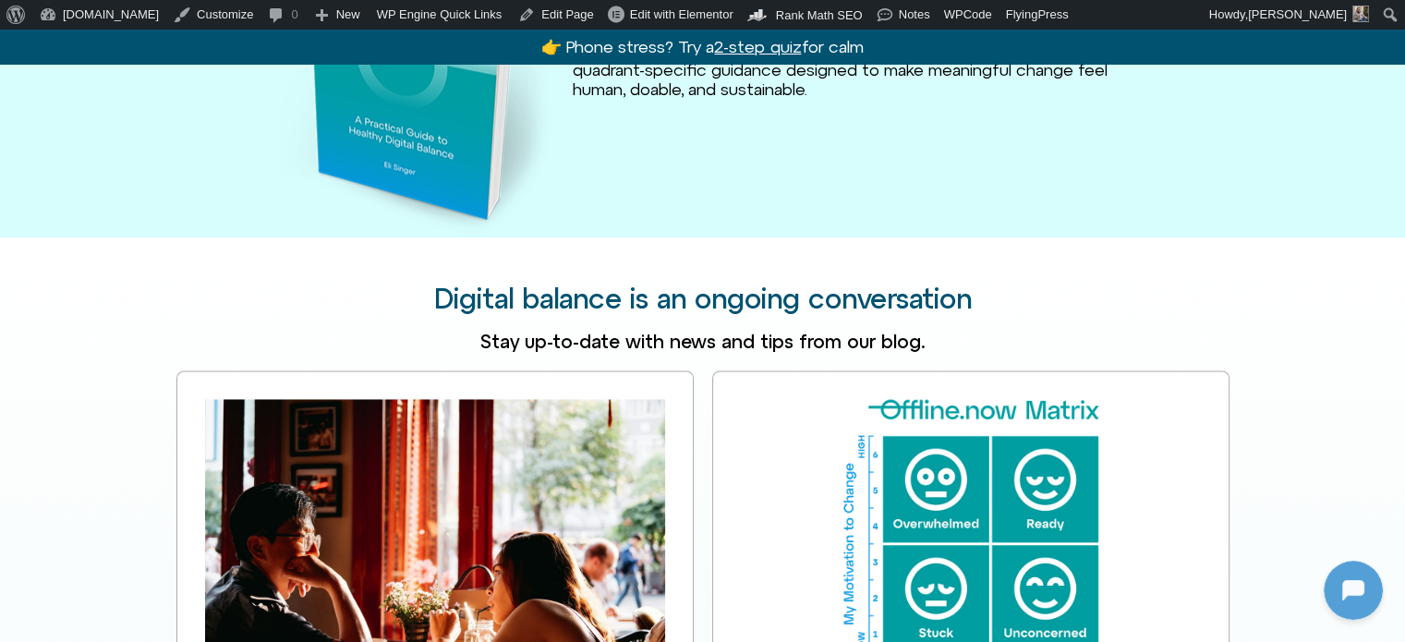
scroll to position [0, 0]
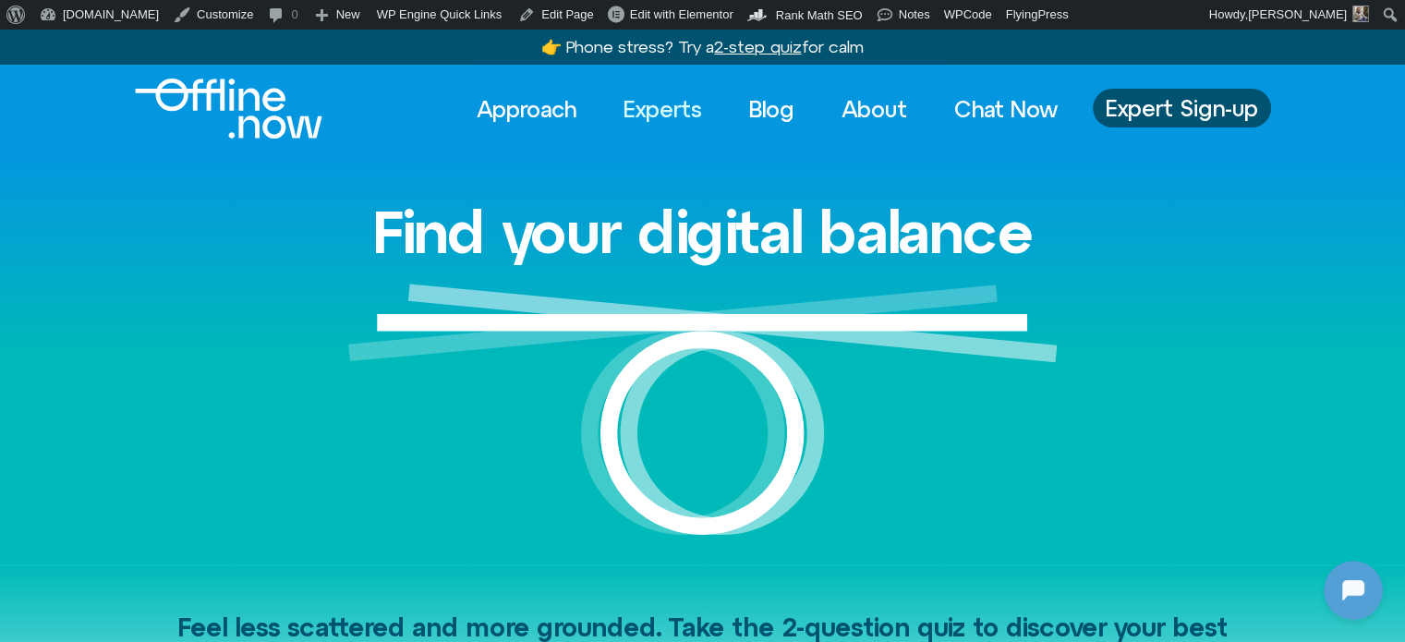
click at [686, 101] on link "Experts" at bounding box center [663, 109] width 112 height 41
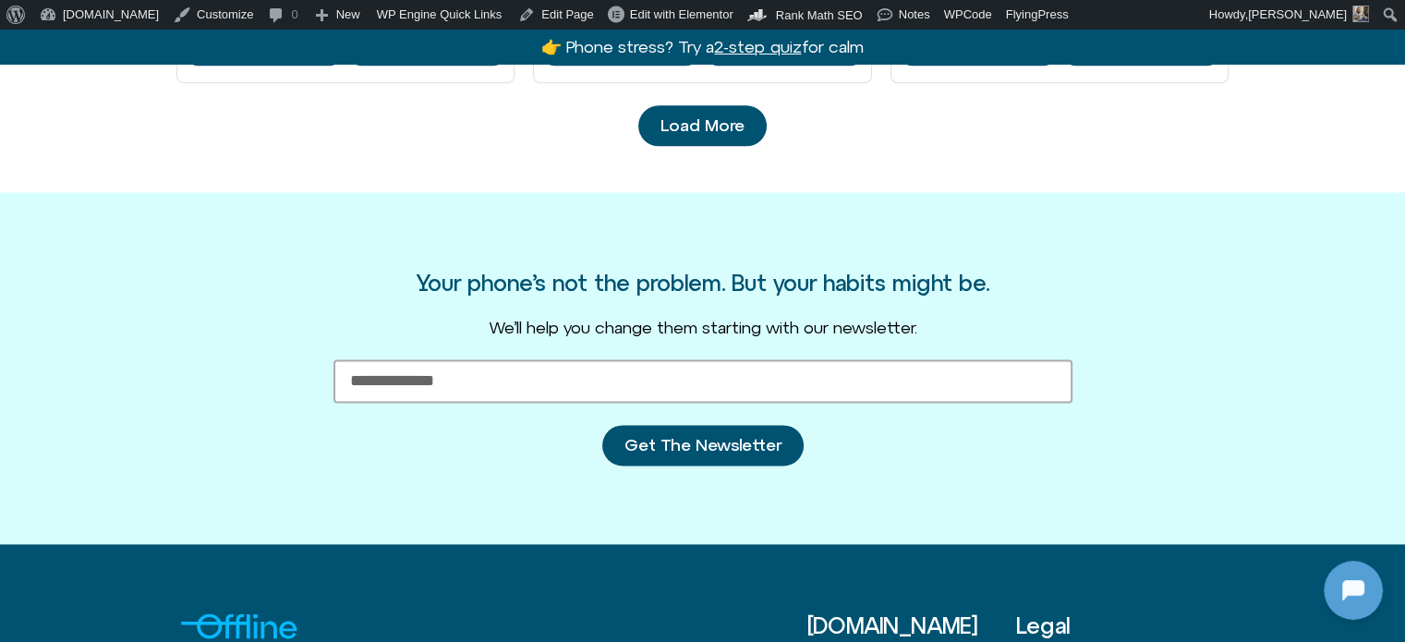
scroll to position [2228, 0]
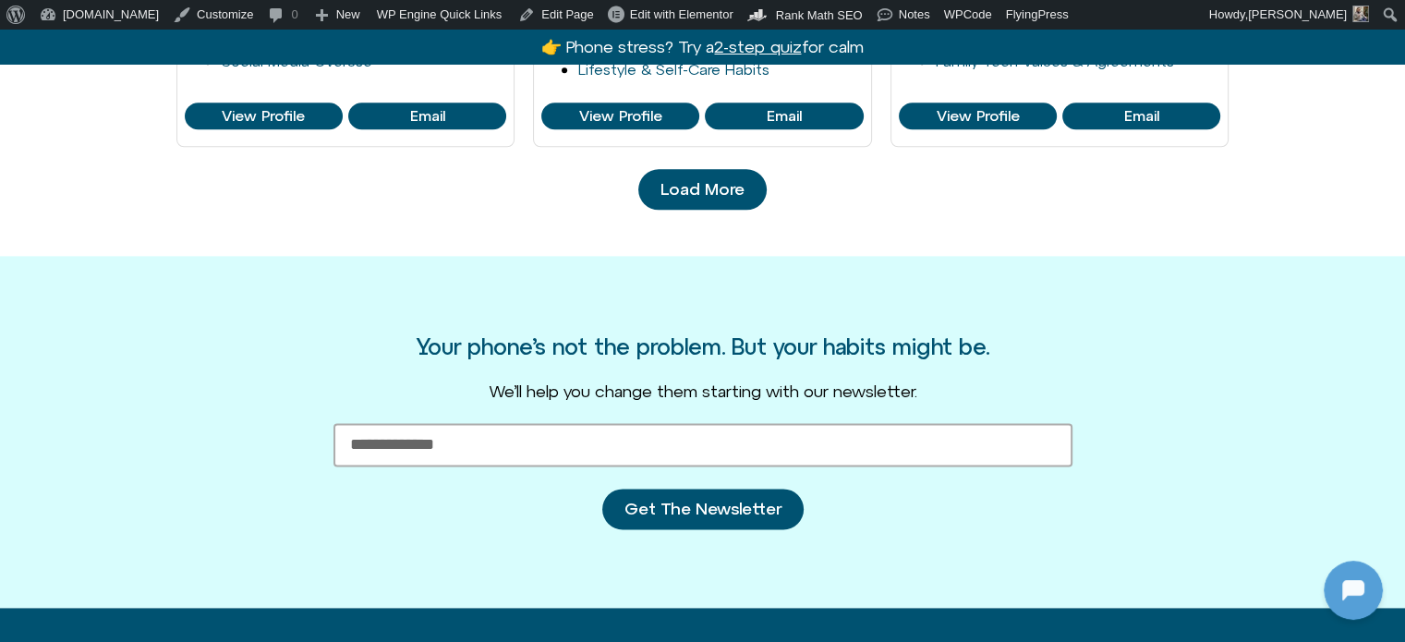
click at [695, 187] on span "Load More" at bounding box center [703, 189] width 84 height 18
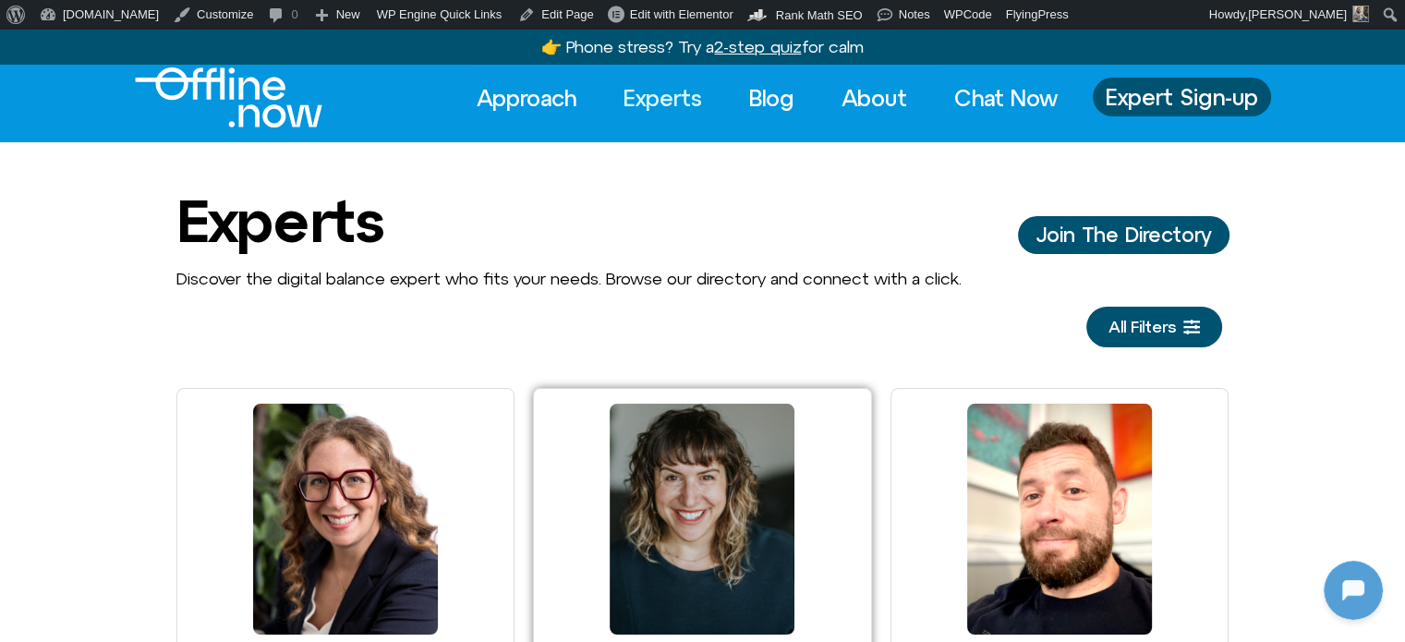
scroll to position [0, 0]
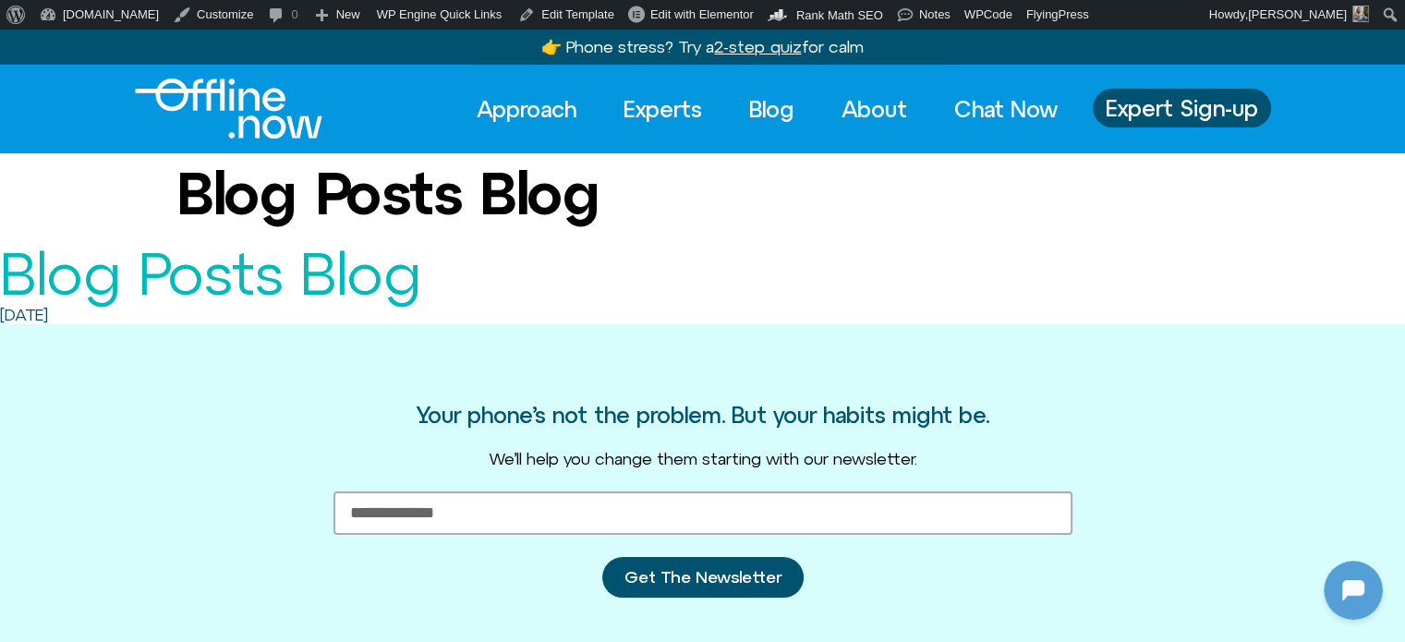
click at [255, 91] on img "Logo" at bounding box center [229, 109] width 188 height 60
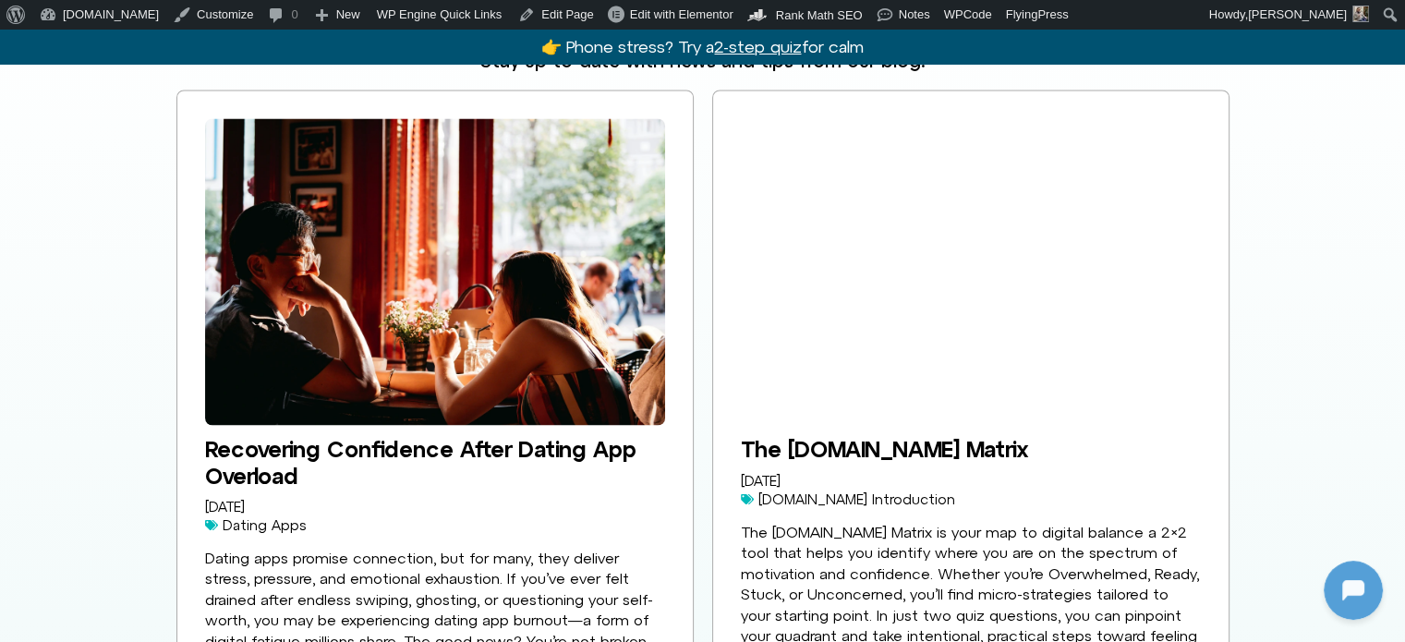
scroll to position [3049, 0]
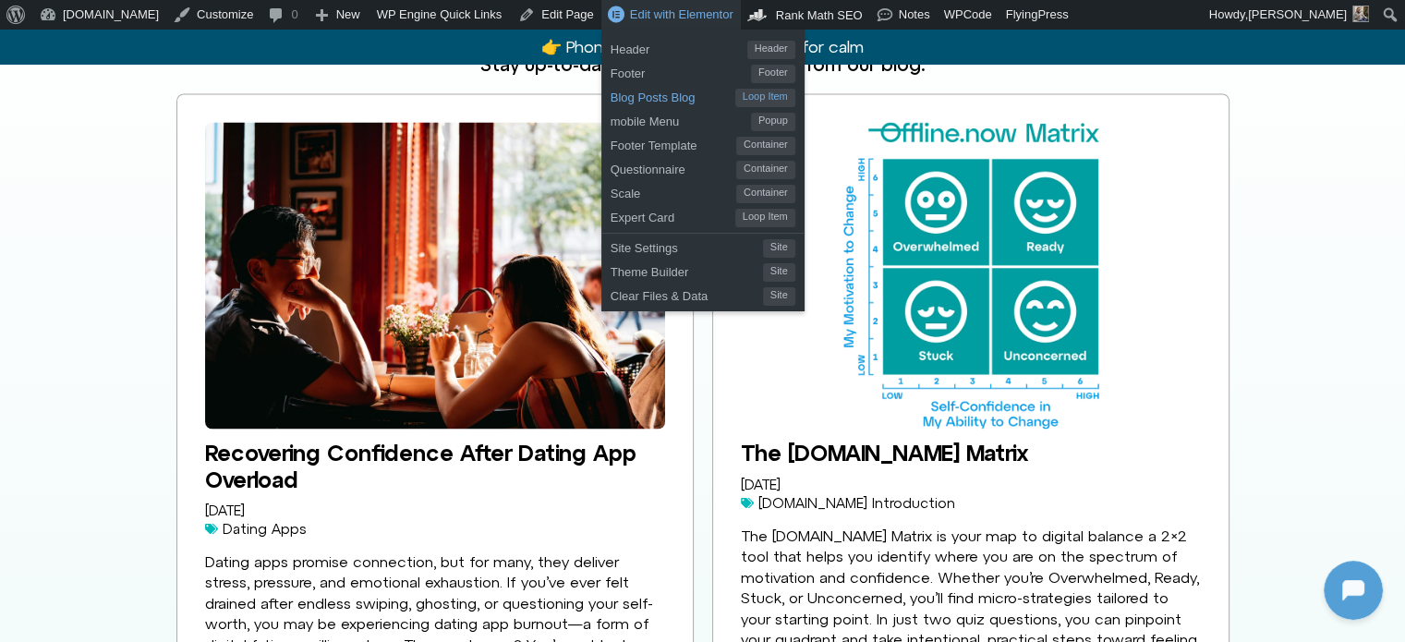
click at [611, 101] on span "Blog Posts Blog" at bounding box center [673, 95] width 125 height 24
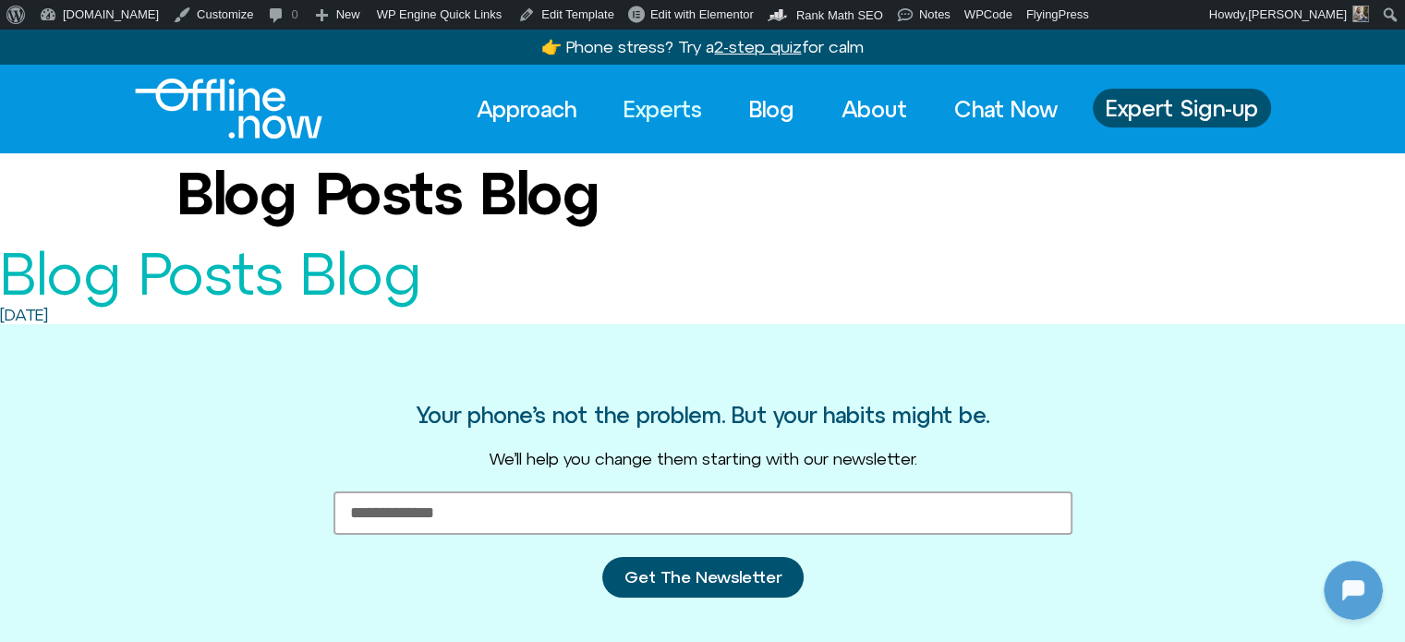
click at [662, 104] on link "Experts" at bounding box center [663, 109] width 112 height 41
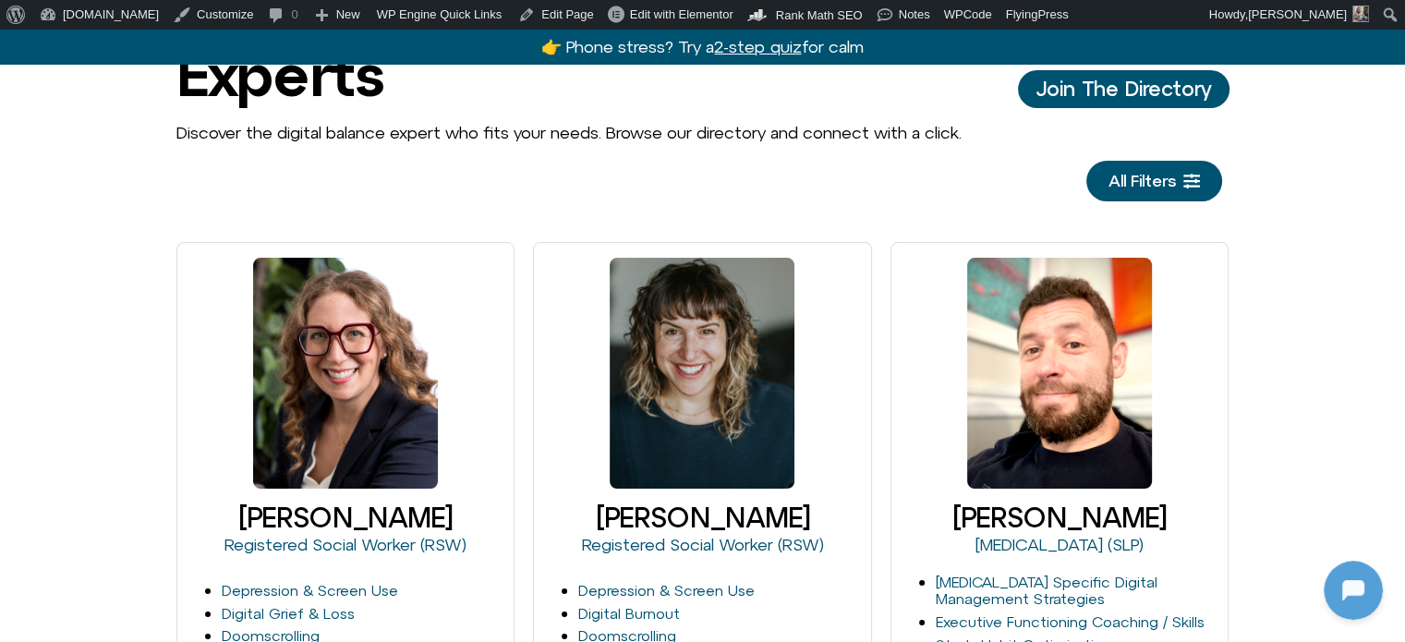
scroll to position [554, 0]
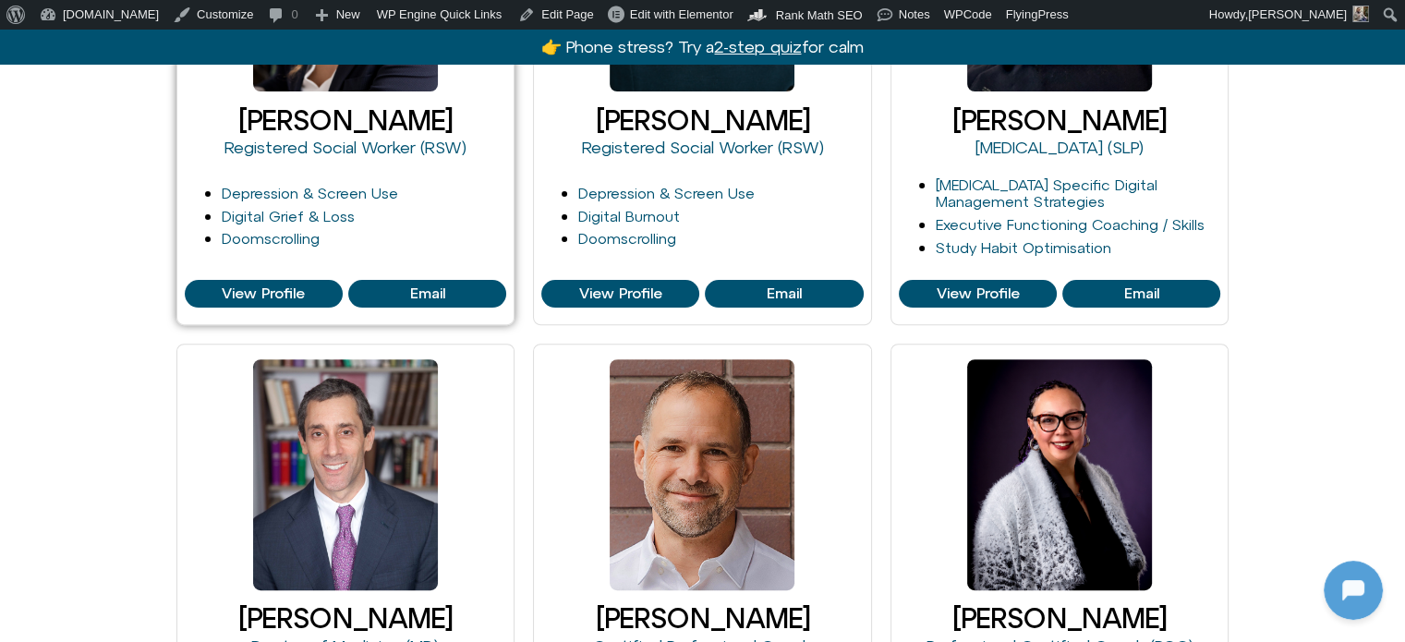
click at [314, 110] on link "[PERSON_NAME]" at bounding box center [345, 119] width 214 height 31
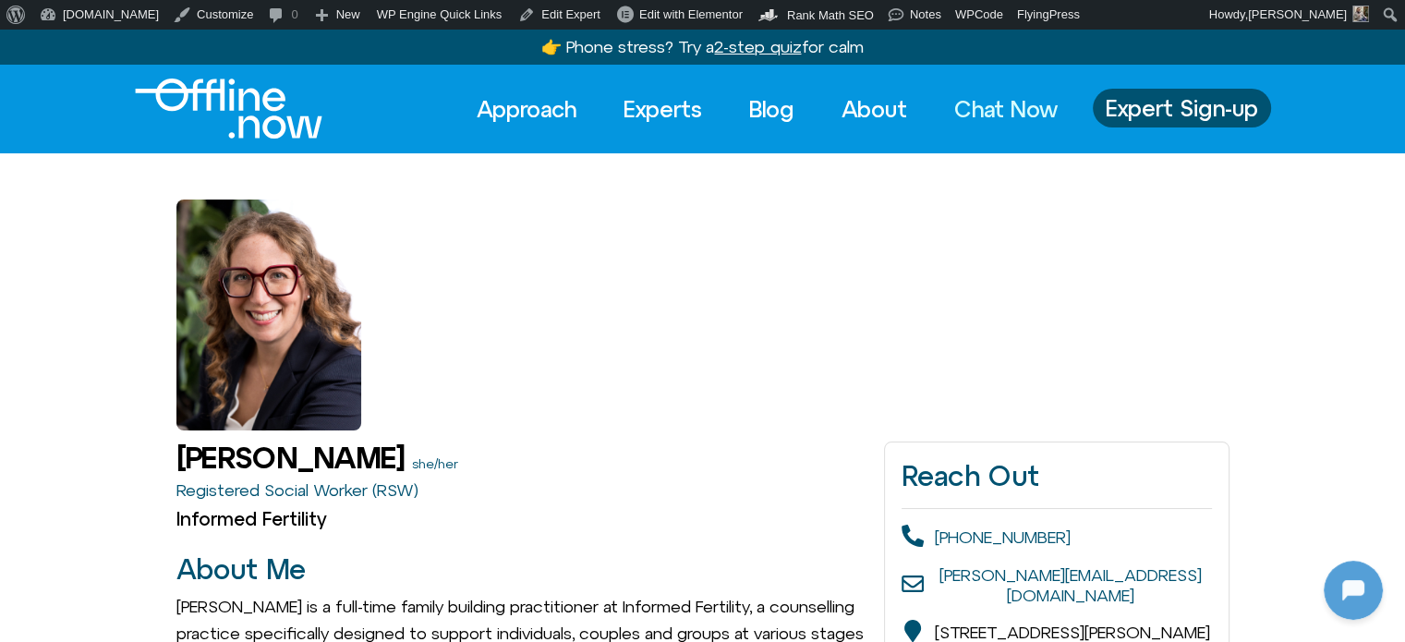
click at [1004, 109] on link "Chat Now" at bounding box center [1006, 109] width 137 height 41
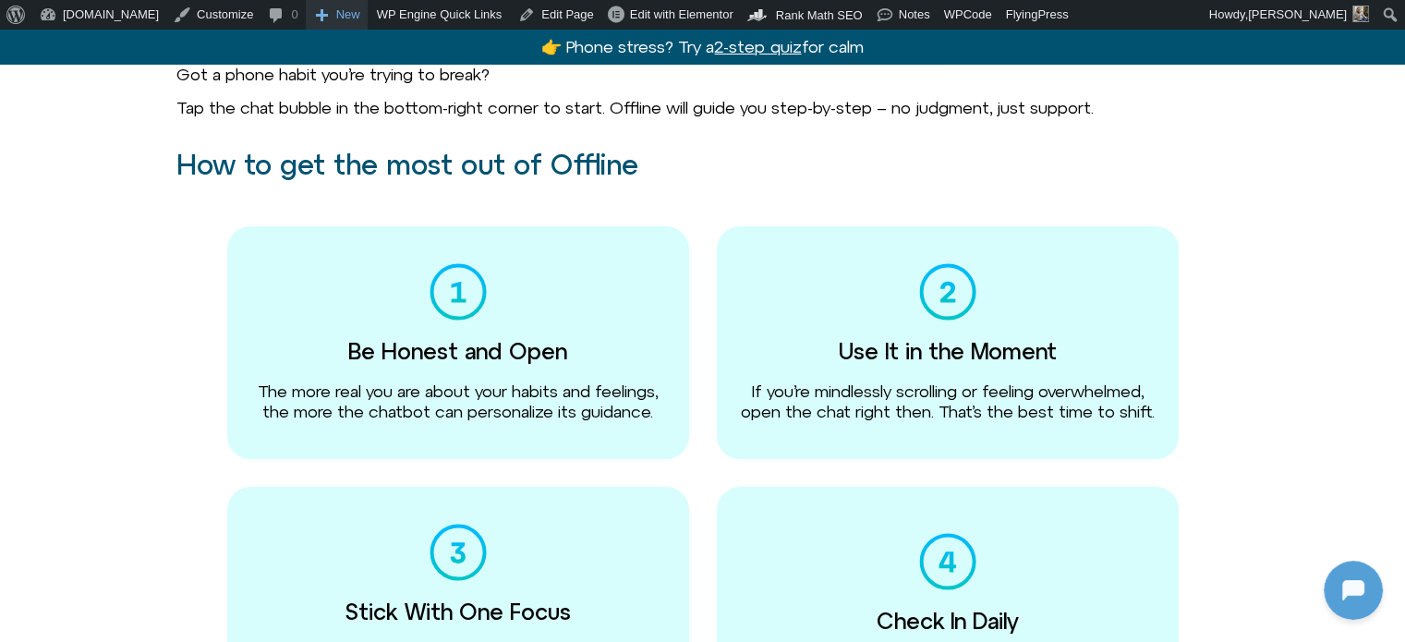
scroll to position [277, 0]
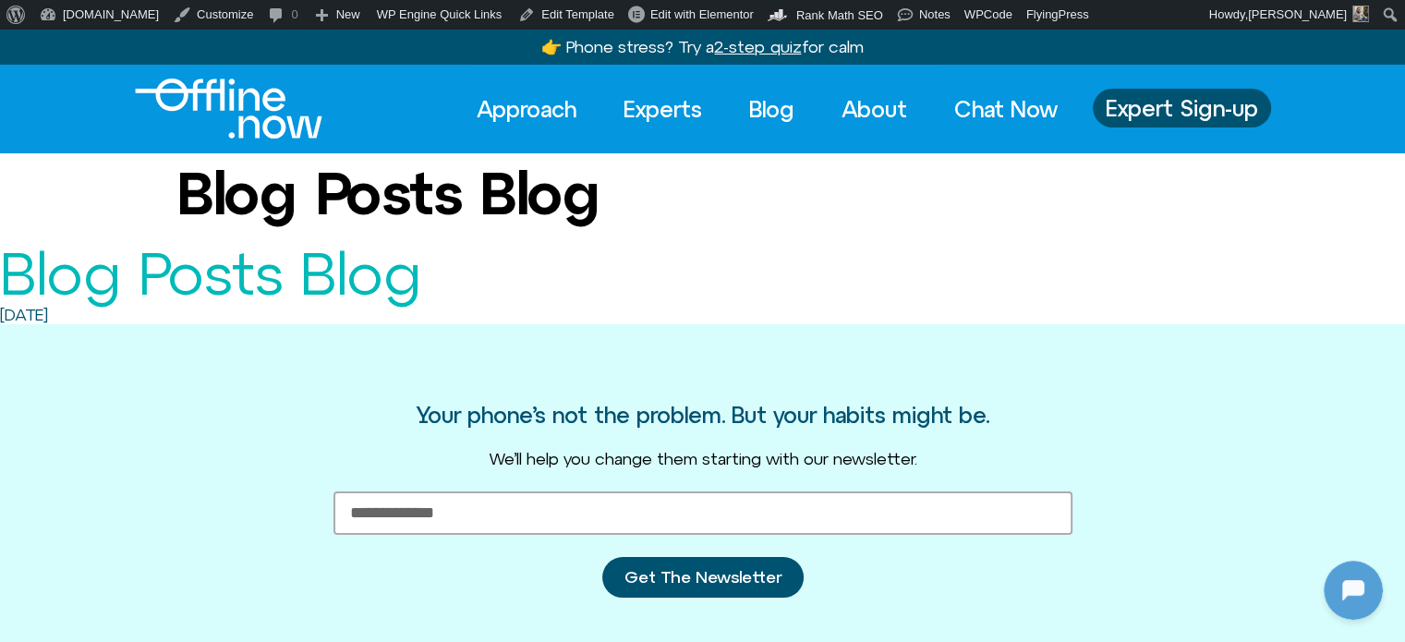
click at [199, 98] on img "Logo" at bounding box center [229, 109] width 188 height 60
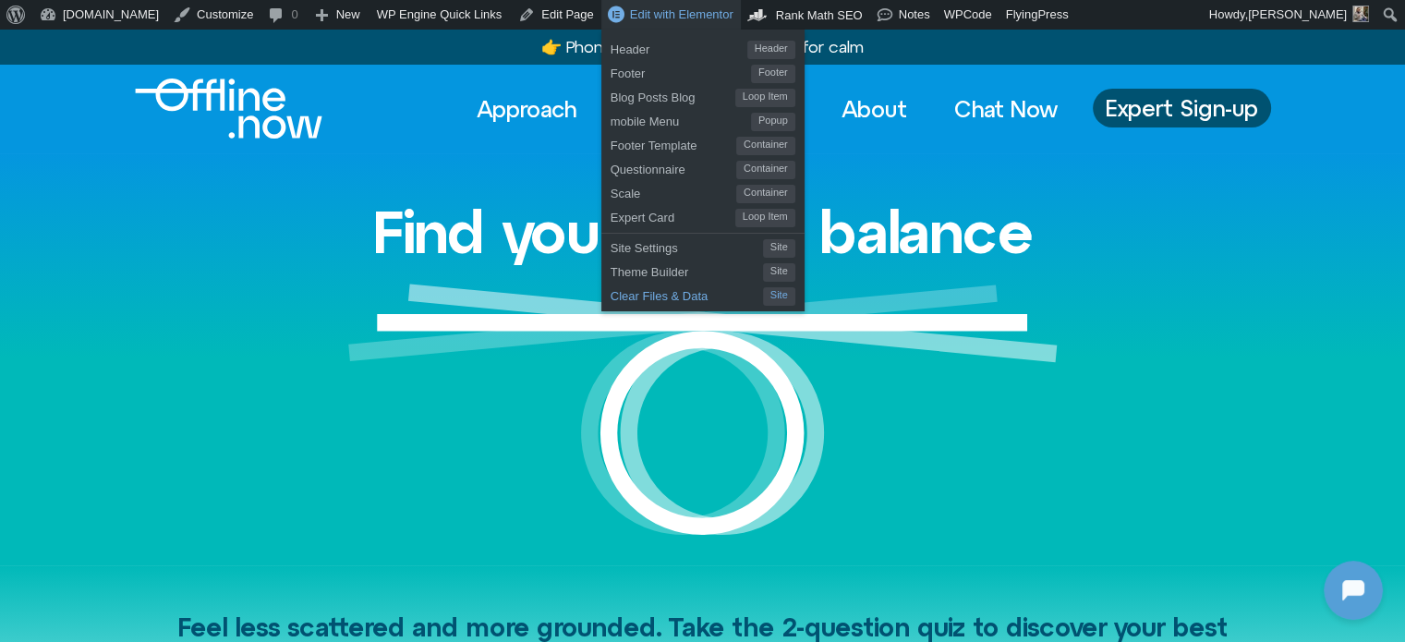
click at [613, 291] on span "Clear Files & Data" at bounding box center [687, 294] width 152 height 24
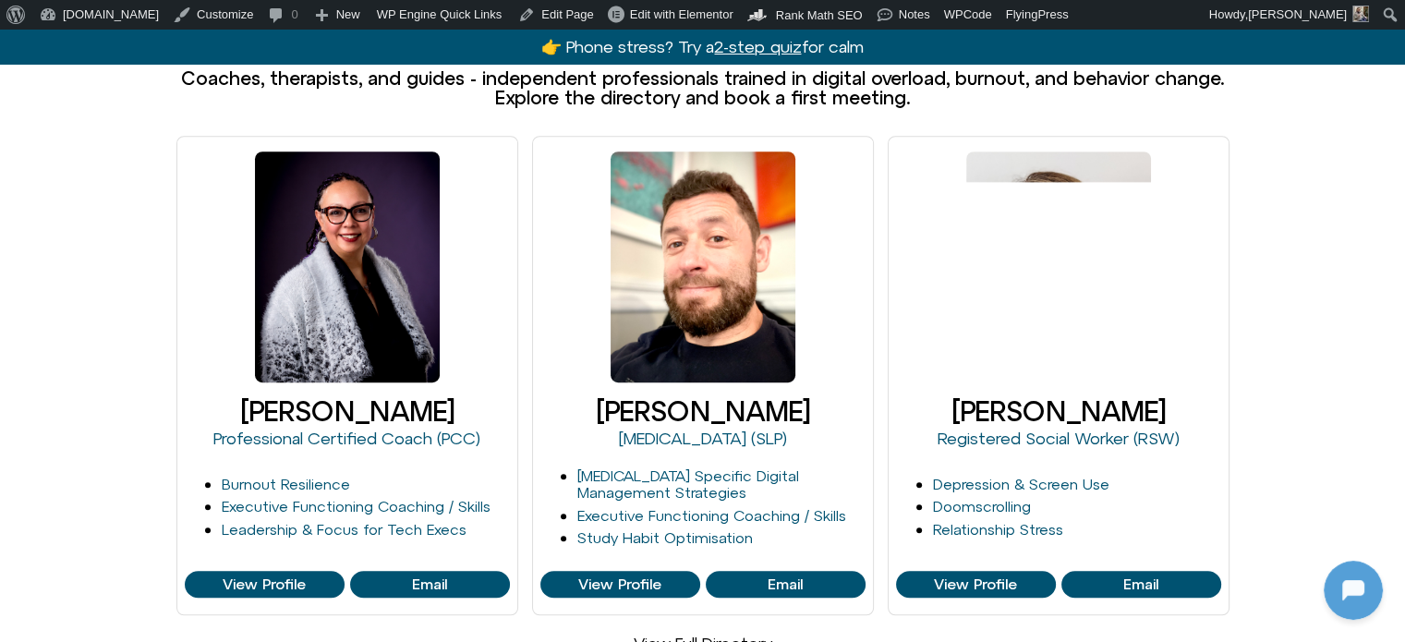
scroll to position [1201, 0]
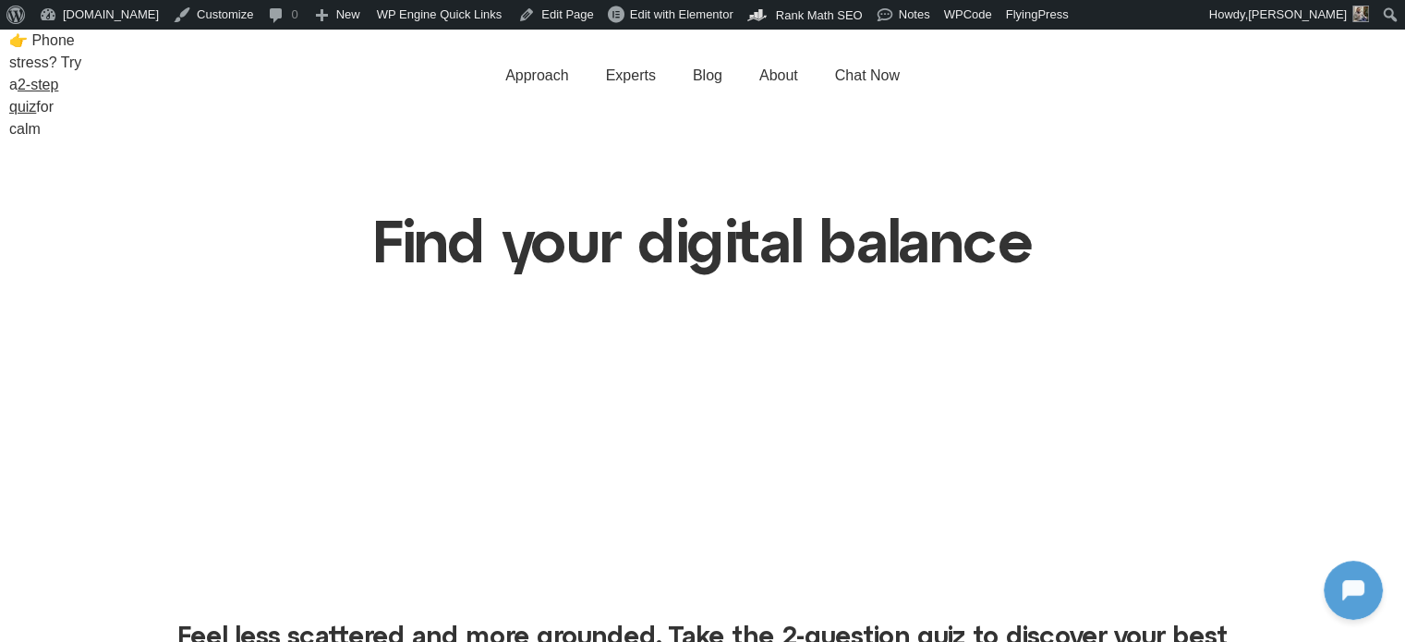
scroll to position [92, 0]
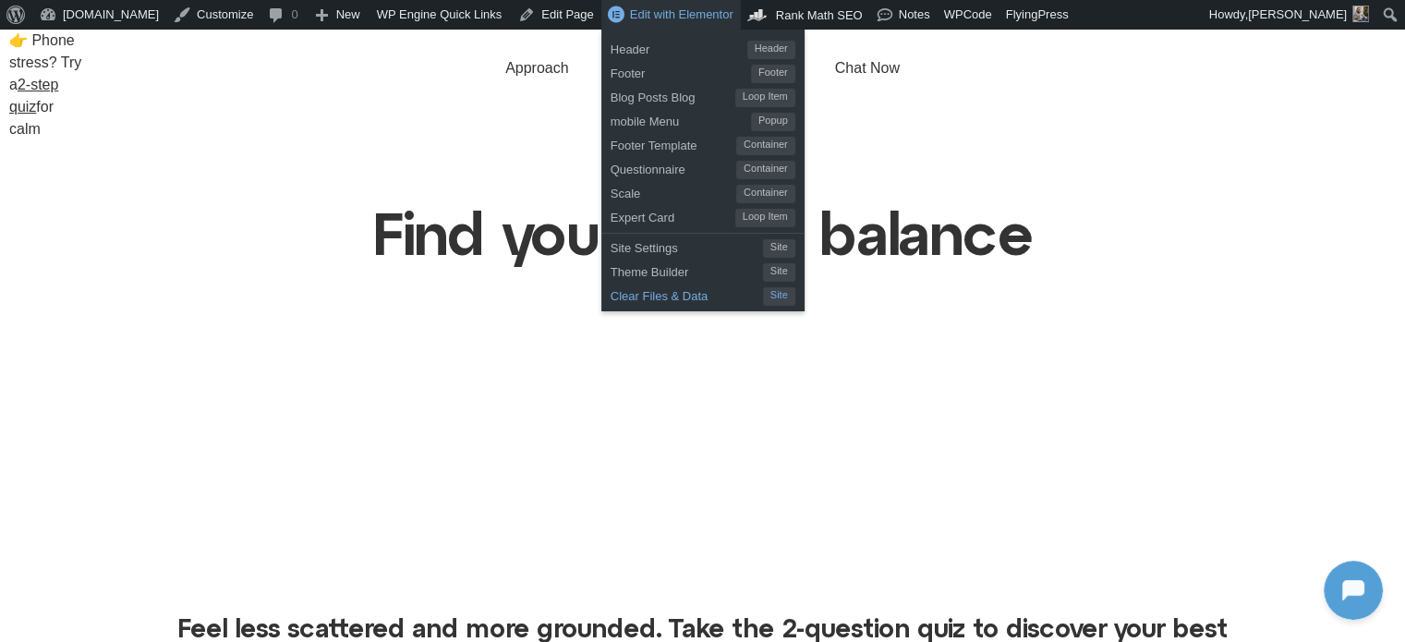
click at [611, 291] on span "Clear Files & Data" at bounding box center [687, 294] width 152 height 24
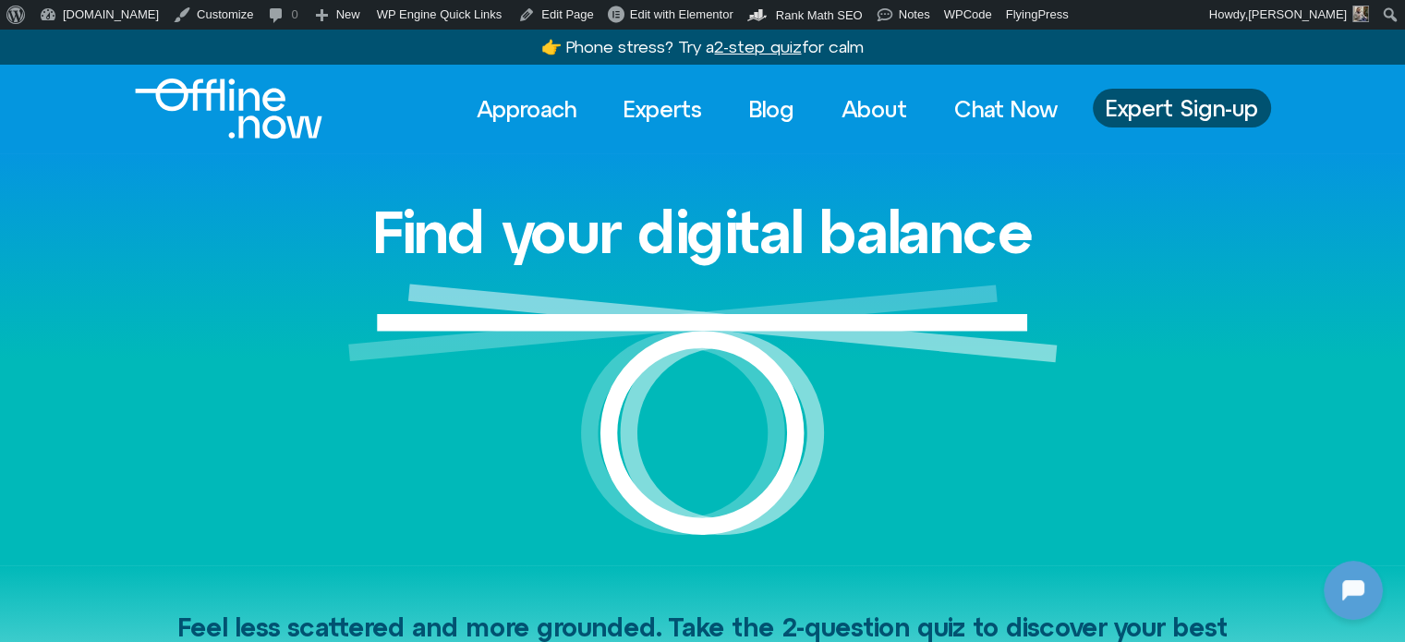
click at [213, 109] on img "Logo" at bounding box center [229, 109] width 188 height 60
